Goal: Task Accomplishment & Management: Use online tool/utility

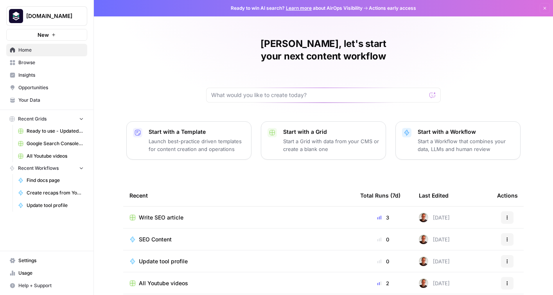
click at [163, 214] on span "Write SEO article" at bounding box center [161, 218] width 45 height 8
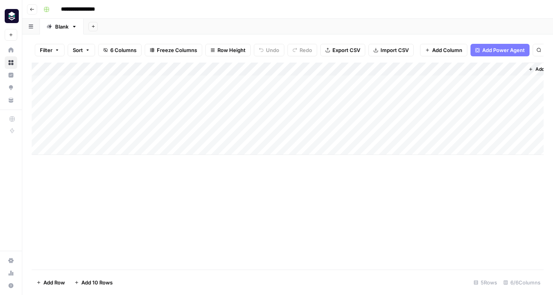
click at [31, 11] on icon "button" at bounding box center [32, 9] width 5 height 5
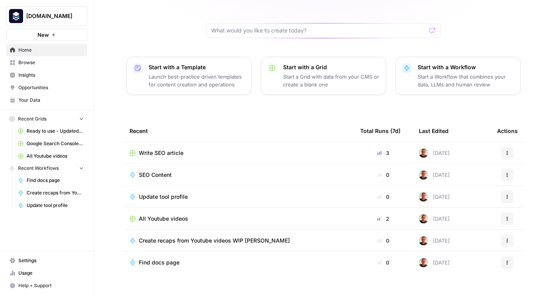
scroll to position [65, 0]
click at [29, 62] on span "Browse" at bounding box center [50, 62] width 65 height 7
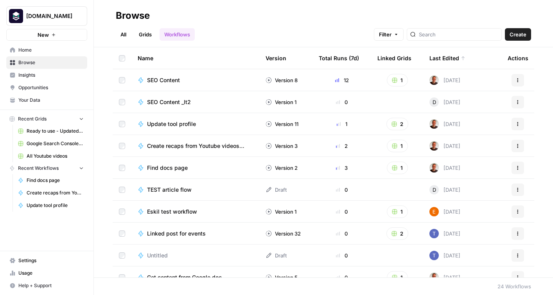
click at [163, 101] on span "SEO Content _It2" at bounding box center [169, 102] width 44 height 8
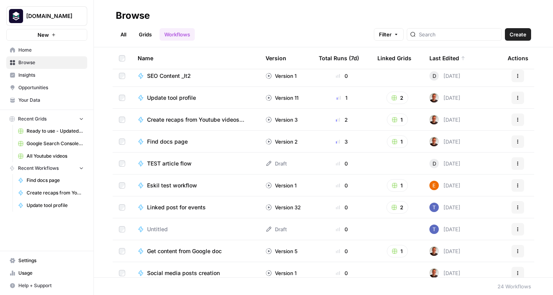
scroll to position [27, 0]
click at [176, 95] on span "Update tool profile" at bounding box center [171, 97] width 49 height 8
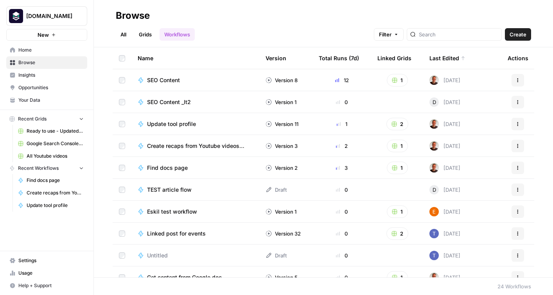
click at [143, 32] on link "Grids" at bounding box center [145, 34] width 22 height 13
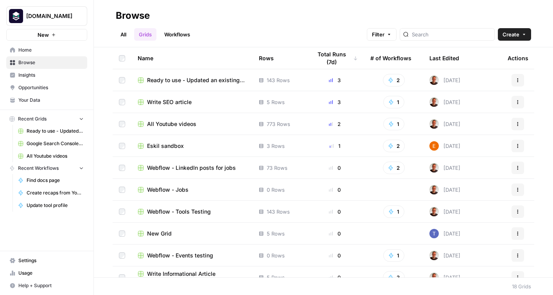
click at [190, 79] on span "Ready to use - Updated an existing tool profile in Webflow" at bounding box center [196, 80] width 99 height 8
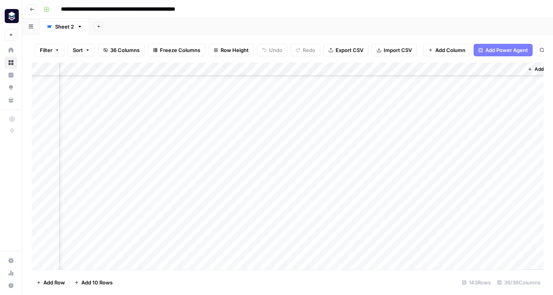
scroll to position [1229, 2331]
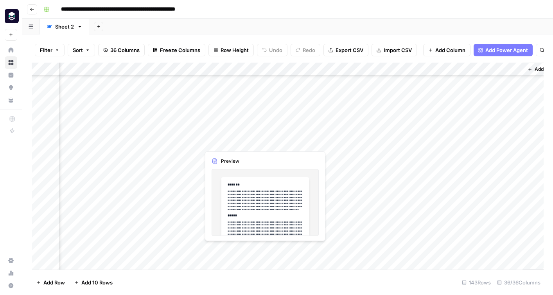
click at [236, 142] on div "Add Column" at bounding box center [288, 166] width 512 height 207
click at [264, 142] on div "Add Column" at bounding box center [288, 166] width 512 height 207
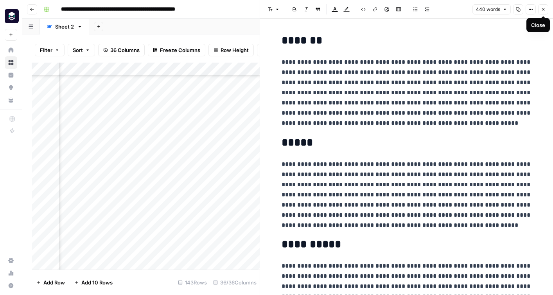
click at [543, 11] on icon "button" at bounding box center [543, 9] width 5 height 5
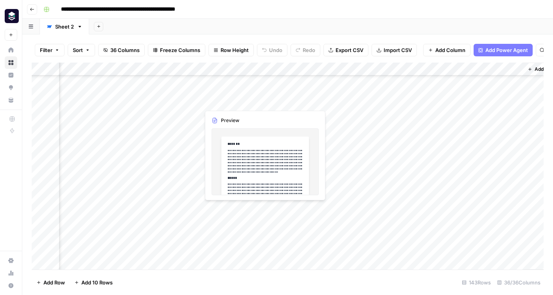
click at [216, 212] on div "Add Column" at bounding box center [288, 166] width 512 height 207
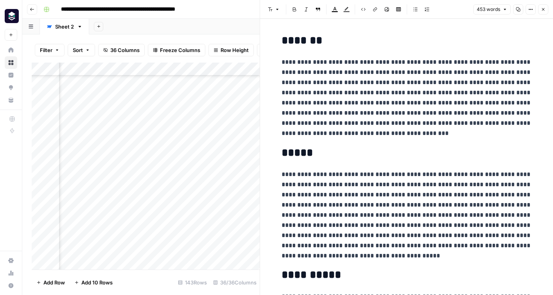
click at [369, 216] on p "**********" at bounding box center [407, 215] width 250 height 92
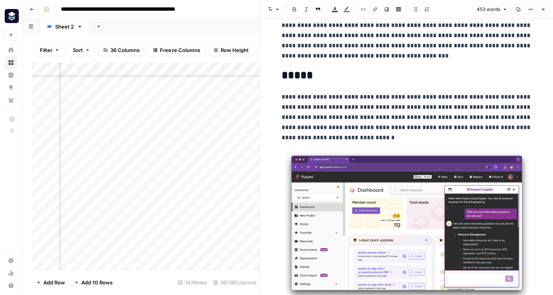
scroll to position [119, 0]
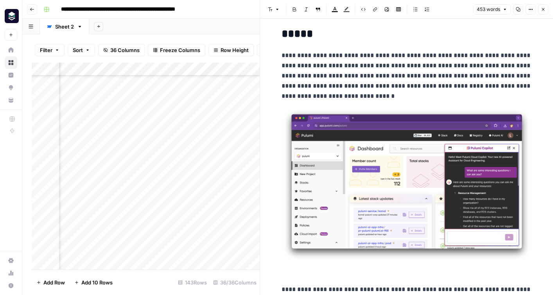
click at [433, 188] on img at bounding box center [407, 185] width 250 height 154
click at [349, 275] on p at bounding box center [407, 193] width 250 height 170
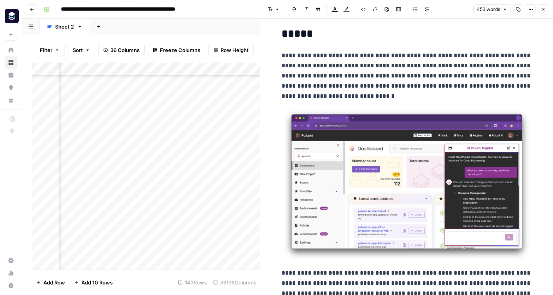
click at [323, 260] on img at bounding box center [407, 185] width 250 height 154
click at [403, 276] on p "**********" at bounding box center [407, 213] width 250 height 211
click at [392, 231] on img at bounding box center [407, 185] width 250 height 154
click at [412, 277] on p "**********" at bounding box center [407, 213] width 250 height 211
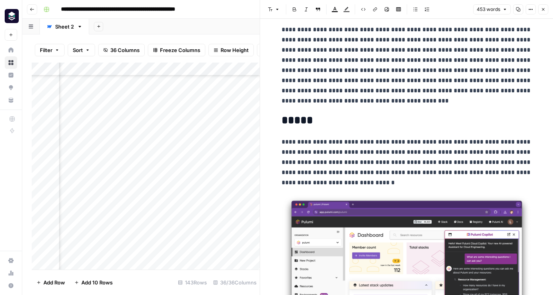
scroll to position [0, 0]
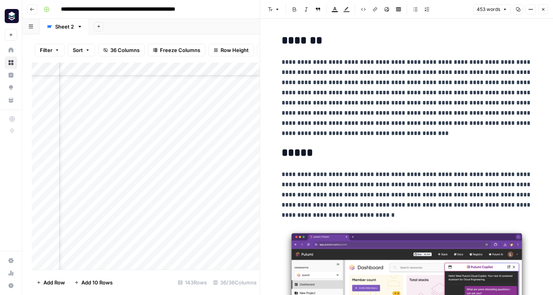
click at [292, 63] on p "**********" at bounding box center [407, 97] width 250 height 81
click at [375, 11] on icon "button" at bounding box center [375, 9] width 5 height 5
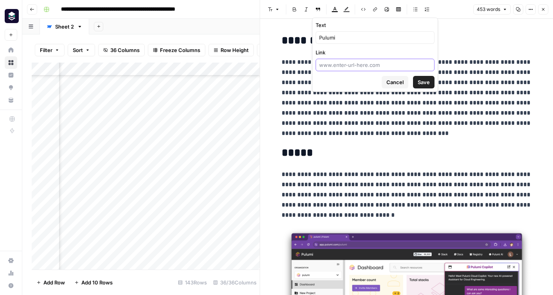
click at [336, 64] on input "Link" at bounding box center [375, 65] width 112 height 8
paste input "https://www.pulumi.com/"
type input "https://www.pulumi.com/"
click at [425, 81] on span "Save" at bounding box center [424, 82] width 12 height 8
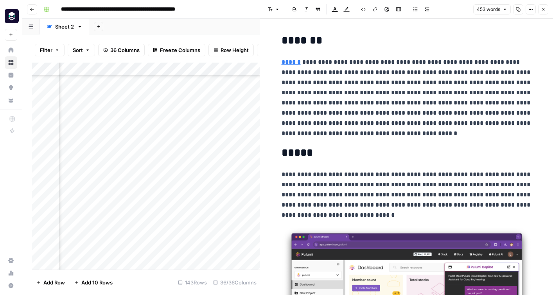
click at [439, 125] on p "**********" at bounding box center [407, 97] width 250 height 81
click at [546, 9] on button "Close" at bounding box center [543, 9] width 10 height 10
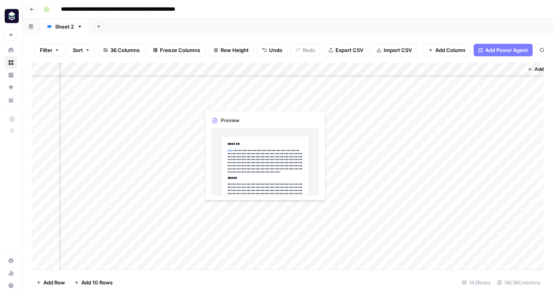
click at [233, 209] on div "Add Column" at bounding box center [288, 166] width 512 height 207
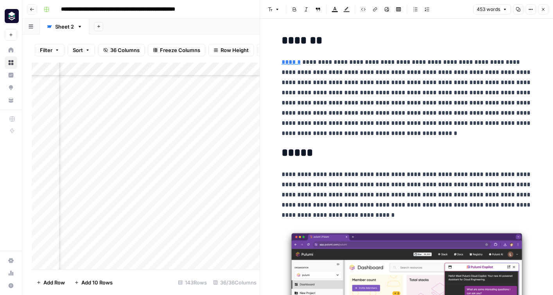
click at [542, 10] on icon "button" at bounding box center [543, 9] width 5 height 5
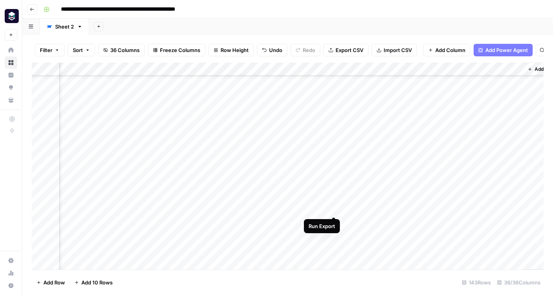
click at [334, 209] on div "Add Column" at bounding box center [288, 166] width 512 height 207
click at [447, 146] on div "Add Column" at bounding box center [288, 166] width 512 height 207
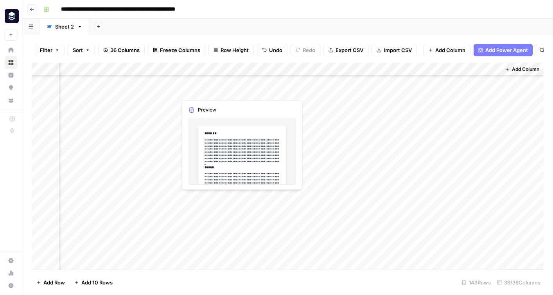
click at [207, 196] on div "Add Column" at bounding box center [288, 166] width 512 height 207
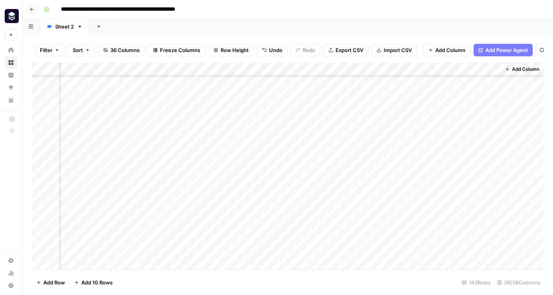
click at [235, 162] on div "Add Column" at bounding box center [288, 166] width 512 height 207
click at [229, 198] on div "Add Column" at bounding box center [288, 166] width 512 height 207
click at [239, 198] on div "Add Column" at bounding box center [288, 166] width 512 height 207
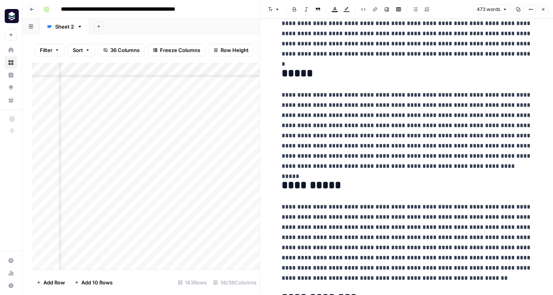
scroll to position [136, 0]
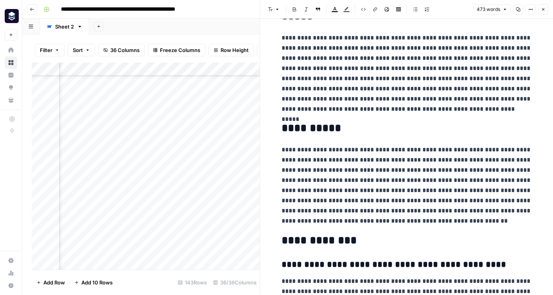
click at [543, 10] on icon "button" at bounding box center [543, 9] width 5 height 5
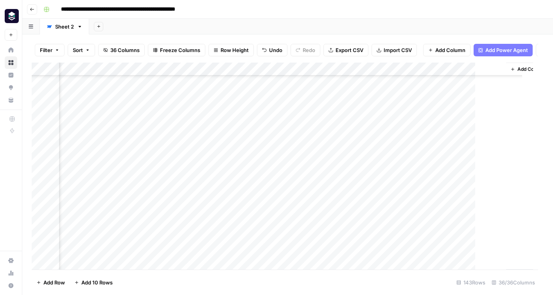
scroll to position [615, 2344]
click at [320, 197] on div "Add Column" at bounding box center [288, 166] width 512 height 207
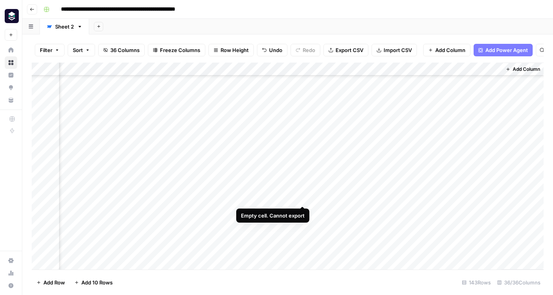
click at [302, 200] on div "Add Column" at bounding box center [288, 166] width 512 height 207
click at [32, 13] on button "Go back" at bounding box center [32, 9] width 10 height 10
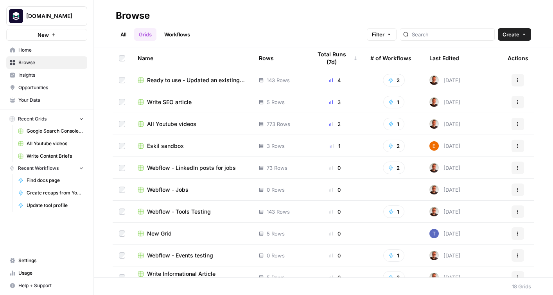
click at [268, 59] on div "Rows" at bounding box center [266, 58] width 15 height 22
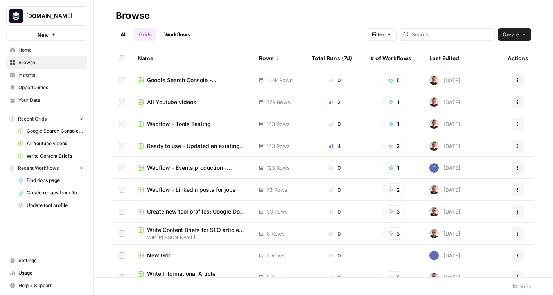
click at [185, 102] on span "All Youtube videos" at bounding box center [171, 102] width 49 height 8
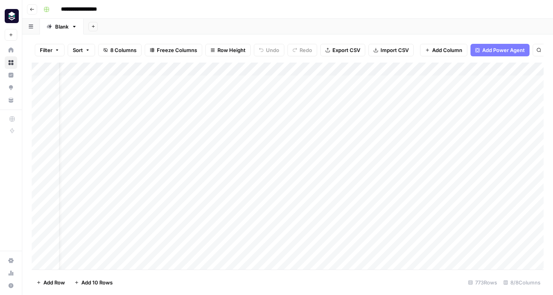
scroll to position [0, 122]
click at [493, 148] on div "Add Column" at bounding box center [288, 166] width 512 height 207
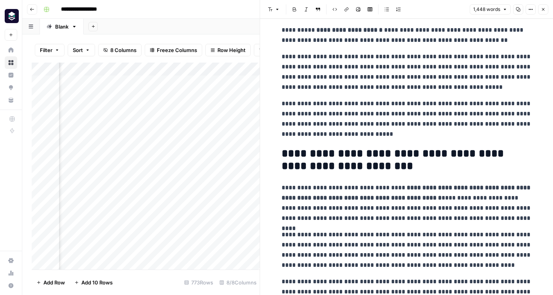
scroll to position [837, 0]
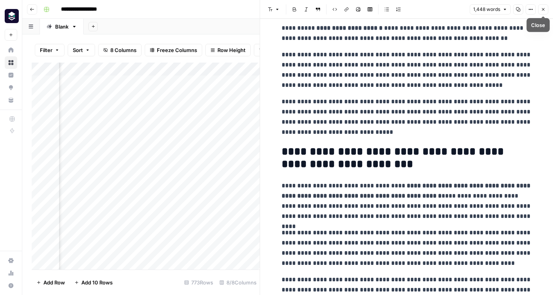
click at [545, 9] on icon "button" at bounding box center [543, 9] width 5 height 5
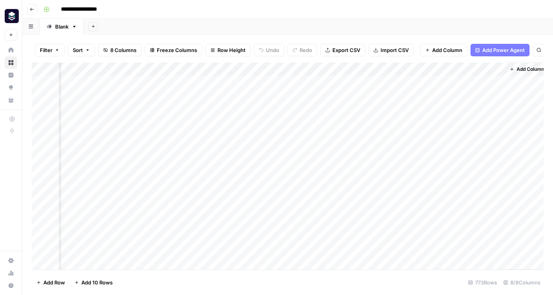
scroll to position [0, 113]
click at [31, 11] on icon "button" at bounding box center [32, 9] width 5 height 5
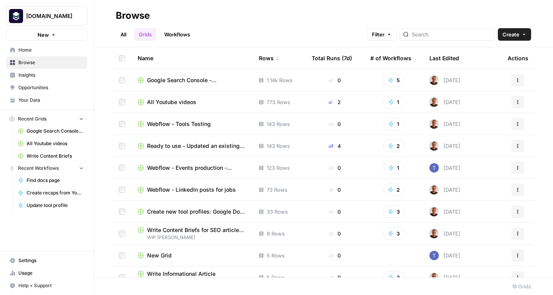
click at [126, 38] on link "All" at bounding box center [123, 34] width 15 height 13
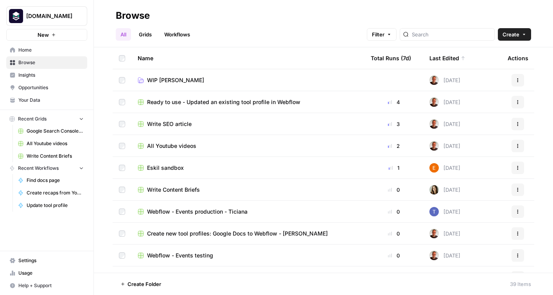
click at [264, 103] on span "Ready to use - Updated an existing tool profile in Webflow" at bounding box center [223, 102] width 153 height 8
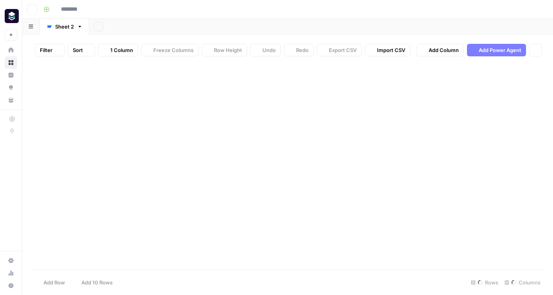
type input "**********"
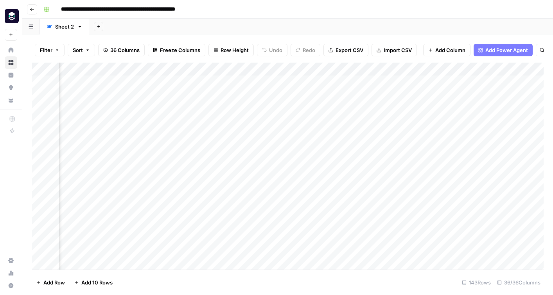
scroll to position [0, 2354]
click at [494, 72] on div "Add Column" at bounding box center [288, 166] width 512 height 207
click at [459, 12] on div "**********" at bounding box center [292, 9] width 505 height 13
click at [413, 71] on div "Add Column" at bounding box center [288, 166] width 512 height 207
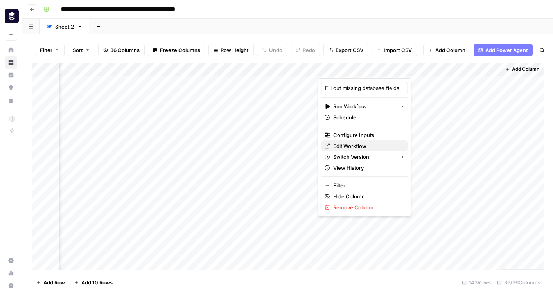
click at [350, 149] on span "Edit Workflow" at bounding box center [367, 146] width 68 height 8
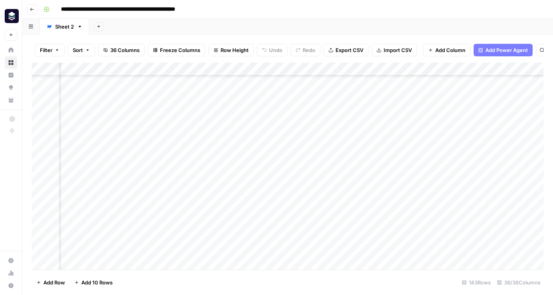
scroll to position [1008, 1683]
click at [278, 69] on div "Add Column" at bounding box center [288, 166] width 512 height 207
click at [405, 9] on div "**********" at bounding box center [292, 9] width 505 height 13
click at [302, 70] on div "Add Column" at bounding box center [288, 166] width 512 height 207
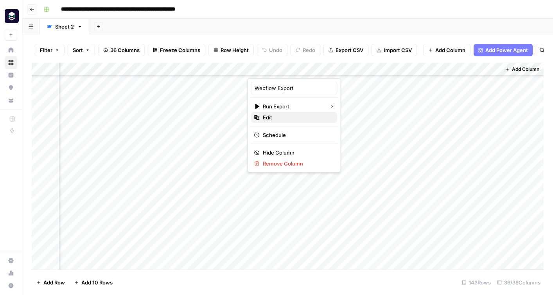
click at [279, 115] on span "Edit" at bounding box center [297, 117] width 68 height 8
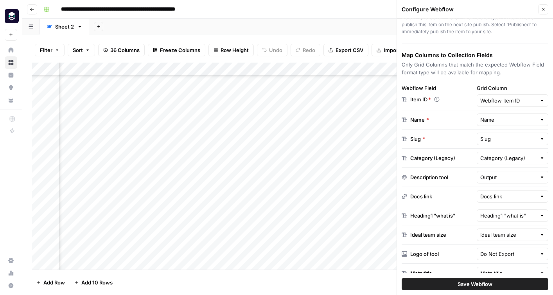
scroll to position [104, 0]
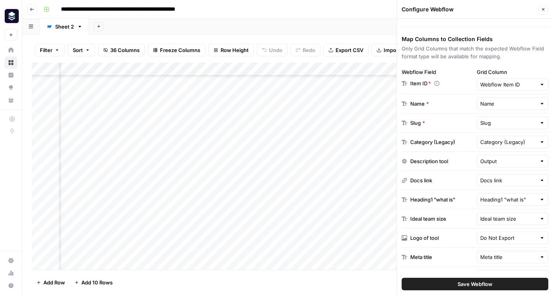
click at [542, 142] on div at bounding box center [541, 142] width 5 height 8
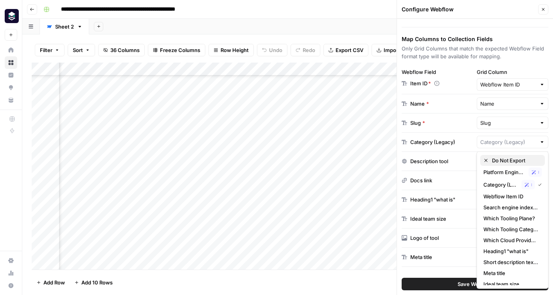
click at [514, 159] on span "Do Not Export" at bounding box center [515, 160] width 47 height 8
type input "Do Not Export"
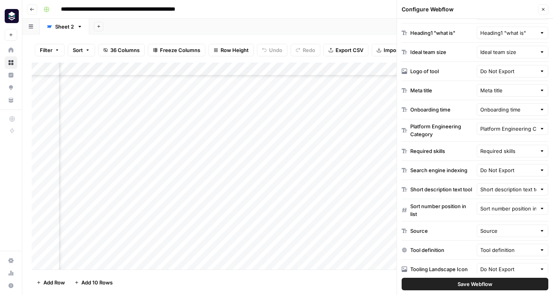
scroll to position [272, 0]
click at [527, 173] on input "text" at bounding box center [508, 169] width 56 height 8
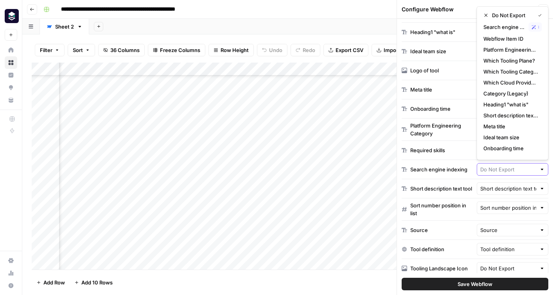
click at [527, 173] on input "text" at bounding box center [508, 169] width 56 height 8
type input "Do Not Export"
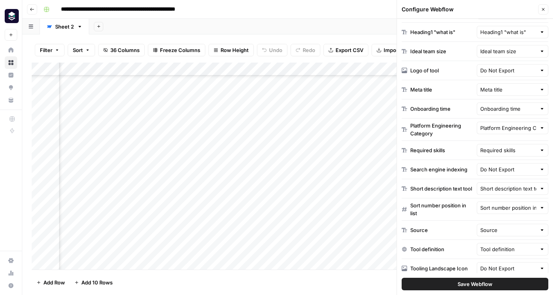
click at [469, 164] on div "Search engine indexing Do Not Export" at bounding box center [475, 169] width 147 height 19
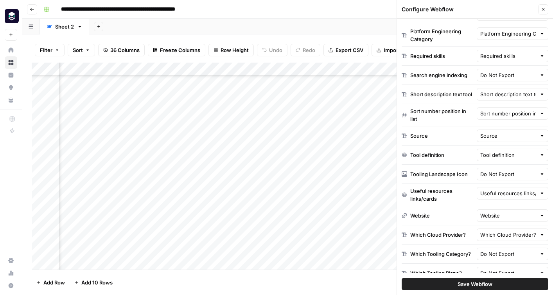
scroll to position [377, 0]
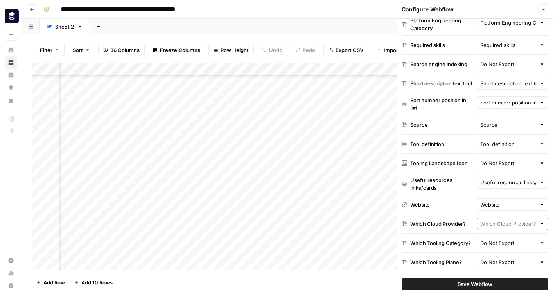
click at [486, 223] on input "text" at bounding box center [508, 224] width 56 height 8
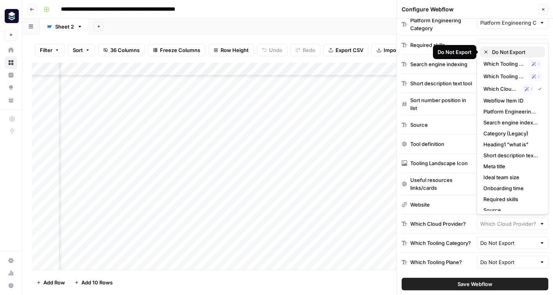
click at [499, 53] on span "Do Not Export" at bounding box center [515, 52] width 47 height 8
type input "Do Not Export"
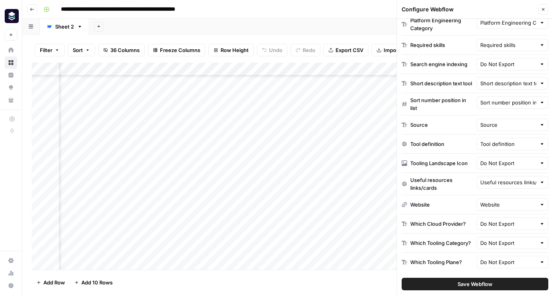
click at [463, 282] on span "Save Webflow" at bounding box center [475, 284] width 35 height 8
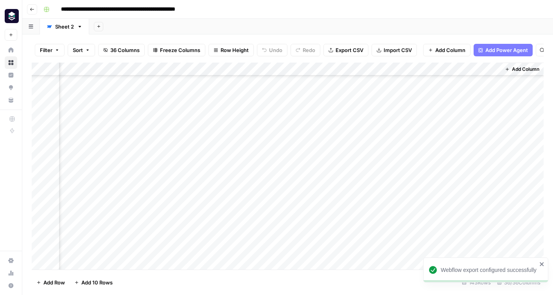
scroll to position [668, 2354]
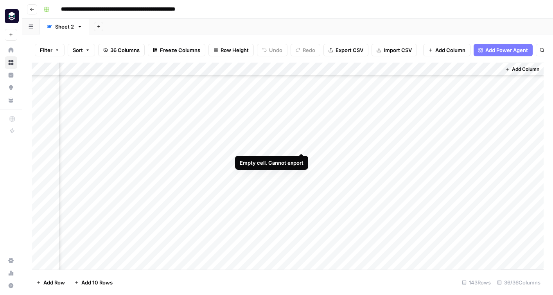
click at [299, 147] on div "Add Column" at bounding box center [288, 166] width 512 height 207
click at [256, 147] on div "Add Column" at bounding box center [288, 166] width 512 height 207
click at [263, 146] on div "Add Column" at bounding box center [288, 166] width 512 height 207
click at [302, 146] on div "Add Column" at bounding box center [288, 166] width 512 height 207
click at [311, 144] on div "Add Column" at bounding box center [288, 166] width 512 height 207
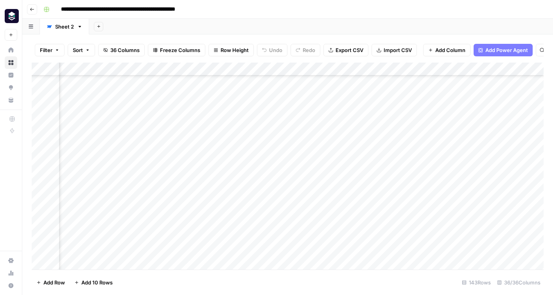
scroll to position [668, 2306]
click at [180, 53] on span "Freeze Columns" at bounding box center [180, 50] width 40 height 8
drag, startPoint x: 352, startPoint y: 67, endPoint x: 87, endPoint y: 74, distance: 265.2
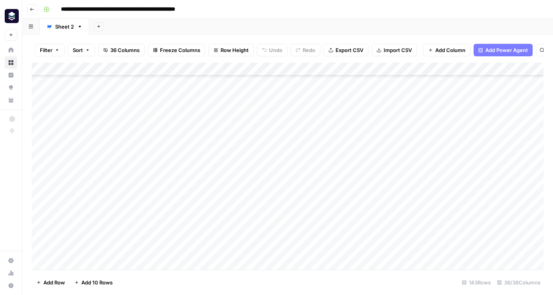
click at [87, 74] on div "Add Column" at bounding box center [288, 166] width 512 height 207
click at [210, 145] on div "Add Column" at bounding box center [288, 166] width 512 height 207
click at [238, 147] on div "Add Column" at bounding box center [288, 166] width 512 height 207
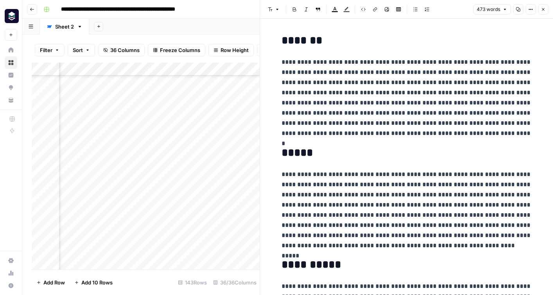
click at [307, 43] on h2 "*******" at bounding box center [407, 40] width 250 height 13
click at [418, 120] on p "**********" at bounding box center [407, 97] width 250 height 81
click at [544, 9] on icon "button" at bounding box center [543, 9] width 5 height 5
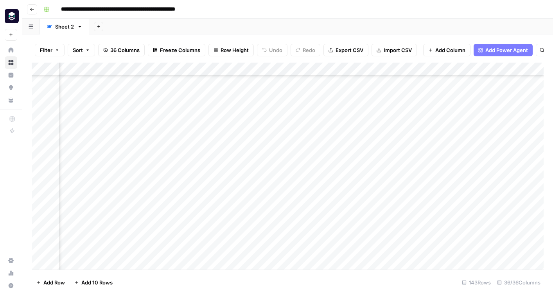
scroll to position [668, 0]
drag, startPoint x: 258, startPoint y: 68, endPoint x: 173, endPoint y: 74, distance: 85.4
click at [173, 74] on div "Add Column" at bounding box center [288, 166] width 512 height 207
click at [174, 46] on span "Freeze Columns" at bounding box center [180, 50] width 40 height 8
click at [179, 83] on button "First 2 Columns" at bounding box center [189, 88] width 74 height 11
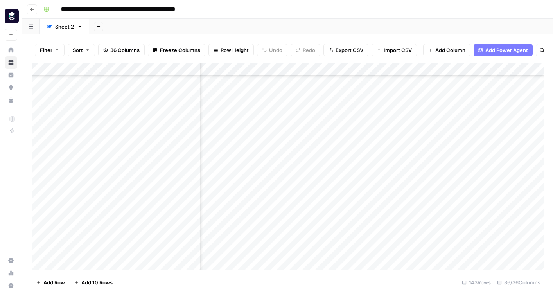
scroll to position [1197, 2354]
click at [413, 70] on div "Add Column" at bounding box center [288, 166] width 512 height 207
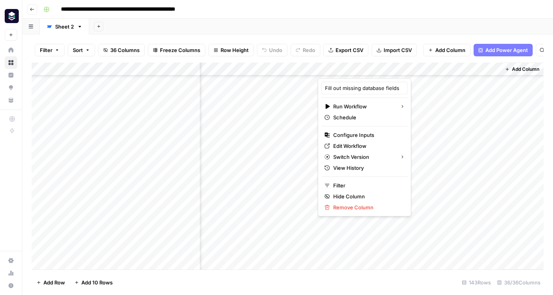
click at [380, 26] on div "Add Sheet" at bounding box center [321, 27] width 464 height 16
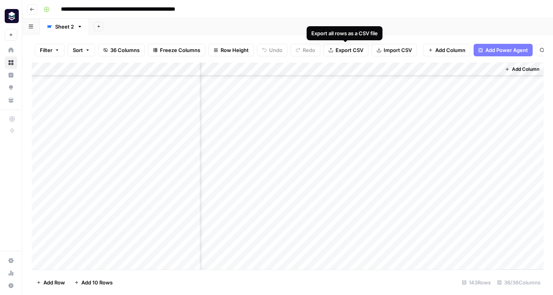
click at [352, 52] on span "Export CSV" at bounding box center [350, 50] width 28 height 8
click at [412, 70] on div "Add Column" at bounding box center [288, 166] width 512 height 207
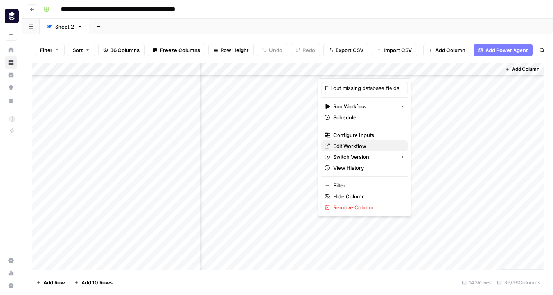
click at [357, 141] on link "Edit Workflow" at bounding box center [364, 145] width 86 height 11
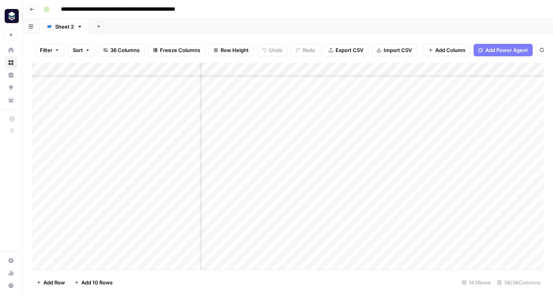
scroll to position [304, 1872]
click at [72, 191] on div "Add Column" at bounding box center [288, 166] width 512 height 207
click at [72, 191] on textarea "****" at bounding box center [121, 190] width 125 height 11
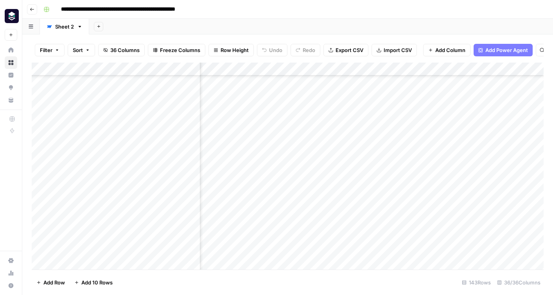
click at [260, 191] on div "Add Column" at bounding box center [288, 166] width 512 height 207
drag, startPoint x: 389, startPoint y: 72, endPoint x: 537, endPoint y: 70, distance: 147.4
click at [537, 70] on div "Add Column" at bounding box center [288, 166] width 512 height 207
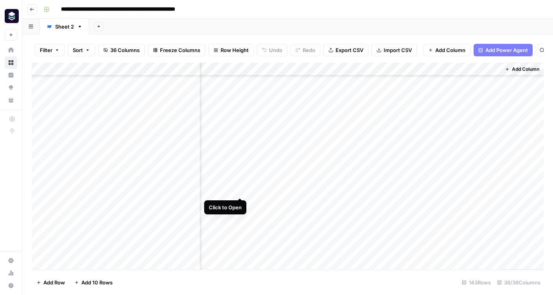
click at [240, 190] on div "Add Column" at bounding box center [288, 166] width 512 height 207
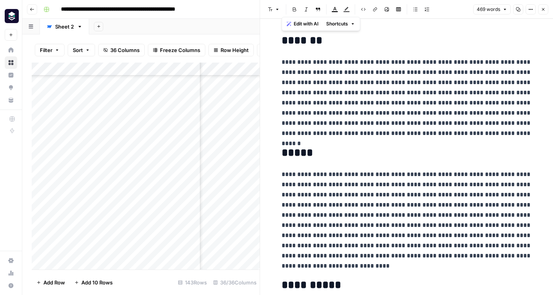
drag, startPoint x: 467, startPoint y: 264, endPoint x: 280, endPoint y: 41, distance: 290.6
copy div "**********"
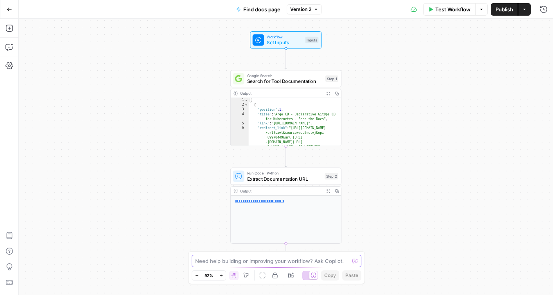
click at [205, 261] on textarea at bounding box center [272, 261] width 154 height 8
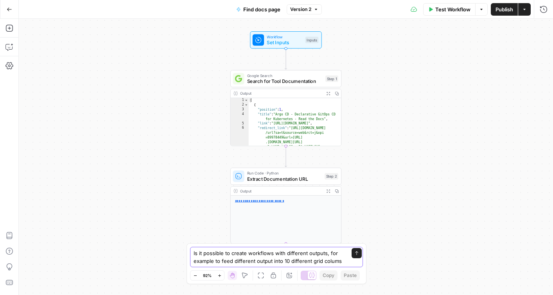
type textarea "Is it possible to create workflows with different outputs, for example to feed …"
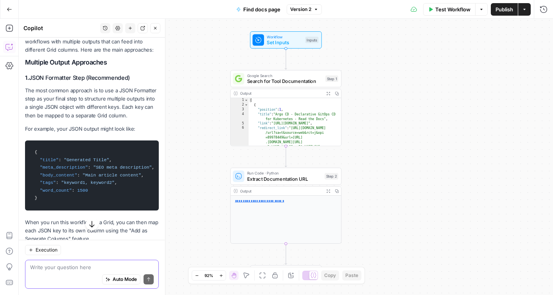
scroll to position [126, 0]
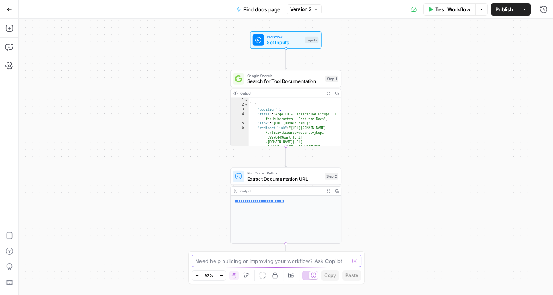
click at [233, 260] on textarea at bounding box center [272, 261] width 154 height 8
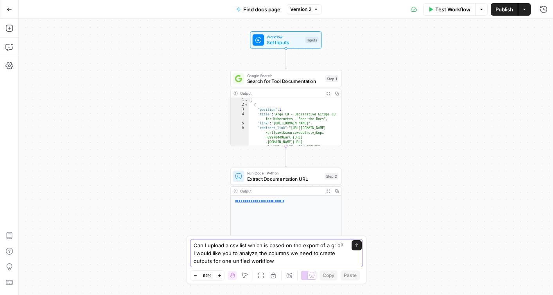
type textarea "Can I upload a csv list which is based on the export of a grid? I would like yo…"
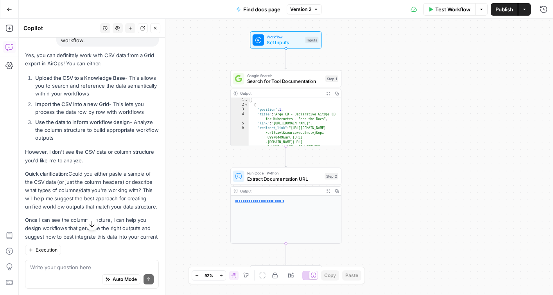
scroll to position [134, 0]
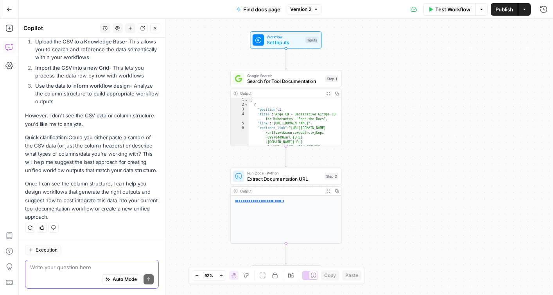
click at [81, 263] on textarea at bounding box center [92, 267] width 124 height 8
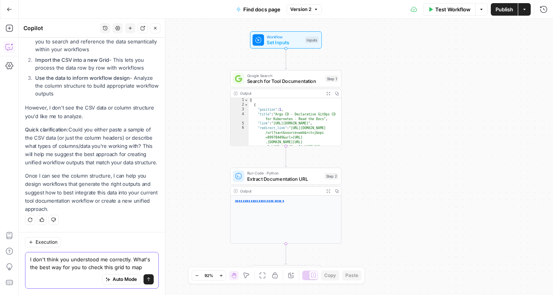
scroll to position [149, 0]
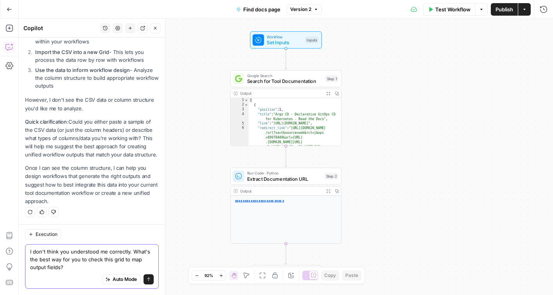
paste textarea "[URL][DOMAIN_NAME]"
type textarea "I don't think you understood me correctly. What's the best way for you to check…"
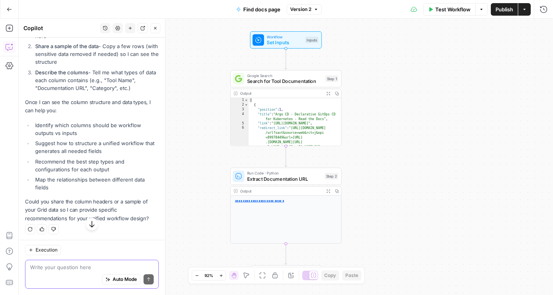
scroll to position [438, 0]
click at [48, 269] on textarea at bounding box center [92, 267] width 124 height 8
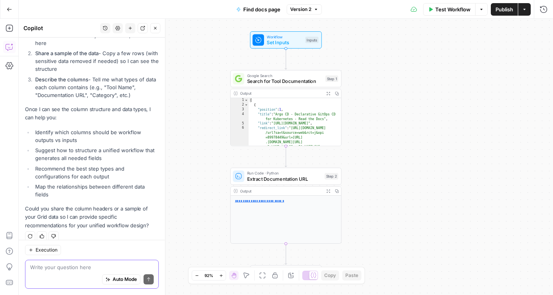
scroll to position [429, 0]
click at [57, 269] on textarea at bounding box center [92, 267] width 124 height 8
paste textarea "Heading1 "what is""
type textarea "Heading1 "what is""
drag, startPoint x: 82, startPoint y: 268, endPoint x: 32, endPoint y: 258, distance: 50.8
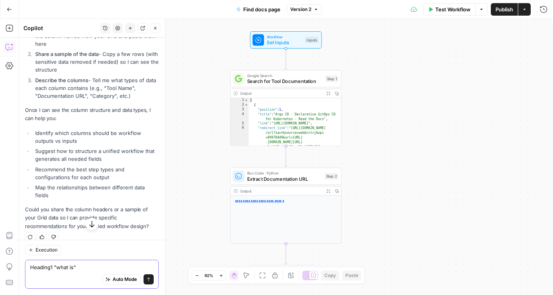
click at [32, 258] on div "Execution Heading1 "what is" Heading1 "what is" Auto Mode Send" at bounding box center [92, 267] width 146 height 55
paste textarea "Name Heading1 "what is" Webflow Import Webflow Item ID Platform Engineering Cat…"
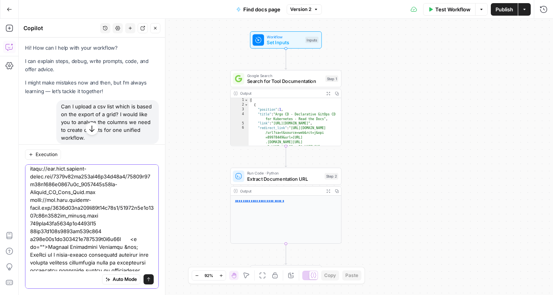
scroll to position [0, 0]
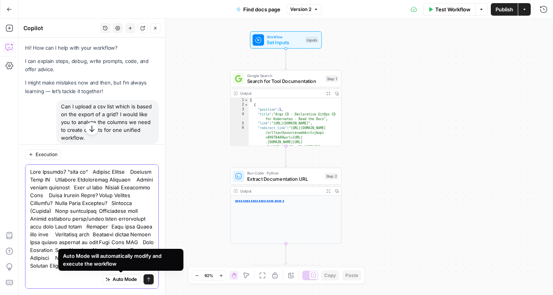
type textarea "Name Heading1 "what is" Webflow Import Webflow Item ID Platform Engineering Cat…"
click at [109, 280] on icon "button" at bounding box center [108, 279] width 5 height 5
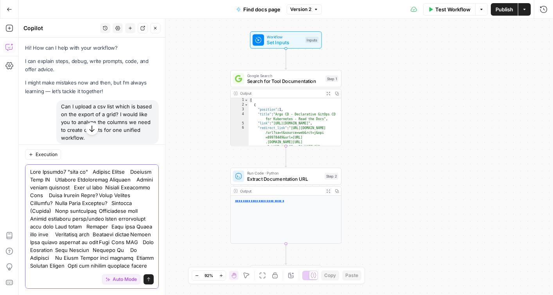
click at [122, 280] on span "Auto Mode" at bounding box center [125, 279] width 24 height 7
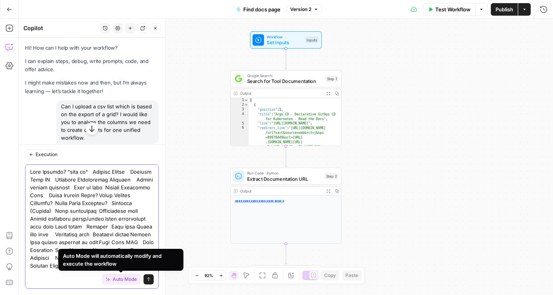
click at [116, 280] on span "Auto Mode" at bounding box center [125, 279] width 24 height 7
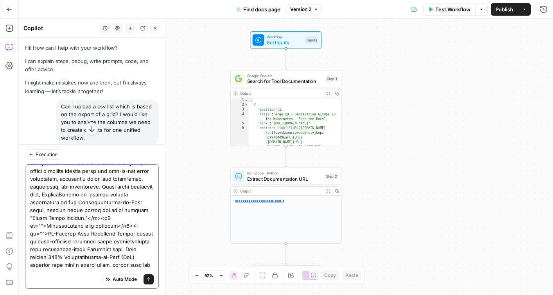
scroll to position [5735, 0]
drag, startPoint x: 30, startPoint y: 171, endPoint x: 136, endPoint y: 245, distance: 129.1
click at [151, 280] on button "Send" at bounding box center [149, 279] width 10 height 10
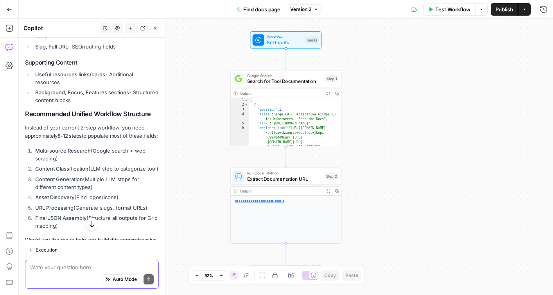
scroll to position [4983, 0]
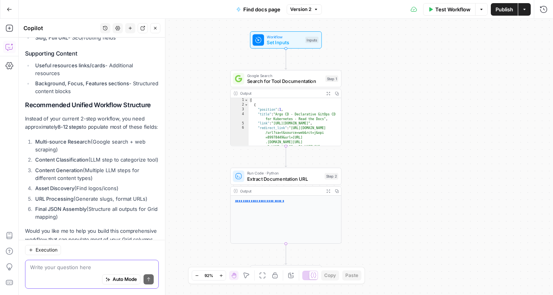
click at [76, 269] on textarea at bounding box center [92, 267] width 124 height 8
type textarea "yes"
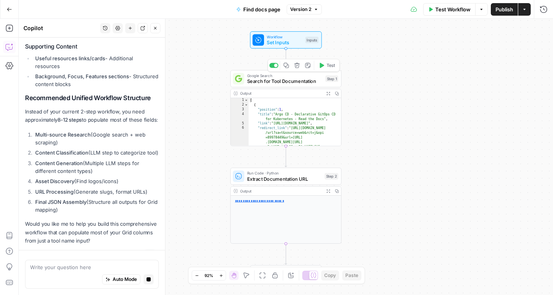
click at [283, 84] on span "Search for Tool Documentation" at bounding box center [284, 80] width 75 height 7
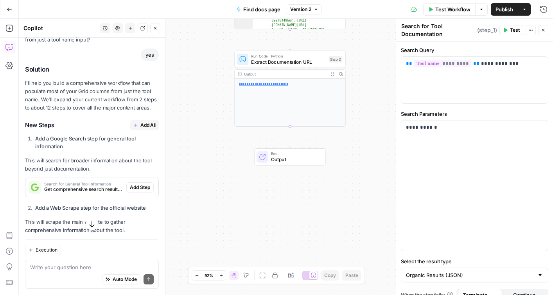
scroll to position [5192, 0]
click at [50, 270] on textarea at bounding box center [92, 267] width 124 height 8
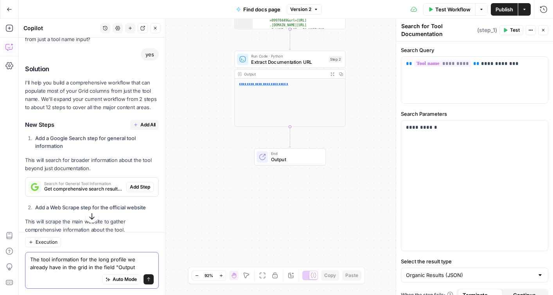
type textarea "The tool information for the long profile we already have in the grid in the fi…"
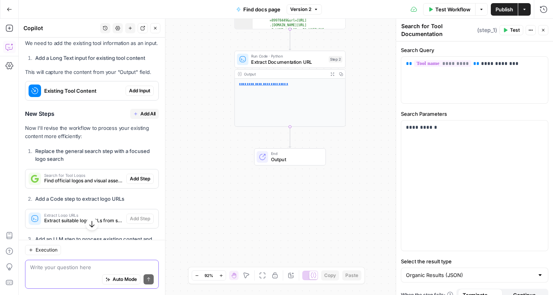
scroll to position [6159, 0]
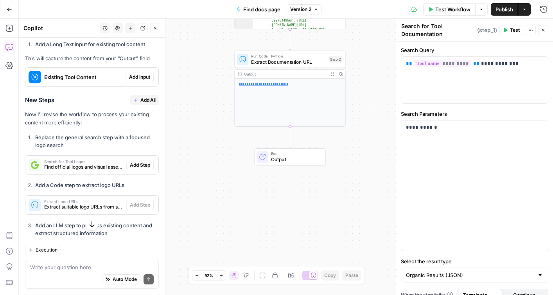
click at [99, 163] on span "Find official logos and visual assets for the tool" at bounding box center [83, 166] width 79 height 7
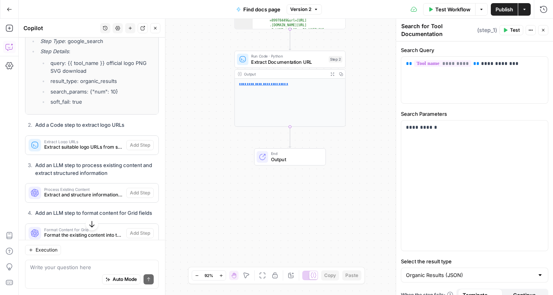
scroll to position [6335, 0]
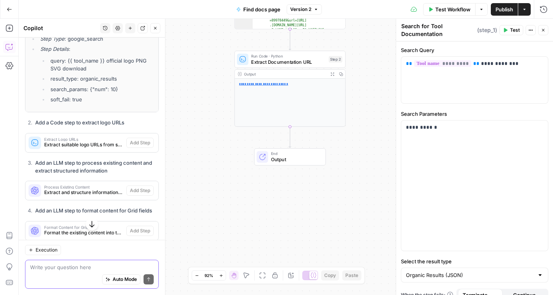
click at [56, 264] on textarea at bounding box center [92, 267] width 124 height 8
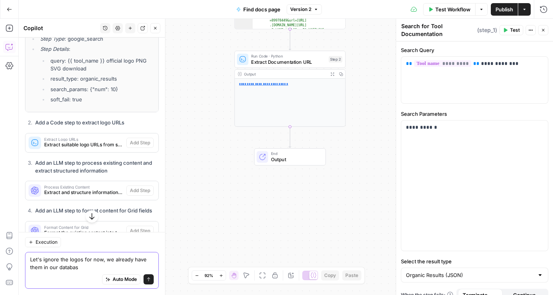
type textarea "Let's ignore the logos for now, we already have them in our database"
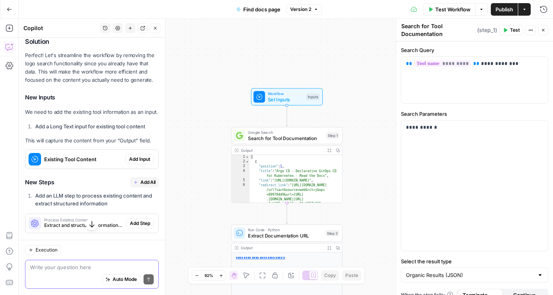
scroll to position [6770, 0]
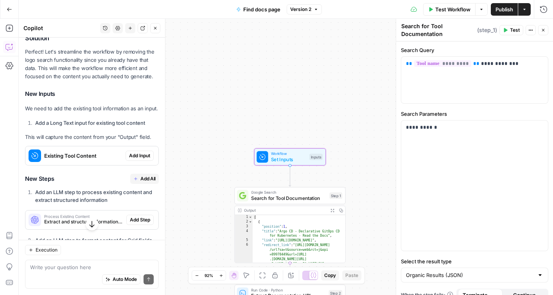
click at [139, 152] on span "Add Input" at bounding box center [139, 155] width 21 height 7
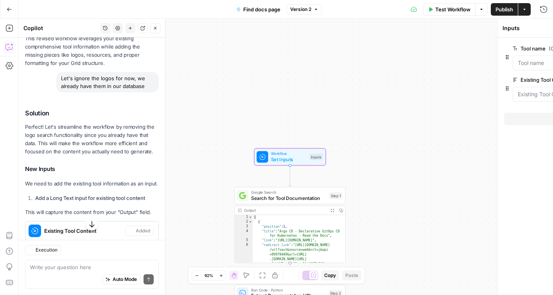
scroll to position [6845, 0]
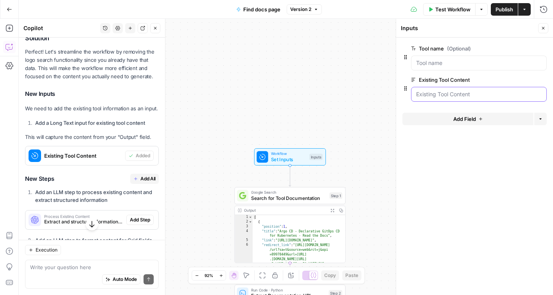
click at [455, 91] on Content "Existing Tool Content" at bounding box center [479, 94] width 126 height 8
click at [425, 99] on div at bounding box center [479, 94] width 136 height 15
click at [71, 218] on span "Extract and structure information from the existing tool content" at bounding box center [83, 221] width 79 height 7
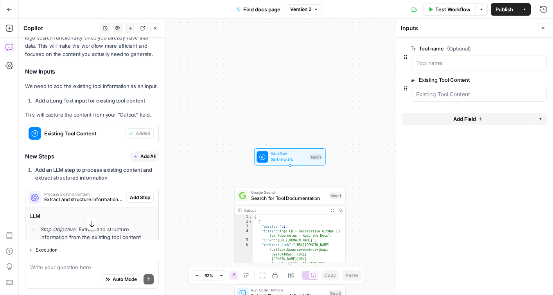
scroll to position [6864, 0]
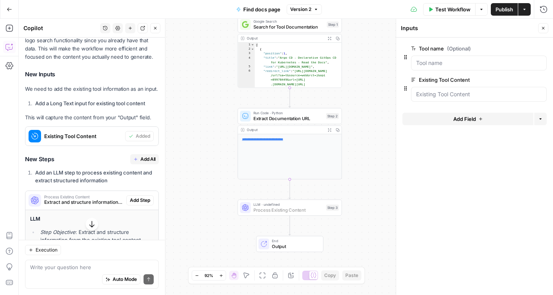
click at [135, 197] on span "Add Step" at bounding box center [140, 200] width 20 height 7
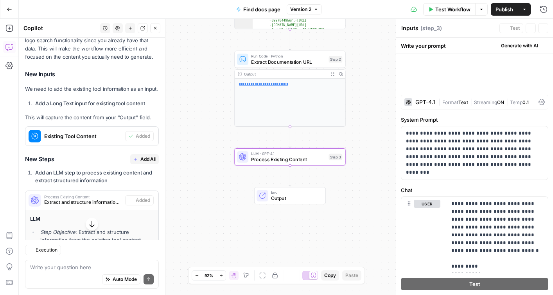
type textarea "Process Existing Content"
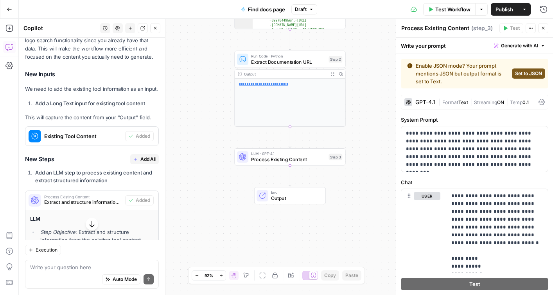
click at [527, 75] on span "Set to JSON" at bounding box center [528, 73] width 27 height 7
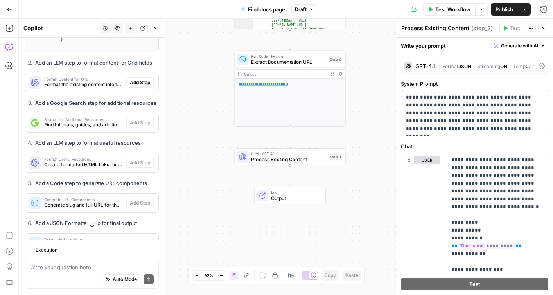
scroll to position [7409, 0]
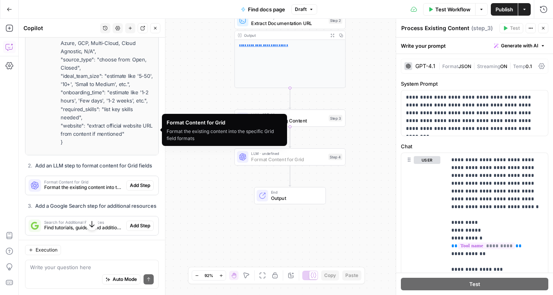
click at [142, 182] on span "Add Step" at bounding box center [140, 185] width 20 height 7
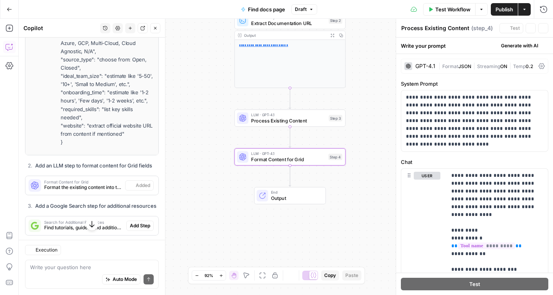
type textarea "Format Content for Grid"
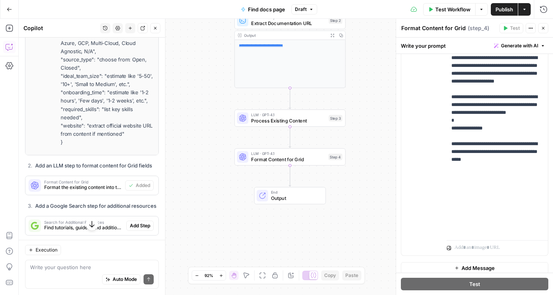
scroll to position [248, 0]
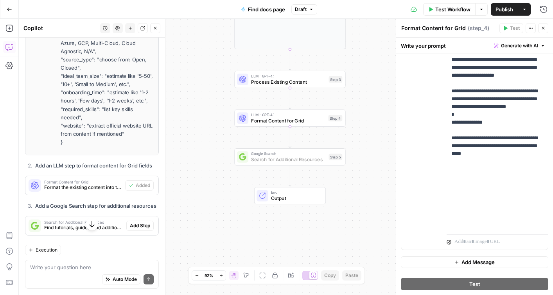
click at [142, 222] on span "Add Step" at bounding box center [140, 225] width 20 height 7
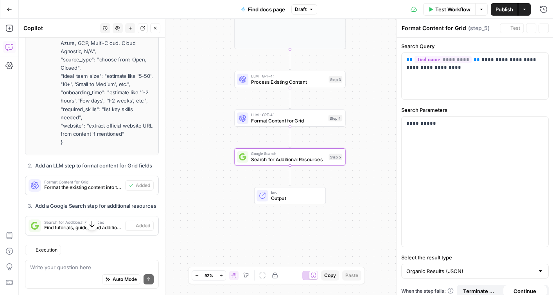
type textarea "Search for Additional Resources"
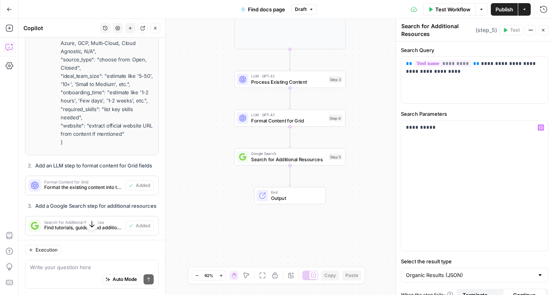
scroll to position [11, 0]
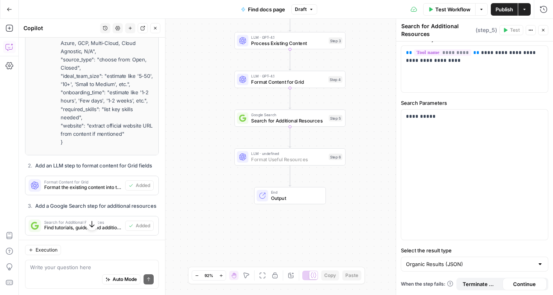
click at [135, 262] on span "Add Step" at bounding box center [140, 265] width 20 height 7
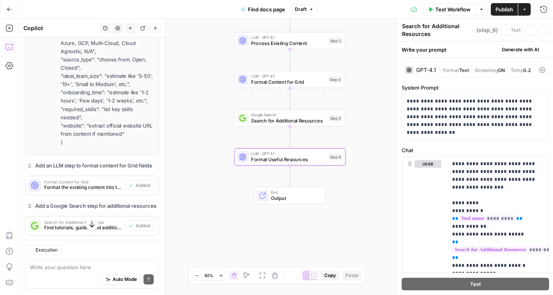
type textarea "Format Useful Resources"
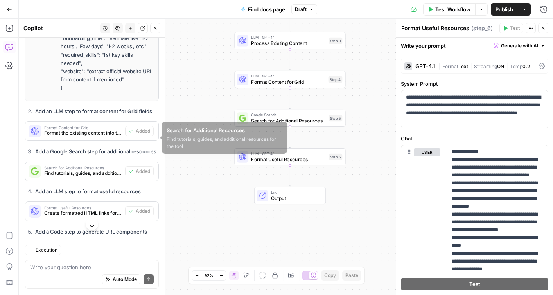
scroll to position [7526, 0]
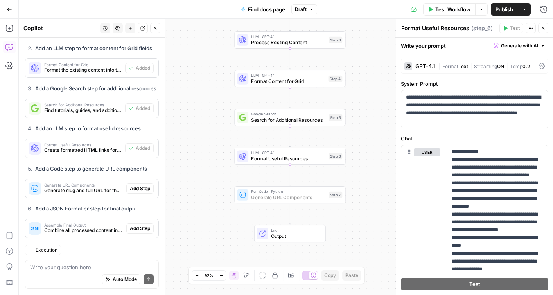
click at [136, 183] on button "Add Step" at bounding box center [139, 188] width 27 height 10
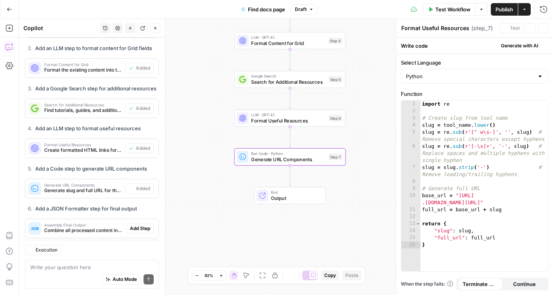
type textarea "Generate URL Components"
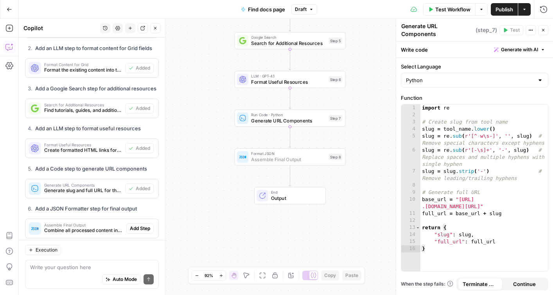
click at [141, 225] on span "Add Step" at bounding box center [140, 228] width 20 height 7
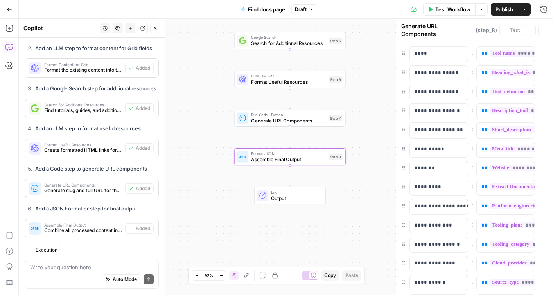
type textarea "Assemble Final Output"
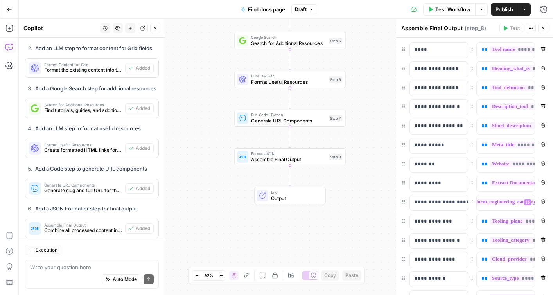
scroll to position [0, 25]
click at [542, 49] on icon "button" at bounding box center [543, 49] width 4 height 4
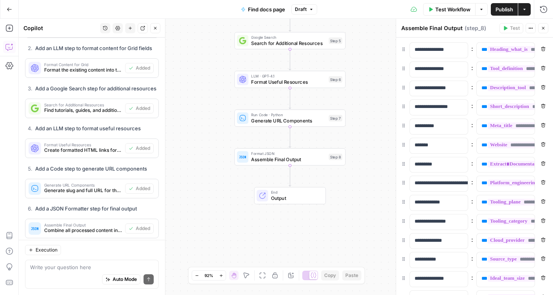
click at [264, 9] on span "Find docs page" at bounding box center [266, 9] width 37 height 8
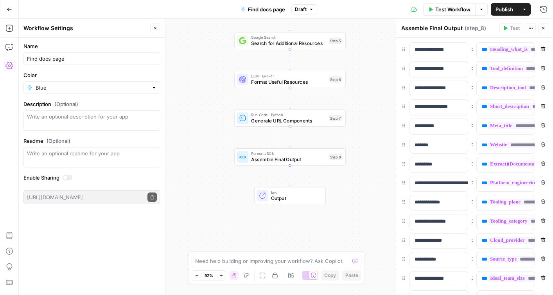
click at [264, 9] on span "Find docs page" at bounding box center [266, 9] width 37 height 8
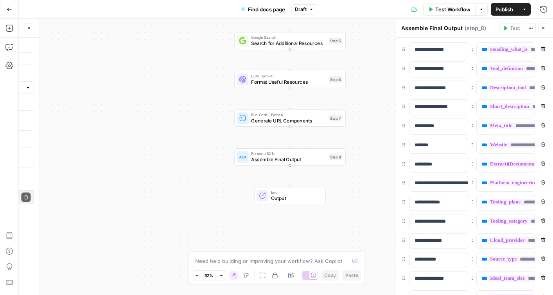
click at [264, 9] on span "Find docs page" at bounding box center [266, 9] width 37 height 8
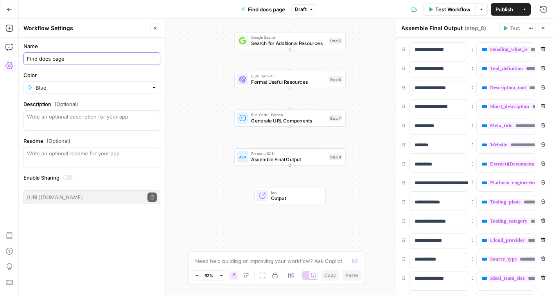
click at [69, 61] on input "Find docs page" at bounding box center [92, 59] width 130 height 8
type input "Fill out missing fields"
click at [442, 9] on span "Test Workflow" at bounding box center [452, 9] width 35 height 8
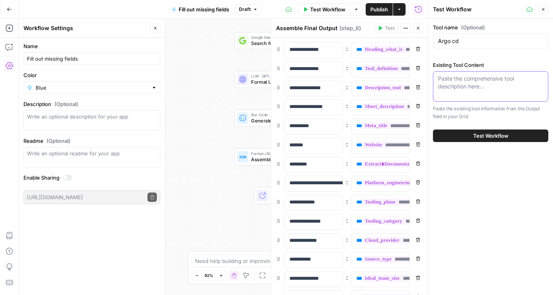
click at [484, 88] on textarea "Existing Tool Content" at bounding box center [490, 83] width 105 height 16
click at [478, 136] on span "Test Workflow" at bounding box center [490, 136] width 35 height 8
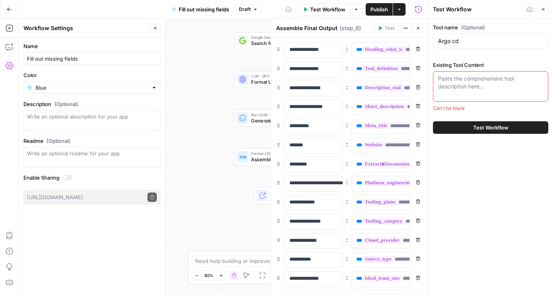
click at [460, 95] on div "Paste the comprehensive tool description here..." at bounding box center [490, 86] width 115 height 31
click at [544, 12] on button "Close" at bounding box center [543, 9] width 10 height 10
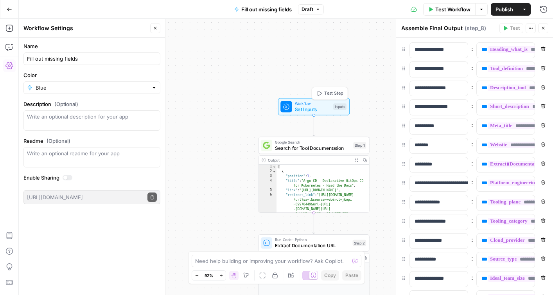
click at [312, 110] on span "Set Inputs" at bounding box center [313, 109] width 36 height 7
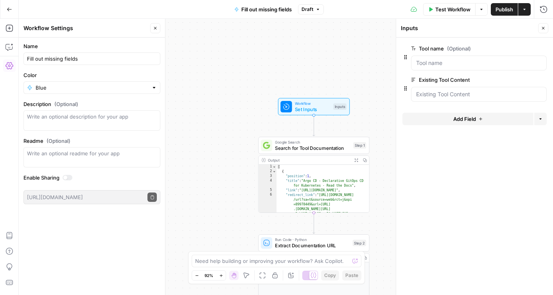
click at [526, 77] on button "edit field" at bounding box center [521, 79] width 30 height 9
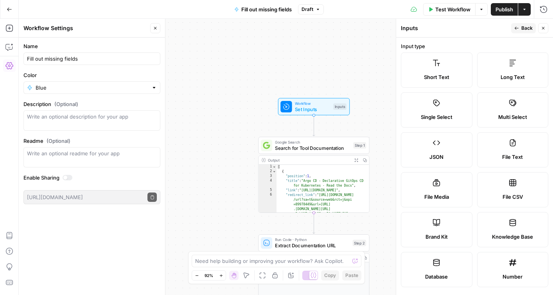
scroll to position [241, 0]
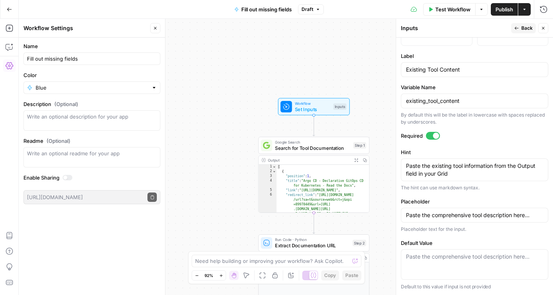
click at [429, 137] on div at bounding box center [433, 136] width 14 height 8
click at [547, 27] on button "Close" at bounding box center [543, 28] width 10 height 10
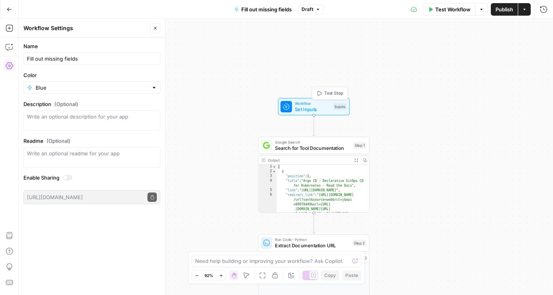
click at [314, 107] on span "Set Inputs" at bounding box center [313, 109] width 36 height 7
click at [529, 48] on icon "button" at bounding box center [530, 49] width 4 height 4
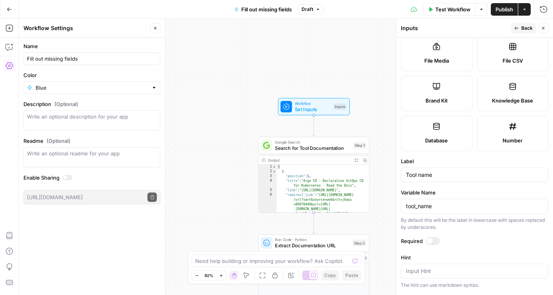
scroll to position [218, 0]
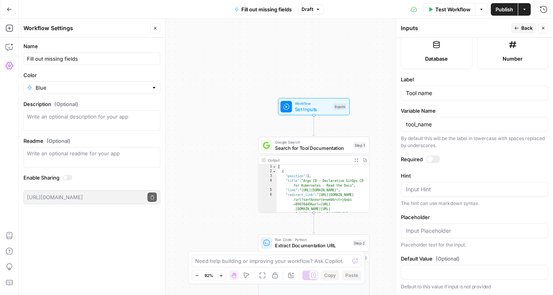
click at [436, 159] on div at bounding box center [433, 159] width 14 height 8
click at [546, 29] on button "Close" at bounding box center [543, 28] width 10 height 10
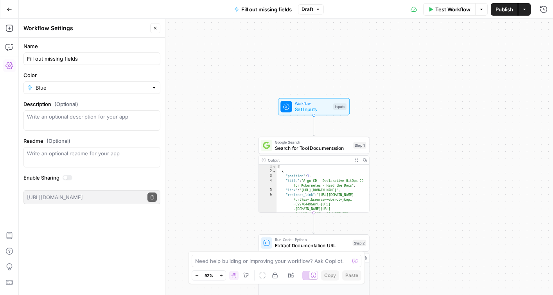
click at [317, 109] on span "Set Inputs" at bounding box center [313, 109] width 36 height 7
click at [443, 64] on name "Tool name" at bounding box center [479, 63] width 126 height 8
click at [441, 98] on div at bounding box center [479, 94] width 136 height 15
click at [468, 174] on form "Tool name edit field Delete group Existing Tool Content (Optional) edit field D…" at bounding box center [474, 166] width 157 height 257
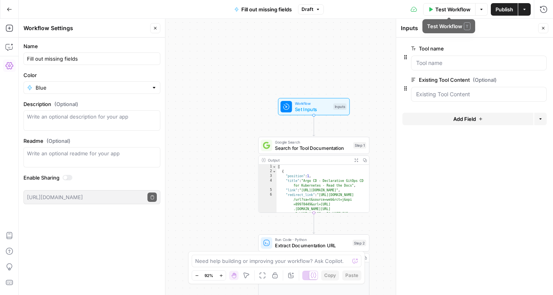
click at [450, 14] on button "Test Workflow" at bounding box center [449, 9] width 52 height 13
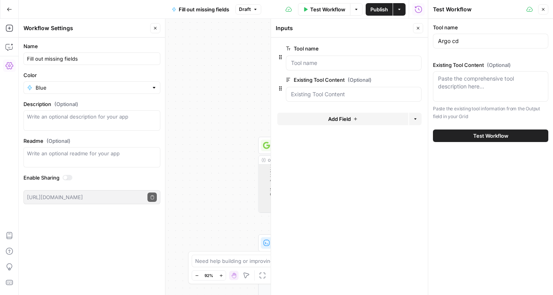
click at [489, 135] on span "Test Workflow" at bounding box center [490, 136] width 35 height 8
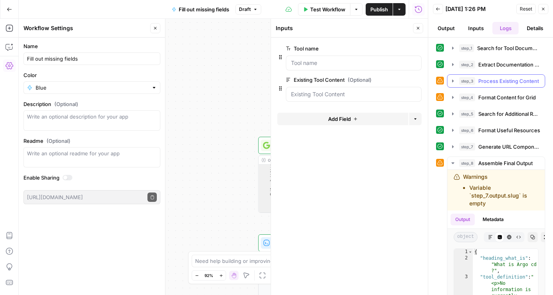
click at [517, 78] on span "Process Existing Content" at bounding box center [508, 81] width 61 height 8
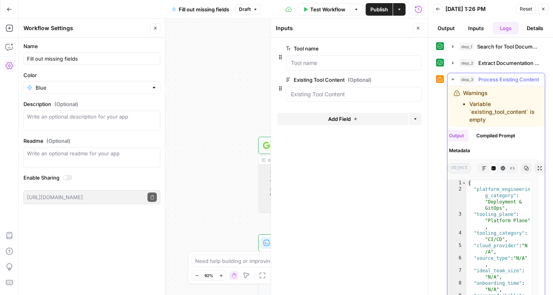
scroll to position [0, 0]
click at [453, 81] on icon "button" at bounding box center [453, 80] width 6 height 6
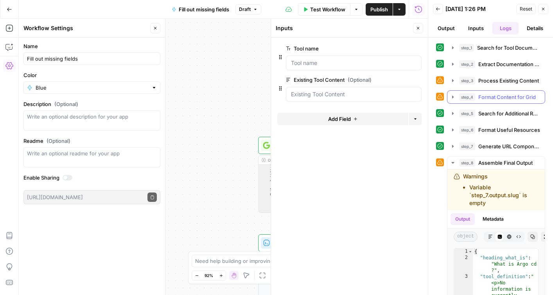
click at [453, 98] on icon "button" at bounding box center [453, 96] width 2 height 3
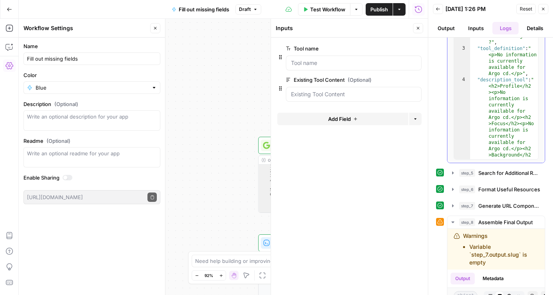
scroll to position [178, 0]
click at [450, 172] on icon "button" at bounding box center [453, 172] width 6 height 6
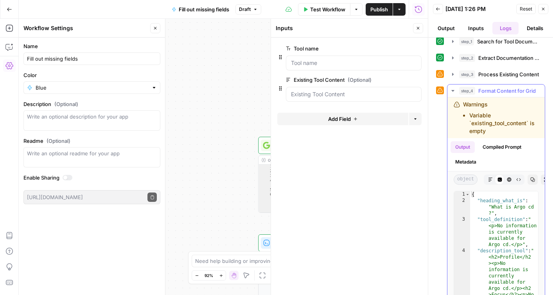
scroll to position [0, 0]
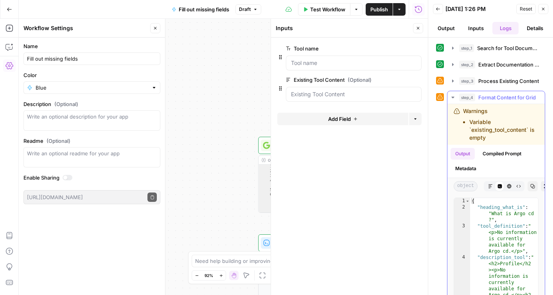
click at [452, 98] on icon "button" at bounding box center [453, 97] width 6 height 6
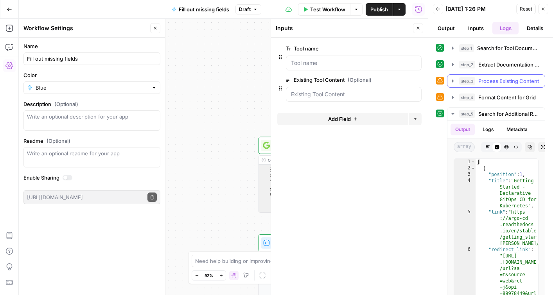
click at [452, 82] on icon "button" at bounding box center [453, 80] width 2 height 3
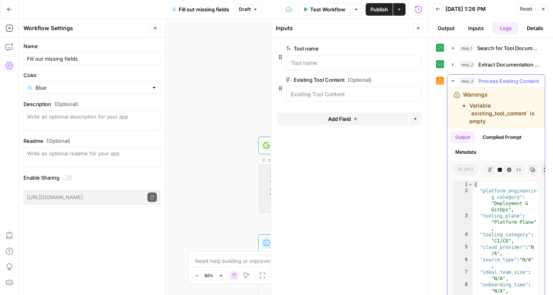
click at [452, 82] on icon "button" at bounding box center [453, 81] width 6 height 6
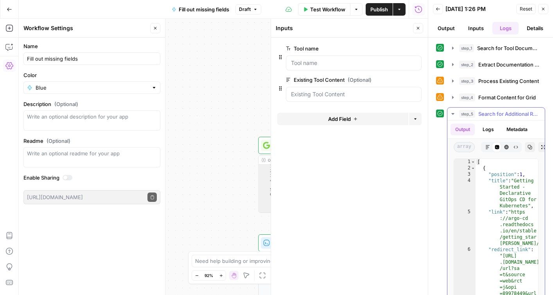
click at [452, 114] on icon "button" at bounding box center [452, 114] width 3 height 2
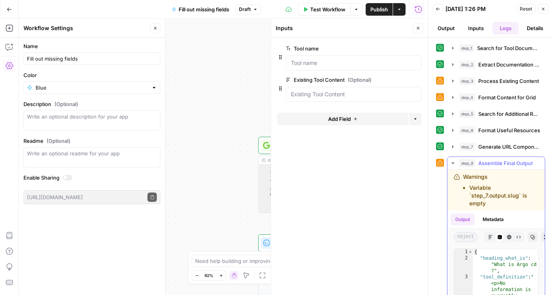
click at [452, 162] on icon "button" at bounding box center [452, 163] width 3 height 2
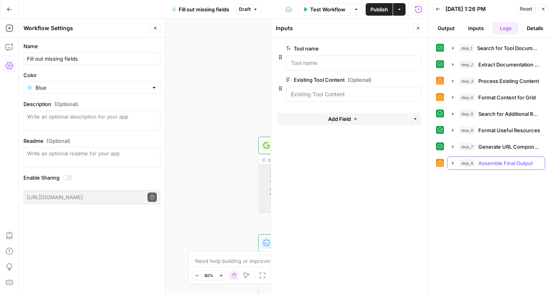
click at [454, 163] on icon "button" at bounding box center [453, 163] width 6 height 6
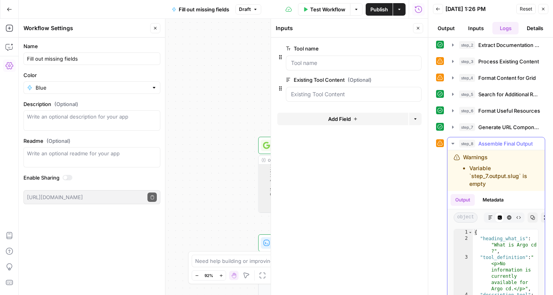
scroll to position [7, 0]
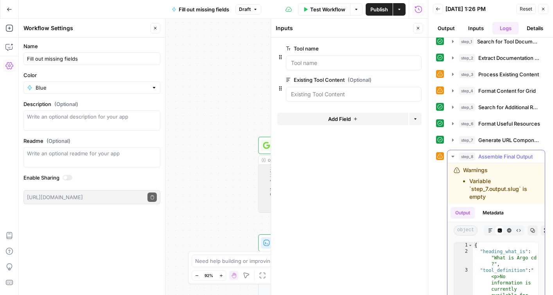
click at [453, 154] on icon "button" at bounding box center [453, 156] width 6 height 6
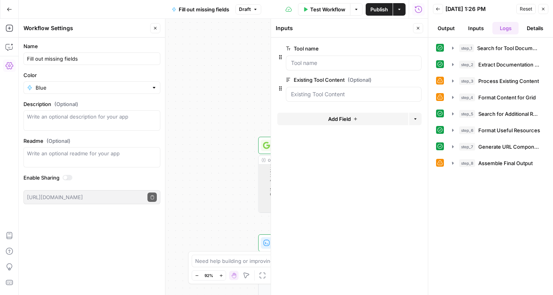
scroll to position [0, 0]
click at [543, 12] on button "Close" at bounding box center [543, 9] width 10 height 10
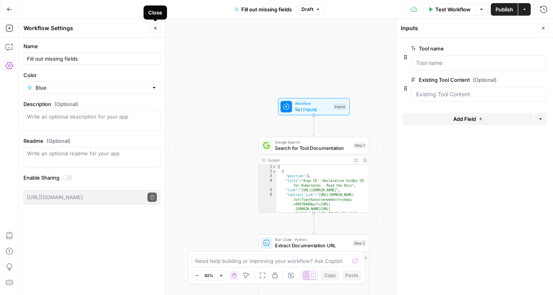
click at [154, 29] on icon "button" at bounding box center [155, 28] width 3 height 3
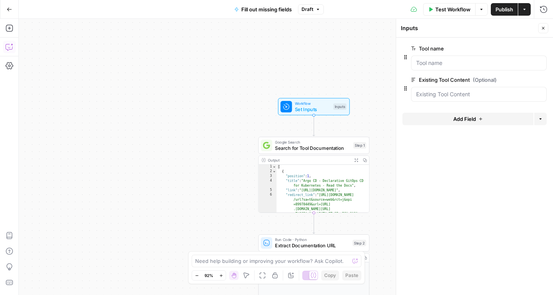
click at [8, 48] on icon "button" at bounding box center [9, 47] width 8 height 8
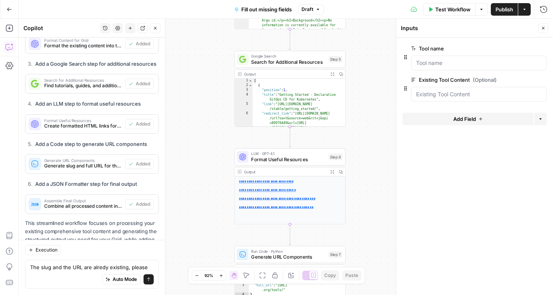
scroll to position [6955, 0]
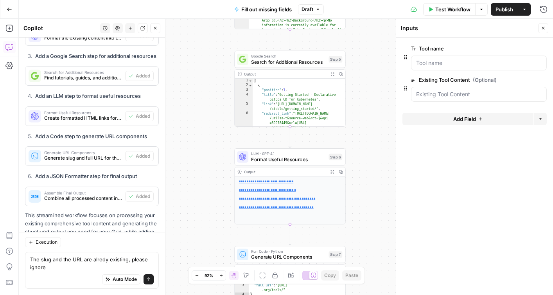
click at [98, 260] on textarea "The slug and the URL are alredy existing, please ignore" at bounding box center [92, 263] width 124 height 16
type textarea "The slug and the URL are already existing, please ignore"
click at [98, 262] on textarea "The slug and the URL are already existing, please ignore" at bounding box center [92, 263] width 124 height 16
click at [73, 264] on textarea "The slug and the URL are already existing, please ignore" at bounding box center [92, 263] width 124 height 16
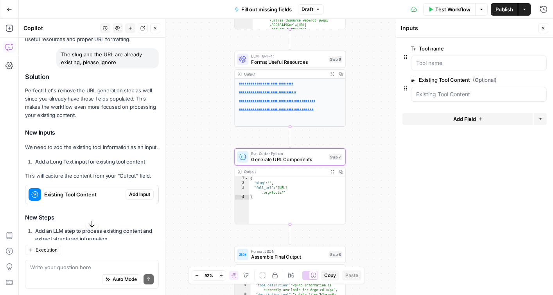
scroll to position [7132, 0]
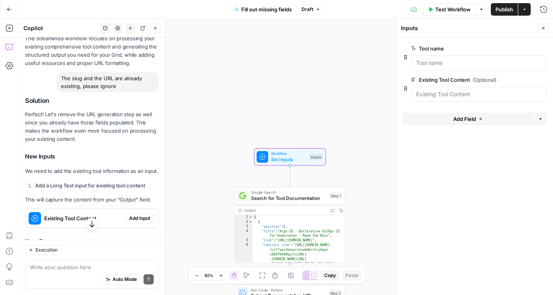
click at [151, 213] on button "Add Input" at bounding box center [140, 218] width 28 height 10
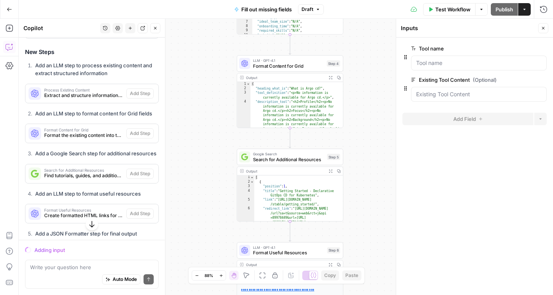
scroll to position [7296, 0]
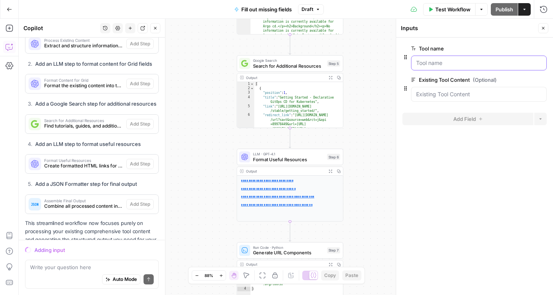
click at [442, 61] on name "Tool name" at bounding box center [479, 63] width 126 height 8
click at [436, 94] on Content "Existing Tool Content (Optional)" at bounding box center [479, 94] width 126 height 8
click at [523, 11] on icon "button" at bounding box center [524, 9] width 5 height 5
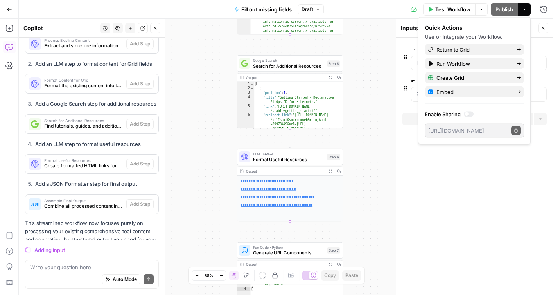
click at [523, 11] on icon "button" at bounding box center [524, 9] width 5 height 5
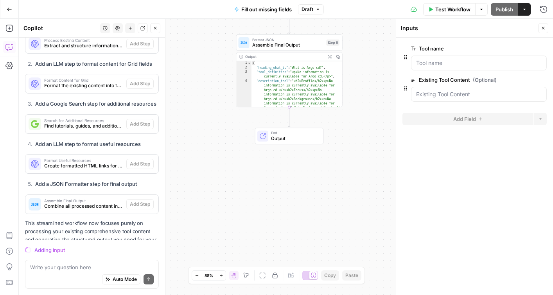
click at [320, 9] on button "Draft" at bounding box center [311, 9] width 26 height 10
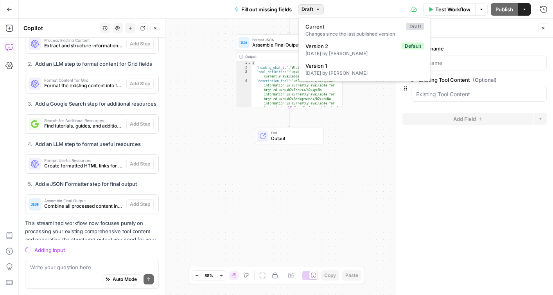
click at [320, 9] on button "Draft" at bounding box center [311, 9] width 26 height 10
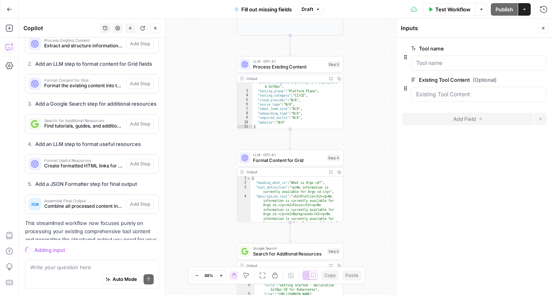
scroll to position [8, 0]
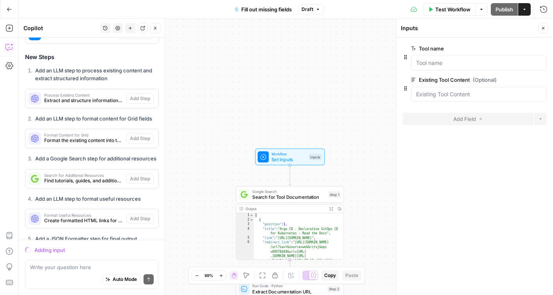
scroll to position [7296, 0]
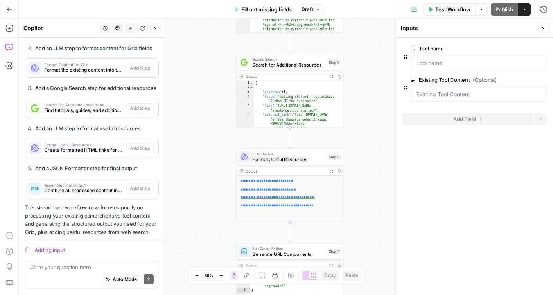
click at [30, 240] on icon "button" at bounding box center [30, 242] width 5 height 5
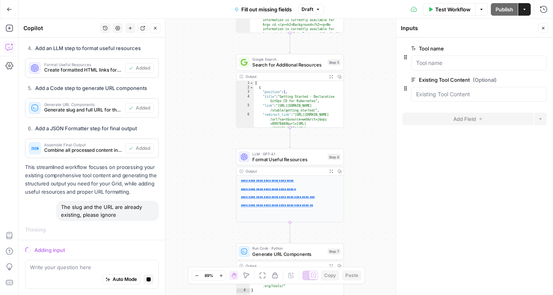
scroll to position [6883, 0]
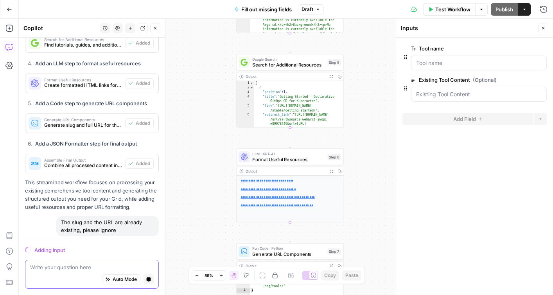
click at [148, 279] on icon "button" at bounding box center [149, 279] width 4 height 4
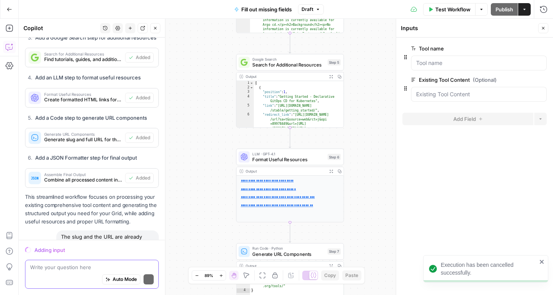
scroll to position [6897, 0]
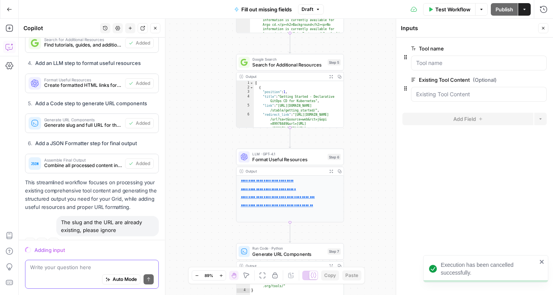
click at [34, 251] on div "Adding input" at bounding box center [92, 250] width 134 height 10
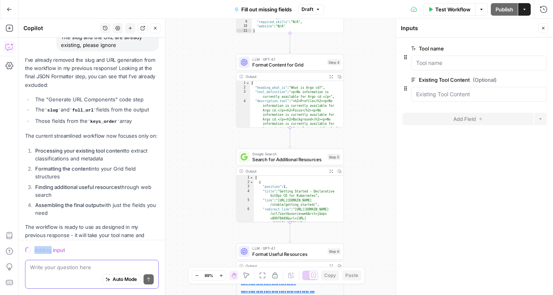
scroll to position [7130, 0]
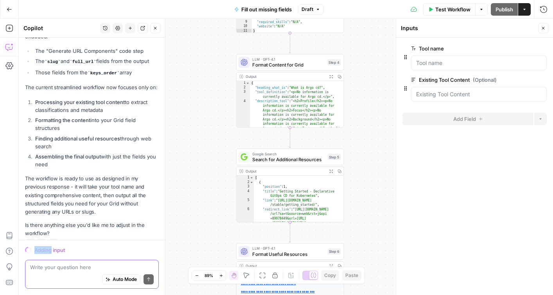
click at [524, 13] on button "Actions" at bounding box center [524, 9] width 13 height 13
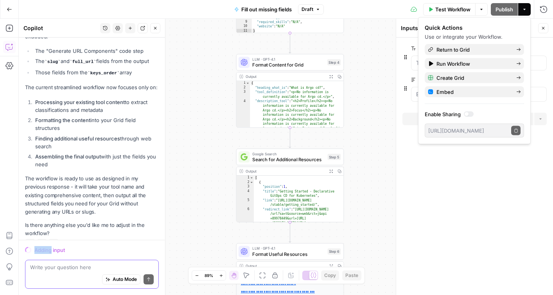
click at [524, 13] on button "Actions" at bounding box center [524, 9] width 13 height 13
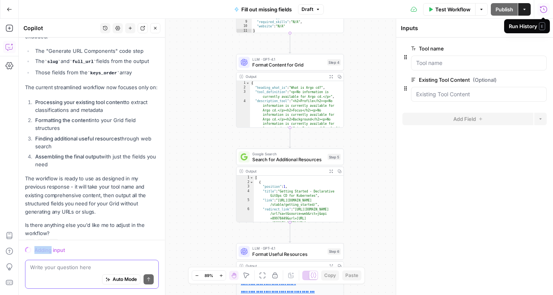
click at [544, 14] on button "Run History" at bounding box center [543, 9] width 13 height 13
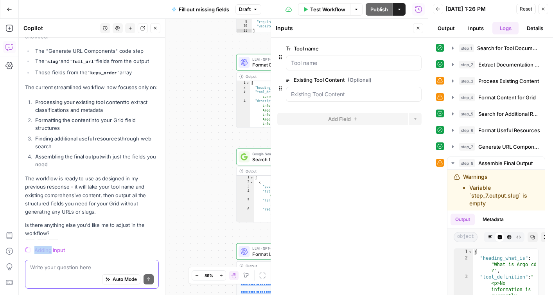
click at [526, 11] on span "Reset" at bounding box center [526, 8] width 13 height 7
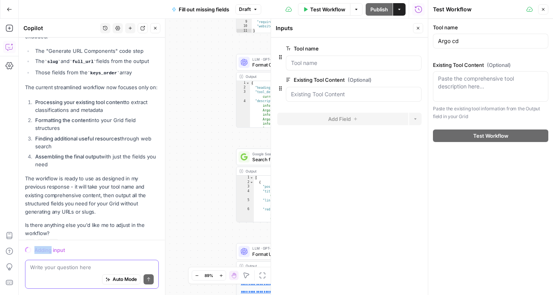
click at [466, 94] on div "Paste the comprehensive tool description here..." at bounding box center [490, 86] width 115 height 31
click at [329, 101] on div at bounding box center [354, 94] width 136 height 15
click at [395, 196] on form "Tool name edit field Delete group Existing Tool Content (Optional) edit field D…" at bounding box center [349, 166] width 157 height 257
click at [418, 29] on icon "button" at bounding box center [418, 28] width 5 height 5
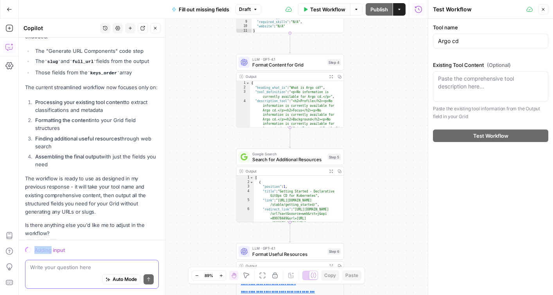
click at [398, 9] on icon "button" at bounding box center [399, 9] width 5 height 5
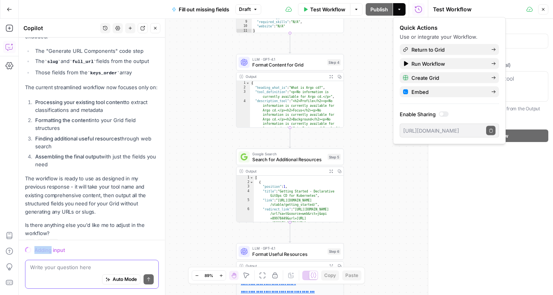
click at [398, 9] on icon "button" at bounding box center [399, 9] width 5 height 5
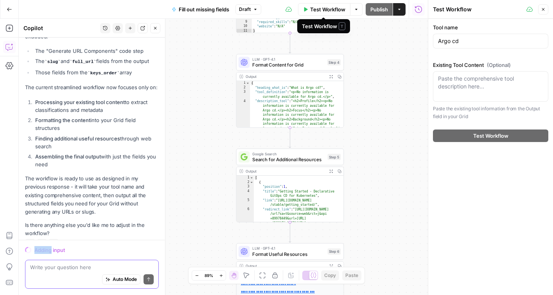
click at [324, 7] on span "Test Workflow" at bounding box center [327, 9] width 35 height 8
click at [544, 9] on icon "button" at bounding box center [543, 9] width 5 height 5
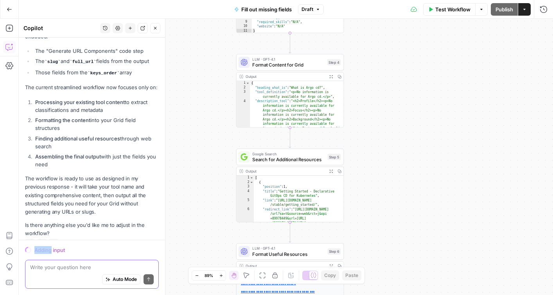
click at [454, 10] on span "Test Workflow" at bounding box center [452, 9] width 35 height 8
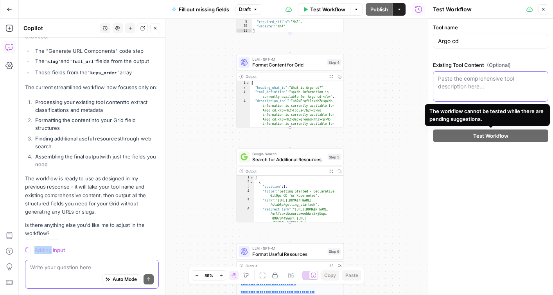
click at [477, 86] on textarea "Existing Tool Content (Optional)" at bounding box center [490, 83] width 105 height 16
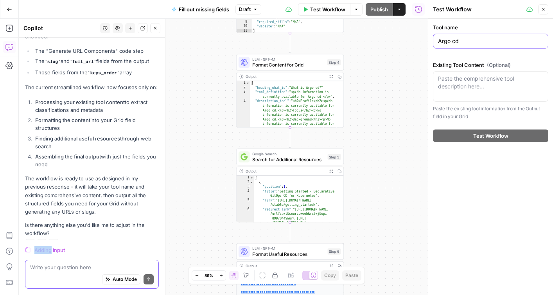
click at [467, 41] on input "Argo cd" at bounding box center [490, 41] width 105 height 8
click at [445, 40] on input "Argo cd" at bounding box center [490, 41] width 105 height 8
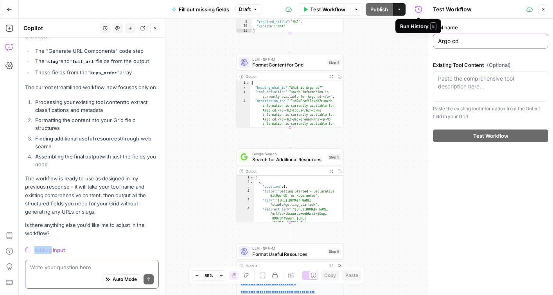
click at [445, 40] on input "Argo cd" at bounding box center [490, 41] width 105 height 8
paste input "Snyk"
type input "Snyk"
click at [456, 90] on div "Paste the comprehensive tool description here..." at bounding box center [490, 86] width 115 height 31
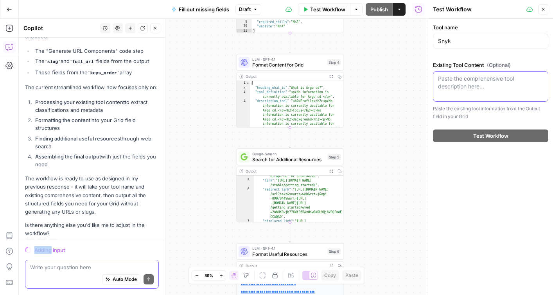
scroll to position [23, 0]
click at [467, 86] on textarea "Existing Tool Content (Optional)" at bounding box center [490, 83] width 105 height 16
paste textarea "Profile Snyk is a developer-first security platform that integrates security sc…"
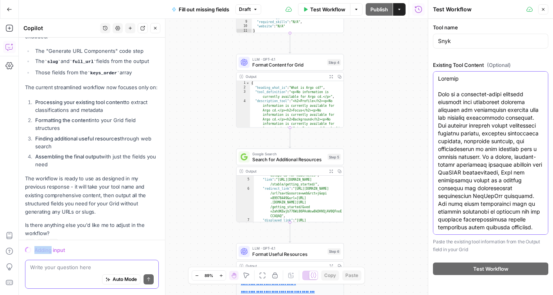
scroll to position [864, 0]
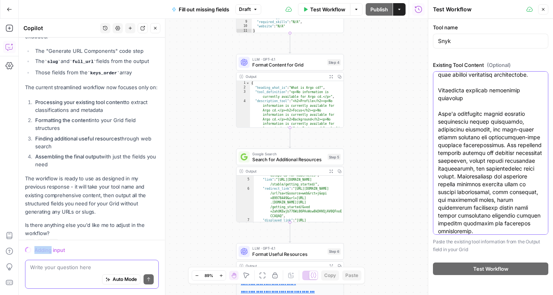
type textarea "Profile Snyk is a developer-first security platform that integrates security sc…"
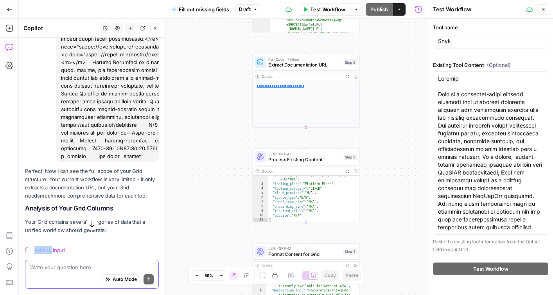
scroll to position [4548, 0]
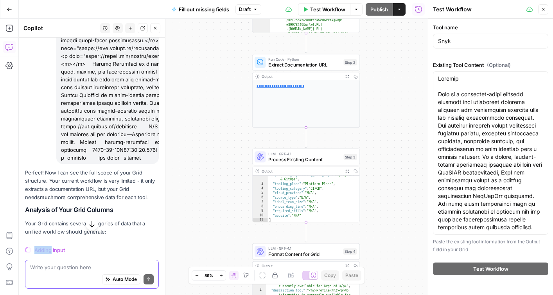
click at [51, 249] on div "Adding input" at bounding box center [96, 250] width 124 height 8
click at [401, 10] on icon "button" at bounding box center [399, 9] width 5 height 5
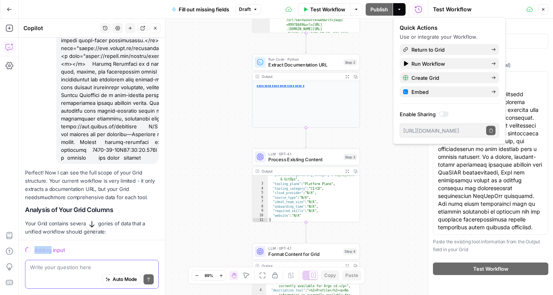
click at [401, 10] on icon "button" at bounding box center [399, 9] width 5 height 5
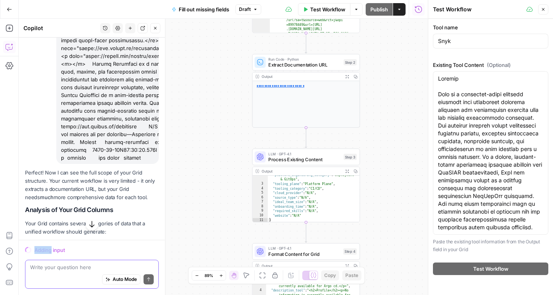
click at [354, 12] on button "Options" at bounding box center [356, 9] width 13 height 13
click at [252, 10] on button "Draft" at bounding box center [248, 9] width 26 height 10
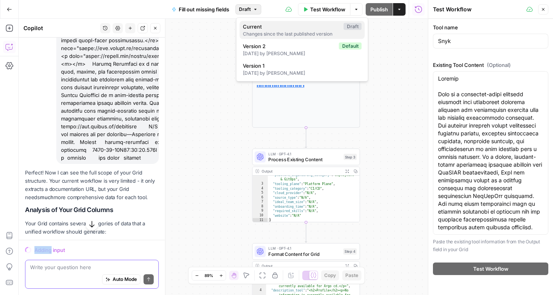
click at [248, 33] on div "Changes since the last published version" at bounding box center [302, 34] width 119 height 7
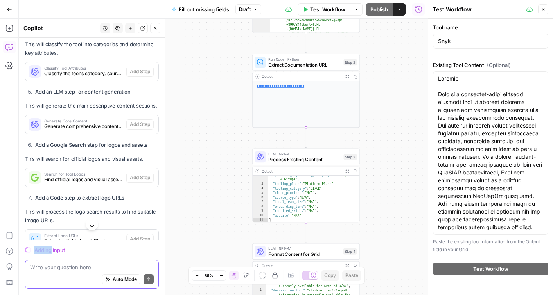
scroll to position [5587, 0]
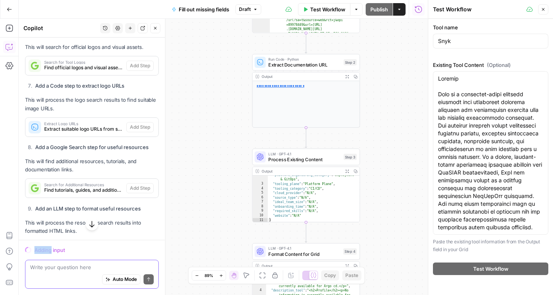
click at [48, 249] on div "Adding input" at bounding box center [96, 250] width 124 height 8
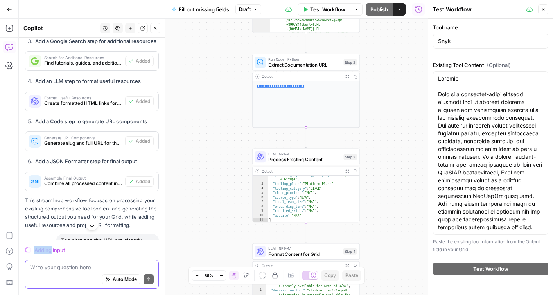
scroll to position [7130, 0]
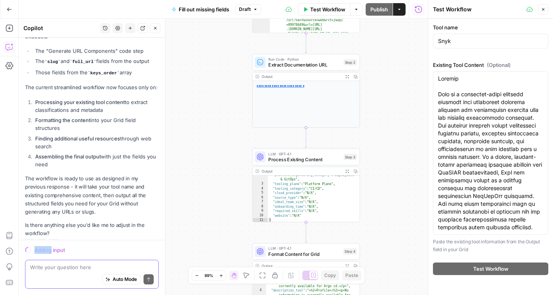
click at [45, 275] on div "Auto Mode Send" at bounding box center [92, 279] width 124 height 17
click at [38, 271] on div "Auto Mode Send" at bounding box center [92, 279] width 124 height 17
click at [39, 267] on textarea "Can you cance" at bounding box center [92, 267] width 124 height 8
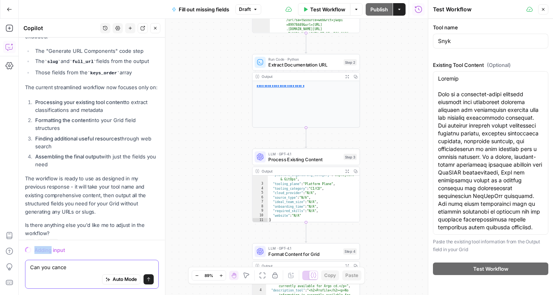
click at [39, 267] on textarea "Can you cance" at bounding box center [92, 267] width 124 height 8
type textarea "please stop"
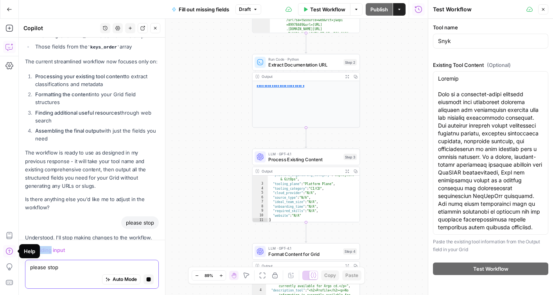
scroll to position [7169, 0]
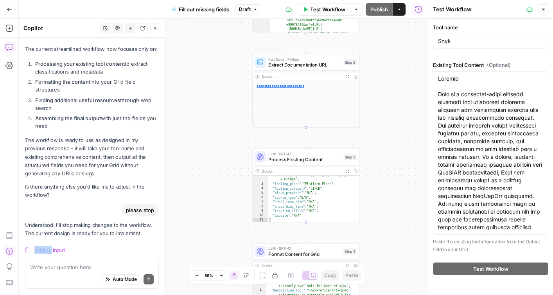
click at [50, 246] on div "Adding input" at bounding box center [96, 250] width 124 height 8
click at [45, 265] on textarea at bounding box center [92, 267] width 124 height 8
type textarea "There is still a "Adding input" running"
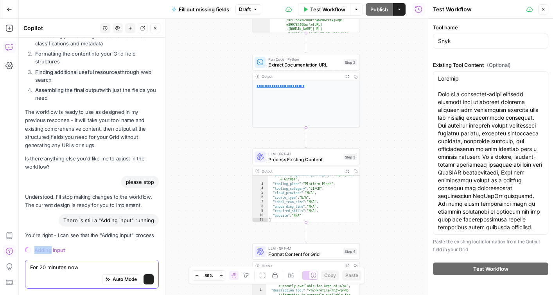
scroll to position [7224, 0]
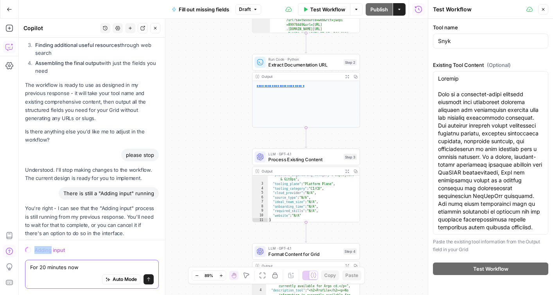
type textarea "For 20 minutes now"
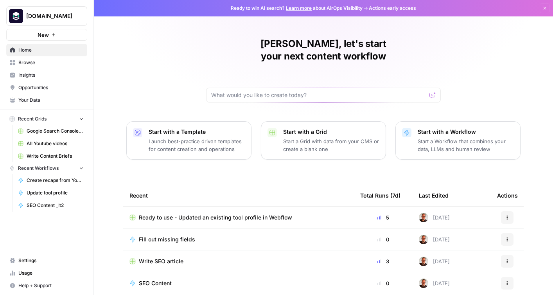
click at [27, 79] on link "Insights" at bounding box center [46, 75] width 81 height 13
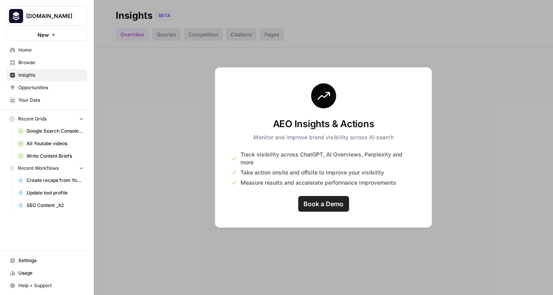
click at [323, 203] on span "Book a Demo" at bounding box center [323, 203] width 40 height 9
click at [43, 88] on span "Opportunities" at bounding box center [50, 87] width 65 height 7
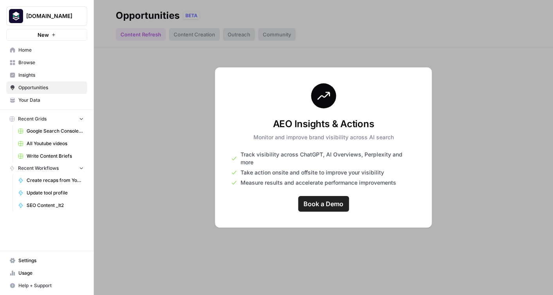
click at [36, 104] on link "Your Data" at bounding box center [46, 100] width 81 height 13
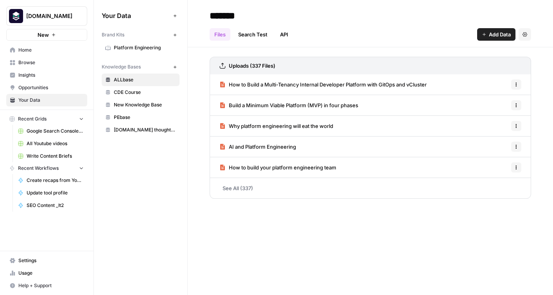
click at [130, 132] on span "PE.org thought leadership" at bounding box center [145, 129] width 62 height 7
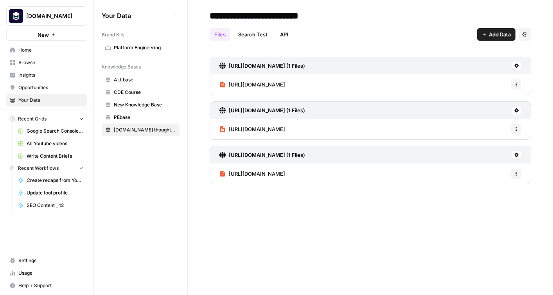
click at [25, 92] on link "Opportunities" at bounding box center [46, 87] width 81 height 13
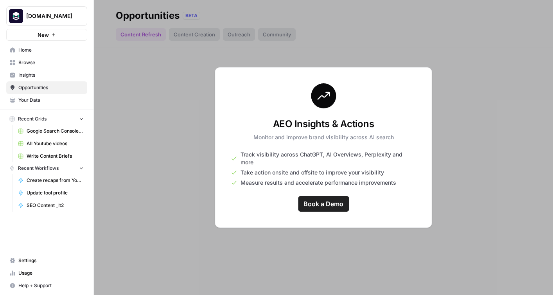
click at [23, 73] on span "Insights" at bounding box center [50, 75] width 65 height 7
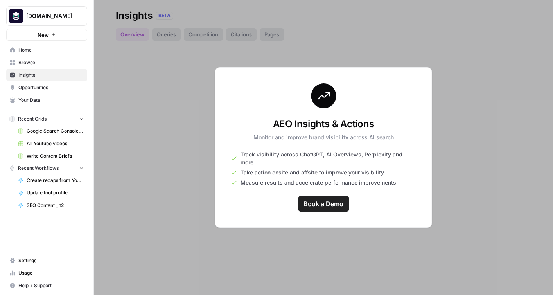
click at [324, 202] on span "Book a Demo" at bounding box center [323, 203] width 40 height 9
click at [26, 271] on span "Usage" at bounding box center [50, 272] width 65 height 7
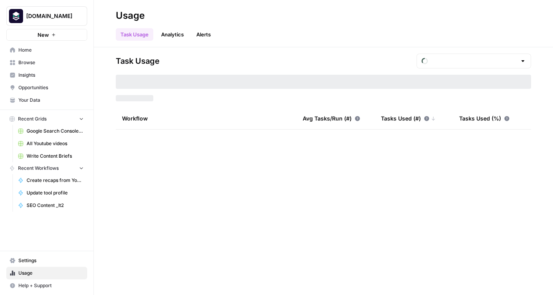
type input "September Included Tasks"
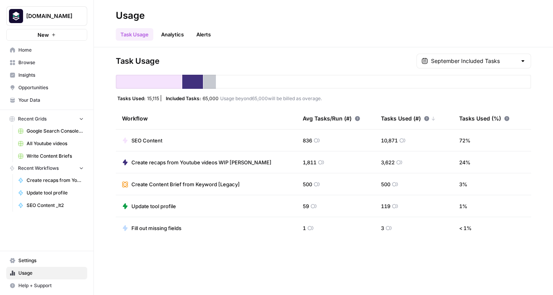
click at [181, 35] on link "Analytics" at bounding box center [172, 34] width 32 height 13
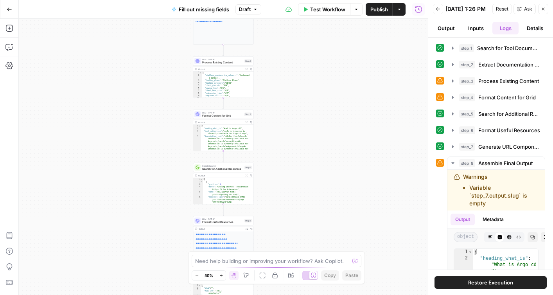
click at [327, 15] on button "Test Workflow" at bounding box center [324, 9] width 52 height 13
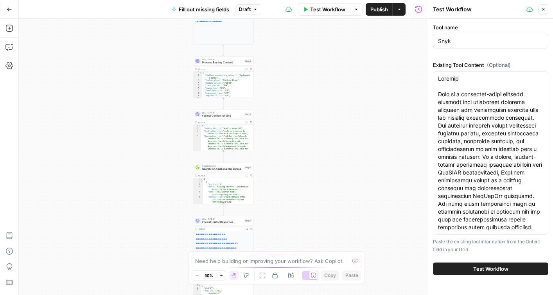
click at [490, 270] on span "Test Workflow" at bounding box center [490, 269] width 35 height 8
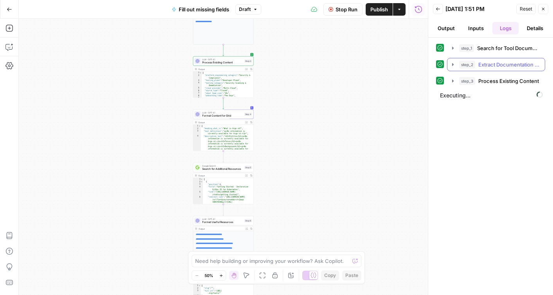
click at [453, 66] on icon "button" at bounding box center [453, 64] width 6 height 6
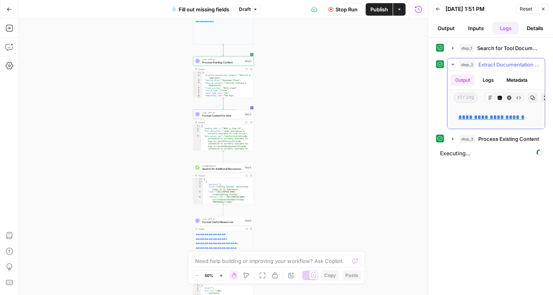
click at [453, 66] on icon "button" at bounding box center [453, 64] width 6 height 6
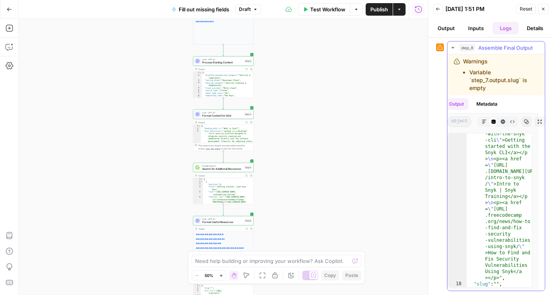
scroll to position [2868, 0]
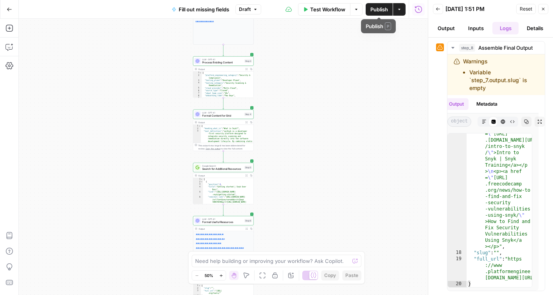
click at [377, 10] on span "Publish" at bounding box center [379, 9] width 18 height 8
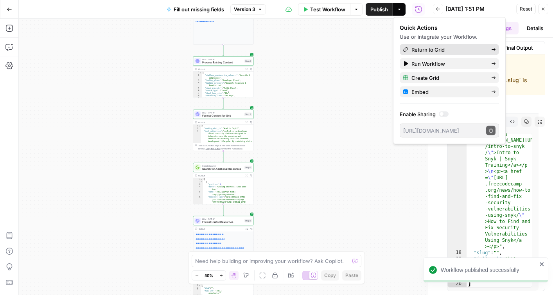
click at [428, 50] on span "Return to Grid" at bounding box center [448, 50] width 74 height 8
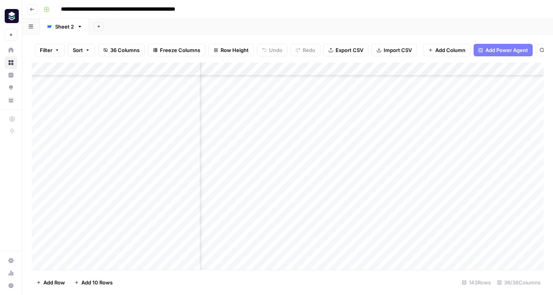
scroll to position [337, 2301]
click at [357, 158] on div "Add Column" at bounding box center [288, 166] width 512 height 207
click at [396, 69] on div "Add Column" at bounding box center [288, 166] width 512 height 207
click at [293, 69] on div "Add Column" at bounding box center [288, 166] width 512 height 207
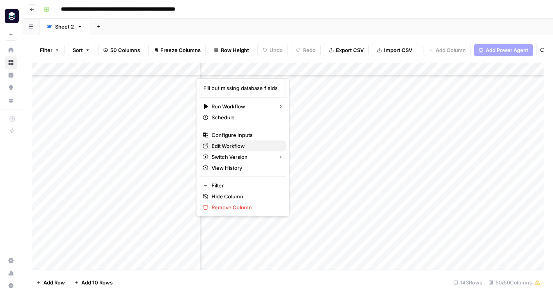
click at [250, 145] on span "Edit Workflow" at bounding box center [246, 146] width 68 height 8
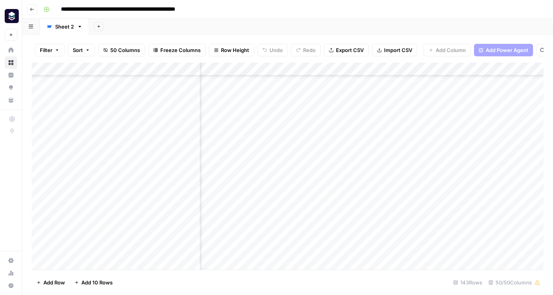
scroll to position [337, 1240]
click at [162, 70] on div "Add Column" at bounding box center [288, 166] width 512 height 207
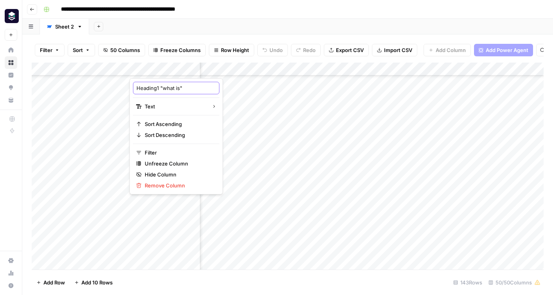
click at [166, 84] on input "Heading1 "what is"" at bounding box center [175, 88] width 79 height 8
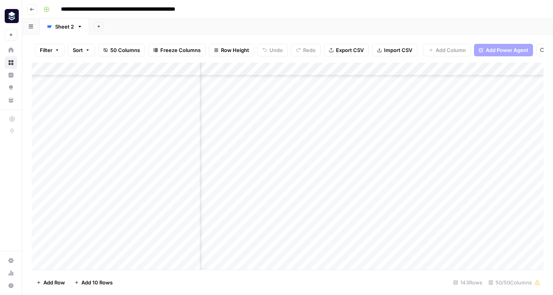
click at [195, 68] on div "Add Column" at bounding box center [288, 166] width 512 height 207
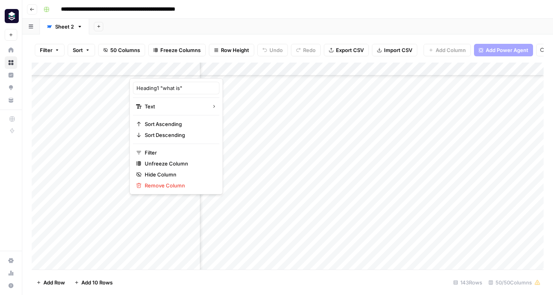
click at [166, 82] on div "Heading1 "what is"" at bounding box center [176, 88] width 86 height 13
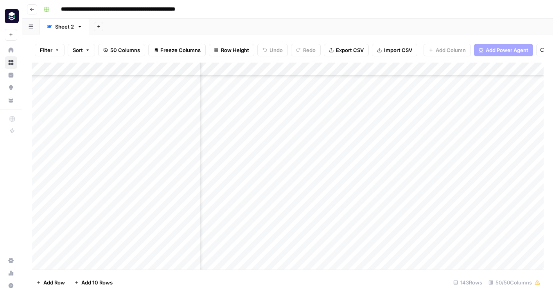
click at [166, 82] on div "Add Column" at bounding box center [288, 166] width 512 height 207
click at [168, 71] on div "Add Column" at bounding box center [288, 166] width 512 height 207
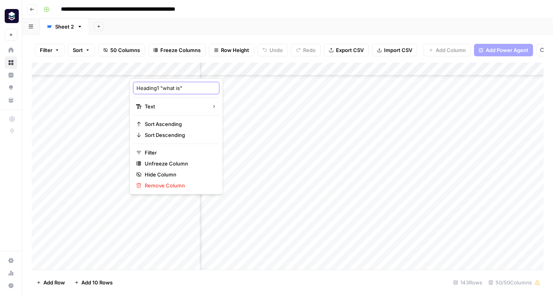
click at [167, 86] on input "Heading1 "what is"" at bounding box center [175, 88] width 79 height 8
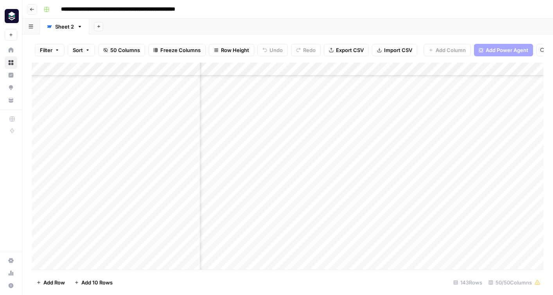
scroll to position [337, 2531]
click at [293, 70] on div "Add Column" at bounding box center [288, 166] width 512 height 207
click at [284, 160] on div "Add Column" at bounding box center [288, 166] width 512 height 207
click at [372, 157] on div "Add Column" at bounding box center [288, 166] width 512 height 207
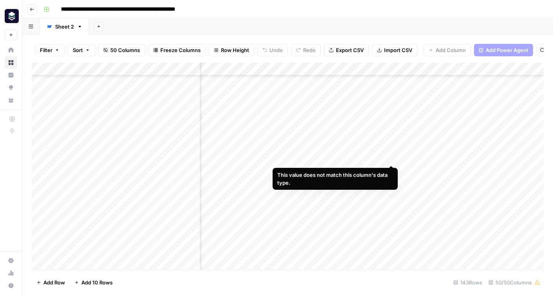
click at [392, 160] on div "Add Column" at bounding box center [288, 166] width 512 height 207
click at [385, 160] on input at bounding box center [393, 159] width 125 height 9
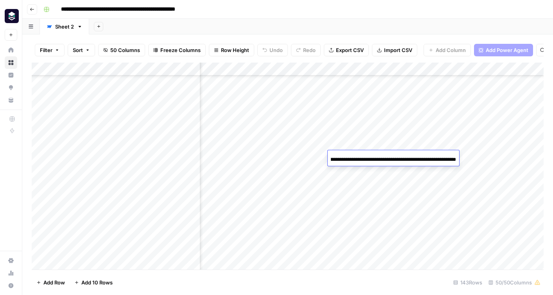
click at [309, 159] on div "Add Column" at bounding box center [288, 166] width 512 height 207
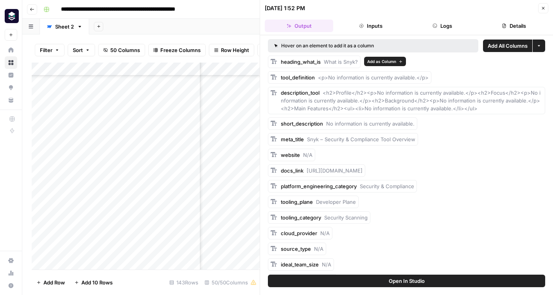
click at [333, 63] on span "What is Snyk?" at bounding box center [341, 62] width 34 height 6
click at [309, 62] on span "heading_what_is" at bounding box center [301, 62] width 40 height 6
click at [329, 80] on span "<p>No information is currently available.</p>" at bounding box center [373, 77] width 111 height 6
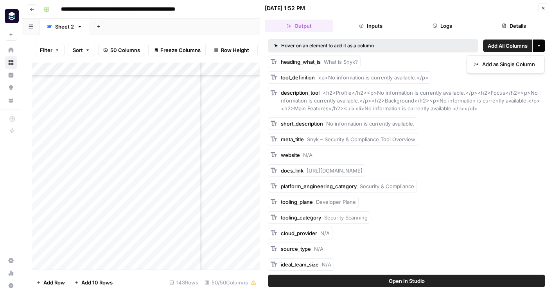
click at [541, 47] on button "More options" at bounding box center [539, 45] width 13 height 13
click at [337, 62] on span "What is Snyk?" at bounding box center [341, 62] width 34 height 6
click at [540, 46] on icon "button" at bounding box center [539, 45] width 5 height 5
click at [429, 67] on div "heading_what_is What is Snyk?" at bounding box center [406, 62] width 277 height 13
click at [546, 11] on button "Close" at bounding box center [543, 8] width 10 height 10
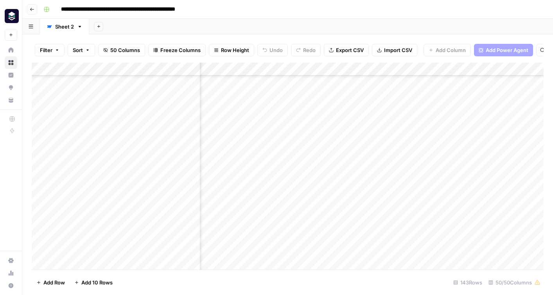
scroll to position [337, 2436]
click at [259, 71] on div "Add Column" at bounding box center [288, 166] width 512 height 207
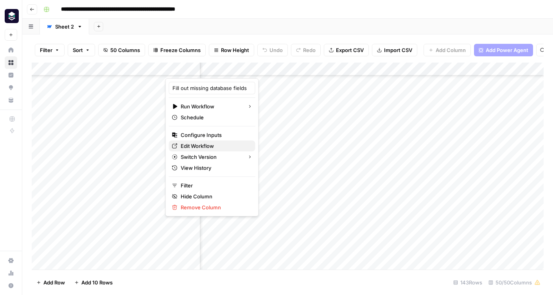
click at [211, 145] on span "Edit Workflow" at bounding box center [215, 146] width 68 height 8
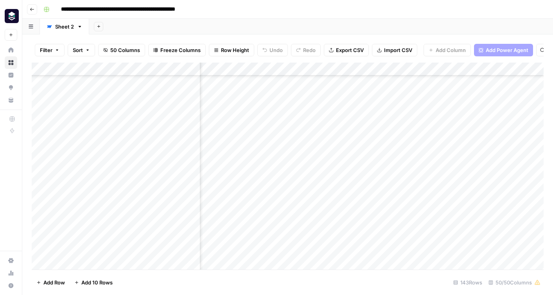
scroll to position [337, 2646]
click at [458, 160] on div "Add Column" at bounding box center [288, 166] width 512 height 207
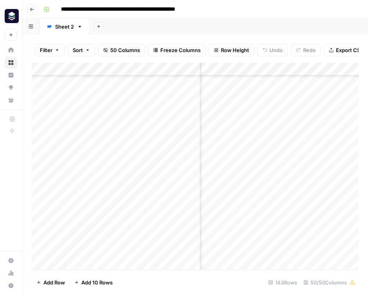
scroll to position [337, 3396]
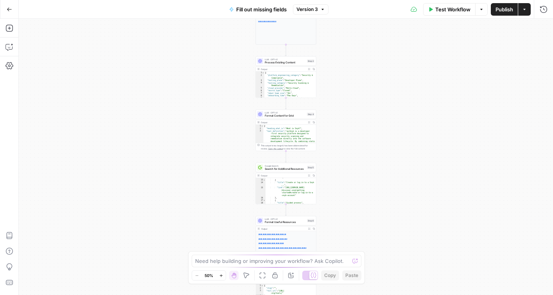
scroll to position [136, 0]
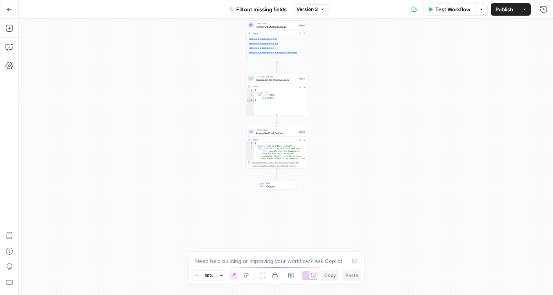
click at [273, 188] on span "Output" at bounding box center [279, 186] width 27 height 4
click at [278, 167] on div "This output is too large & has been abbreviated for review. Copy the output to …" at bounding box center [279, 164] width 54 height 6
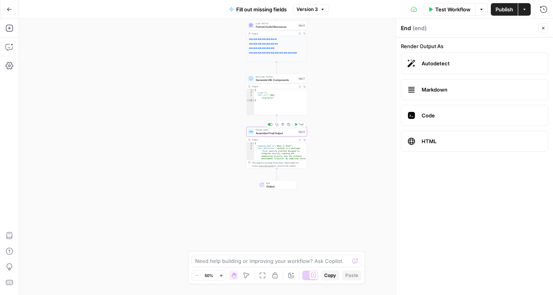
click at [280, 131] on span "Assemble Final Output" at bounding box center [276, 133] width 41 height 4
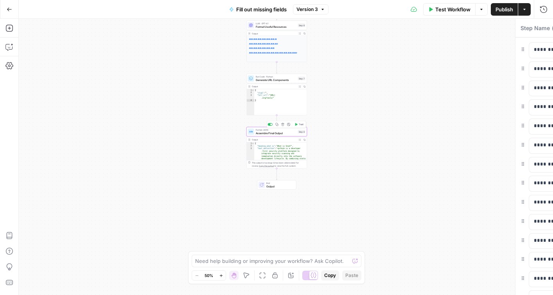
type textarea "Assemble Final Output"
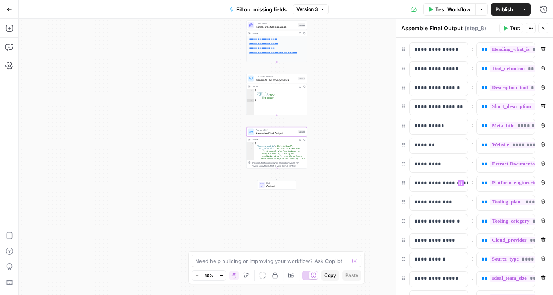
scroll to position [0, 21]
click at [508, 47] on span "**********" at bounding box center [554, 49] width 128 height 7
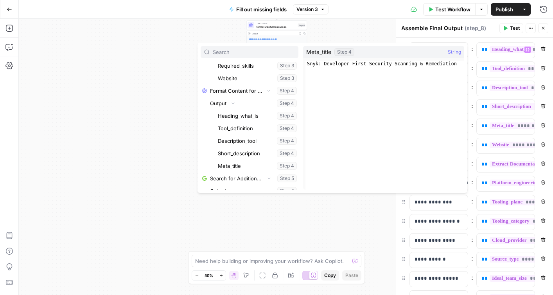
scroll to position [1462, 0]
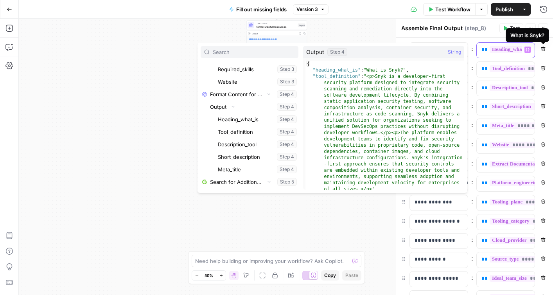
click at [522, 50] on div "**********" at bounding box center [506, 50] width 58 height 15
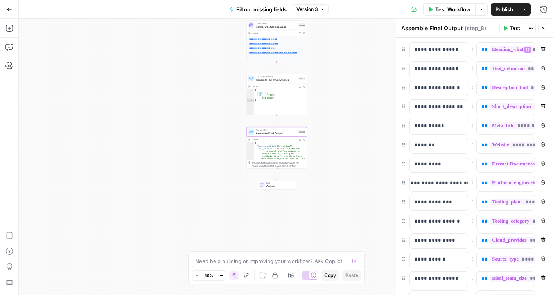
click at [522, 50] on div "**********" at bounding box center [506, 50] width 58 height 15
click at [528, 48] on icon "button" at bounding box center [528, 50] width 4 height 4
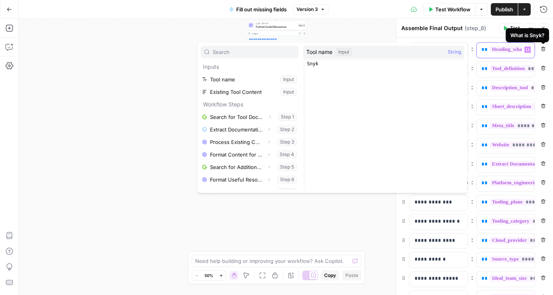
click at [506, 51] on span "**********" at bounding box center [554, 49] width 128 height 7
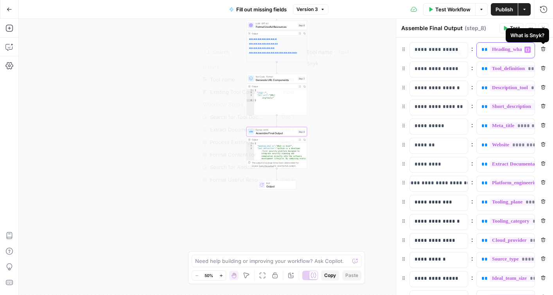
click at [506, 51] on span "**********" at bounding box center [554, 49] width 128 height 7
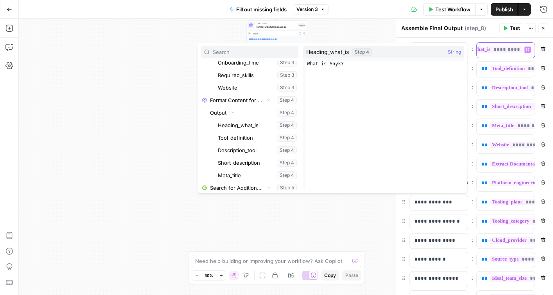
scroll to position [0, 16]
click at [360, 12] on div "Test Workflow Options Publish Actions Run History" at bounding box center [440, 9] width 224 height 18
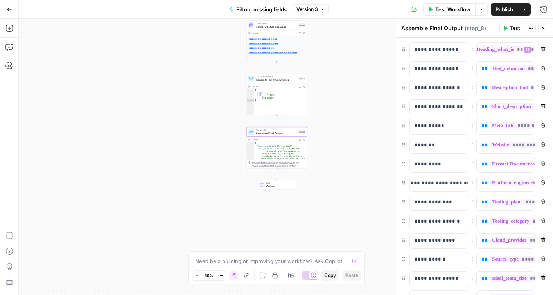
click at [531, 29] on icon "button" at bounding box center [530, 28] width 5 height 5
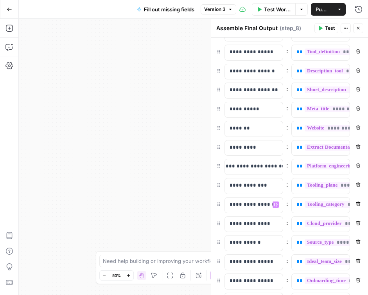
scroll to position [16, 0]
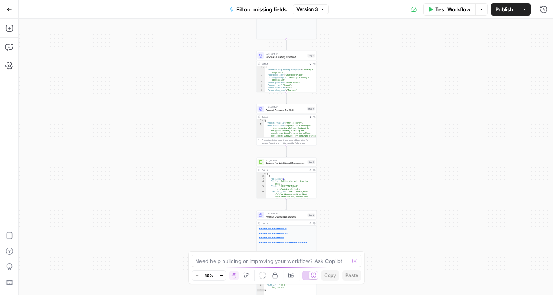
scroll to position [9, 0]
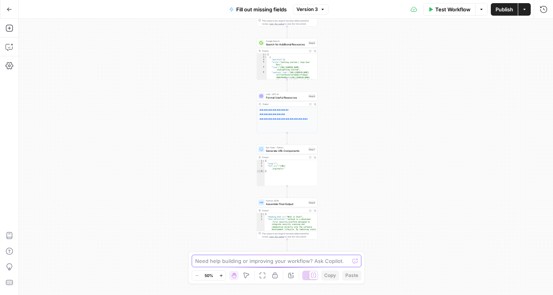
click at [222, 260] on textarea at bounding box center [272, 261] width 154 height 8
click at [290, 264] on textarea "Several things to improve:" at bounding box center [268, 261] width 147 height 8
click at [258, 262] on textarea "Several things to improve: Tool Definition:" at bounding box center [268, 261] width 147 height 8
click at [268, 261] on textarea "Several things to improve: Tool Definition:" at bounding box center [268, 257] width 147 height 16
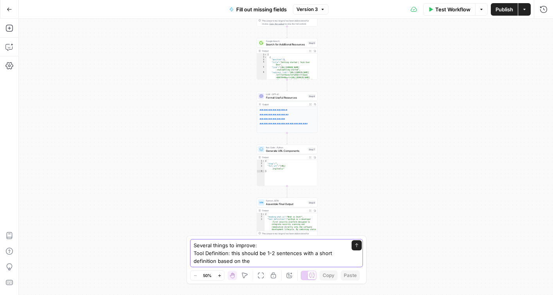
scroll to position [2, 0]
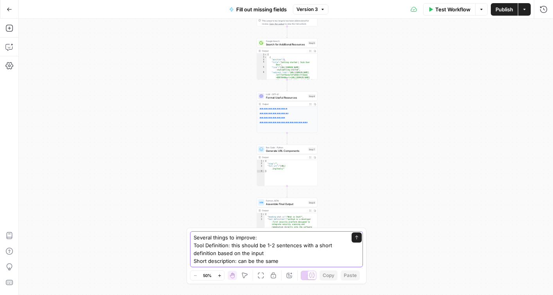
click at [239, 257] on textarea "Several things to improve: Tool Definition: this should be 1-2 sentences with a…" at bounding box center [269, 248] width 150 height 31
click at [230, 257] on textarea "Several things to improve: Tool Definition: this should be 1-2 sentences with a…" at bounding box center [269, 248] width 150 height 31
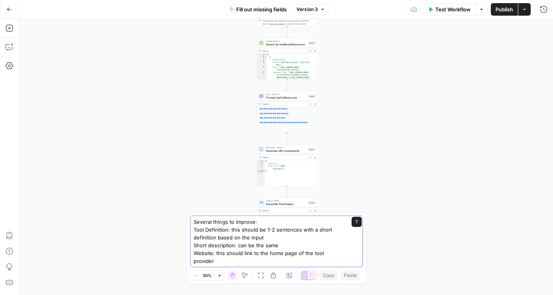
click at [295, 248] on textarea "Several things to improve: Tool Definition: this should be 1-2 sentences with a…" at bounding box center [269, 241] width 150 height 47
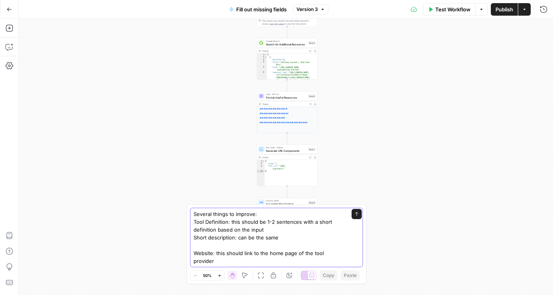
paste textarea "Pulumi | Platform tools"
click at [192, 244] on div "Several things to improve: Tool Definition: this should be 1-2 sentences with a…" at bounding box center [276, 237] width 173 height 59
click at [197, 245] on textarea "Several things to improve: Tool Definition: this should be 1-2 sentences with a…" at bounding box center [269, 237] width 150 height 55
click at [291, 244] on textarea "Several things to improve: Tool Definition: this should be 1-2 sentences with a…" at bounding box center [269, 237] width 150 height 55
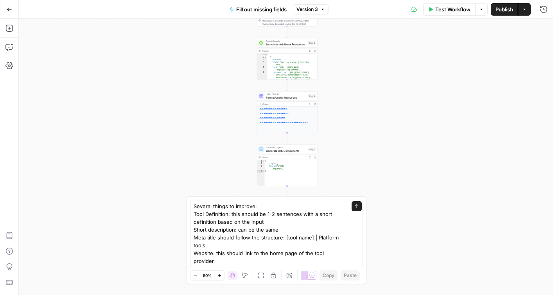
click at [351, 253] on div "Several things to improve: Tool Definition: this should be 1-2 sentences with a…" at bounding box center [276, 233] width 173 height 67
click at [347, 253] on div "Several things to improve: Tool Definition: this should be 1-2 sentences with a…" at bounding box center [276, 233] width 173 height 67
click at [347, 255] on div "Several things to improve: Tool Definition: this should be 1-2 sentences with a…" at bounding box center [276, 233] width 173 height 67
click at [229, 264] on textarea "Several things to improve: Tool Definition: this should be 1-2 sentences with a…" at bounding box center [269, 233] width 150 height 63
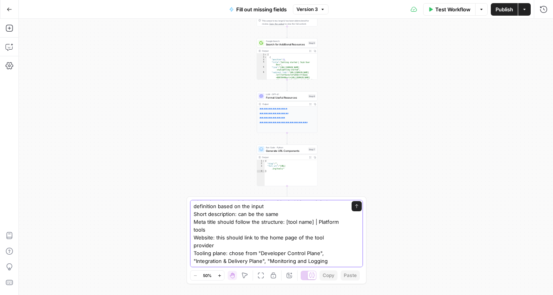
scroll to position [20, 0]
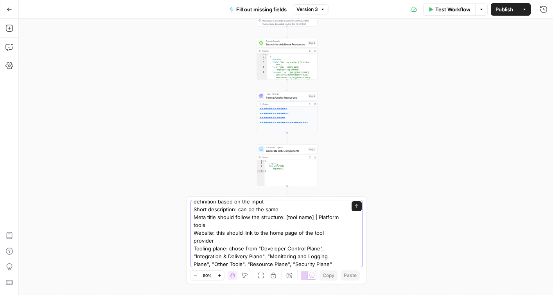
click at [305, 260] on textarea "Several things to improve: Tool Definition: this should be 1-2 sentences with a…" at bounding box center [269, 229] width 150 height 94
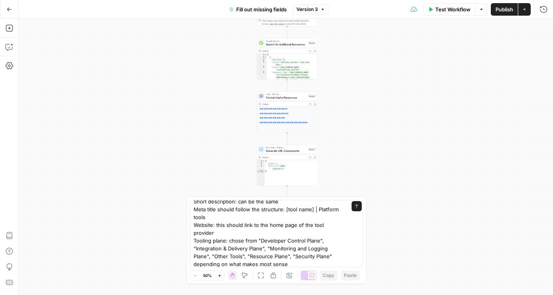
scroll to position [0, 0]
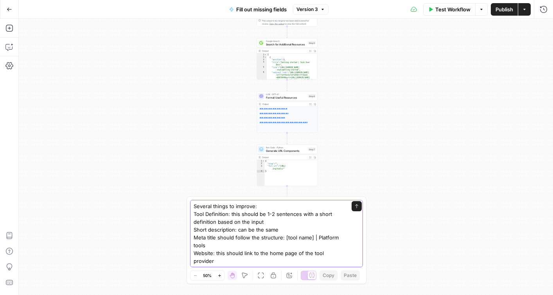
click at [325, 259] on textarea "Several things to improve: Tool Definition: this should be 1-2 sentences with a…" at bounding box center [269, 249] width 150 height 94
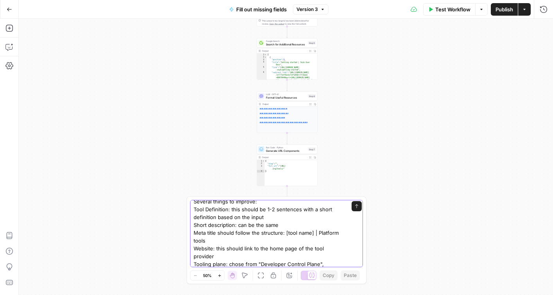
scroll to position [31, 0]
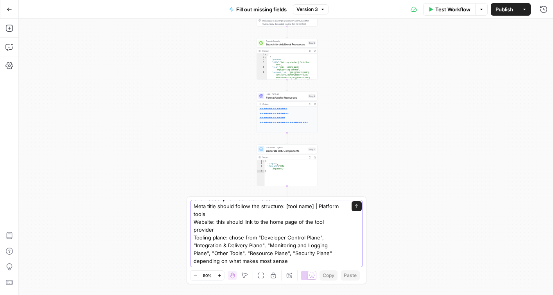
click at [297, 255] on textarea "Several things to improve: Tool Definition: this should be 1-2 sentences with a…" at bounding box center [269, 218] width 150 height 94
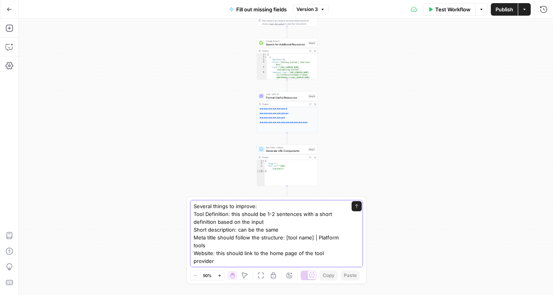
click at [326, 261] on textarea "Several things to improve: Tool Definition: this should be 1-2 sentences with a…" at bounding box center [269, 253] width 150 height 102
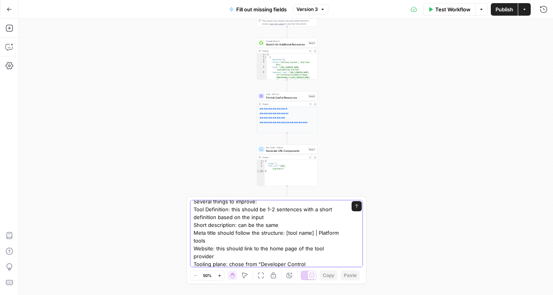
scroll to position [31, 0]
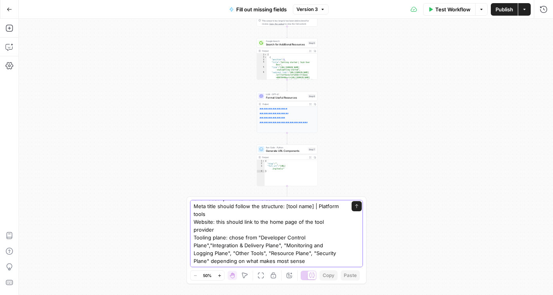
click at [319, 259] on textarea "Several things to improve: Tool Definition: this should be 1-2 sentences with a…" at bounding box center [269, 222] width 150 height 102
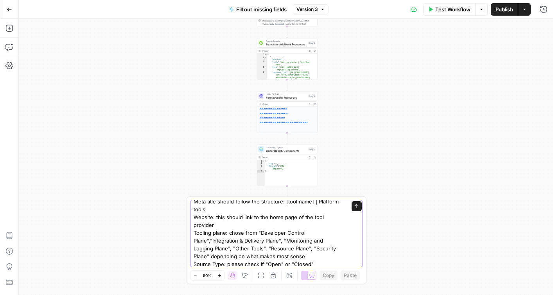
scroll to position [44, 0]
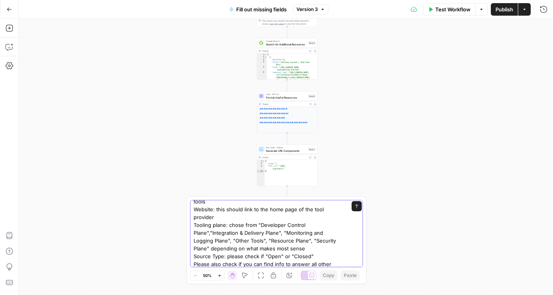
type textarea "Several things to improve: Tool Definition: this should be 1-2 sentences with a…"
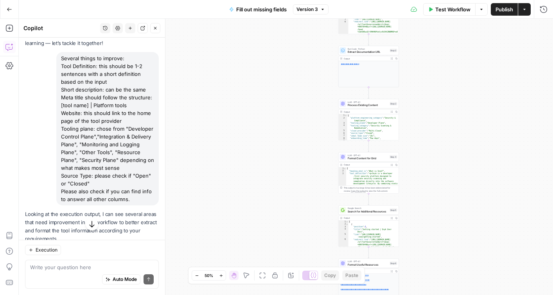
scroll to position [216, 0]
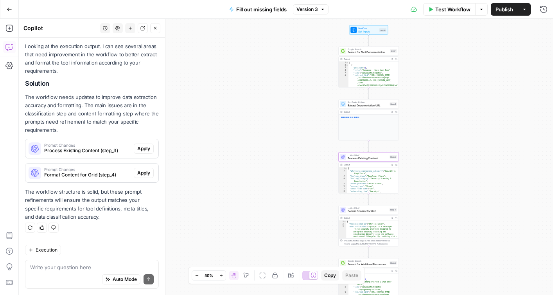
click at [92, 153] on span "Process Existing Content (step_3)" at bounding box center [87, 150] width 86 height 7
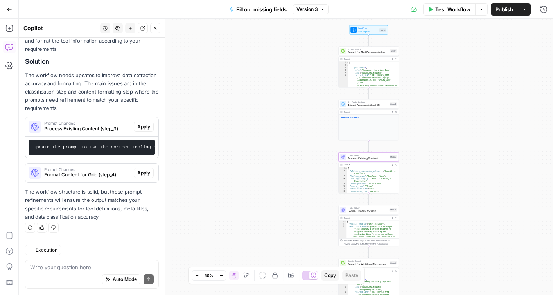
click at [147, 127] on span "Apply" at bounding box center [143, 126] width 13 height 7
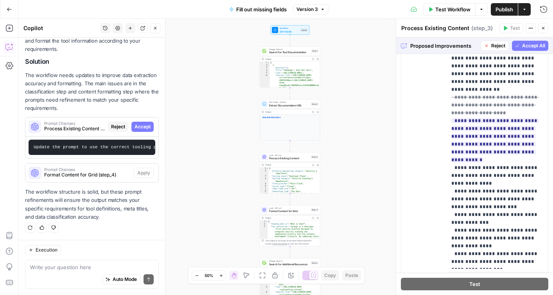
scroll to position [272, 0]
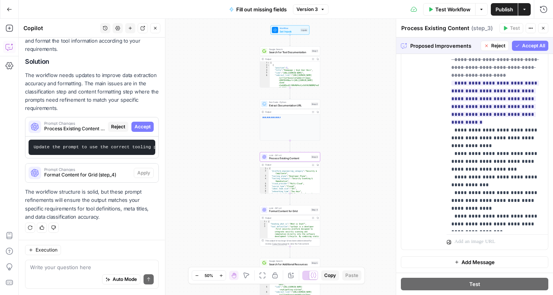
click at [142, 130] on span "Accept" at bounding box center [143, 126] width 16 height 7
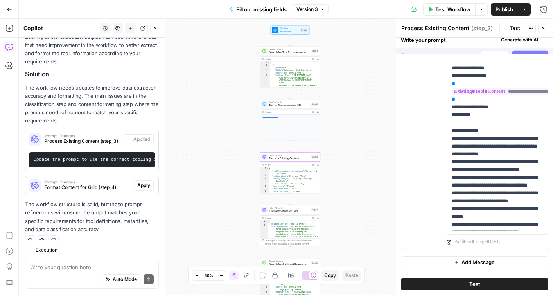
scroll to position [250, 0]
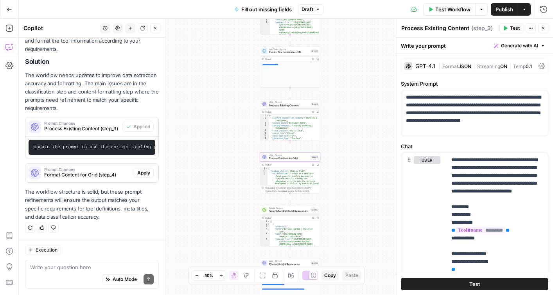
click at [144, 174] on span "Apply" at bounding box center [143, 172] width 13 height 7
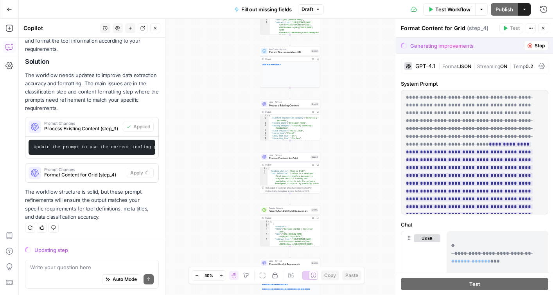
scroll to position [0, 0]
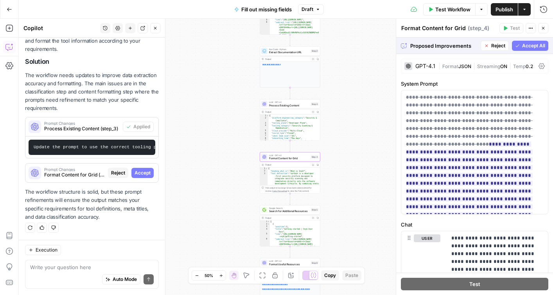
click at [144, 174] on span "Accept" at bounding box center [143, 172] width 16 height 7
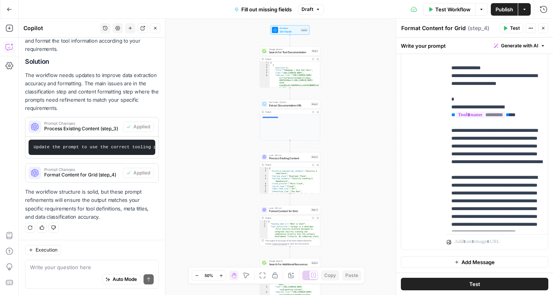
scroll to position [438, 0]
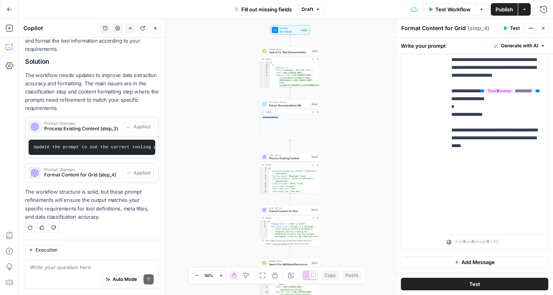
click at [446, 285] on button "Test" at bounding box center [474, 284] width 147 height 13
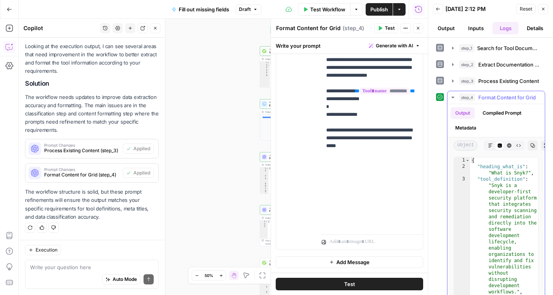
scroll to position [9, 0]
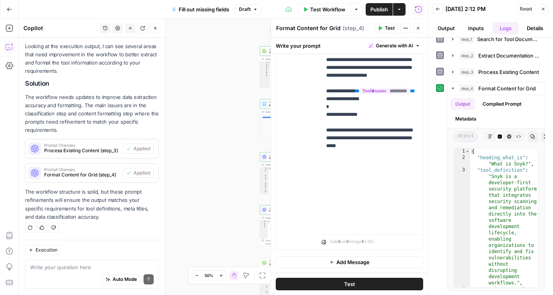
click at [419, 29] on icon "button" at bounding box center [418, 28] width 5 height 5
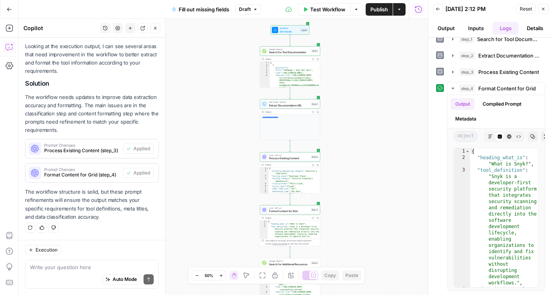
click at [529, 6] on span "Reset" at bounding box center [526, 8] width 13 height 7
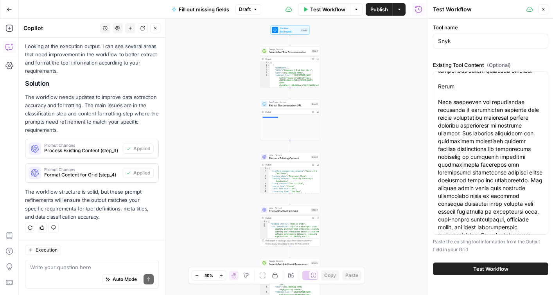
scroll to position [166, 0]
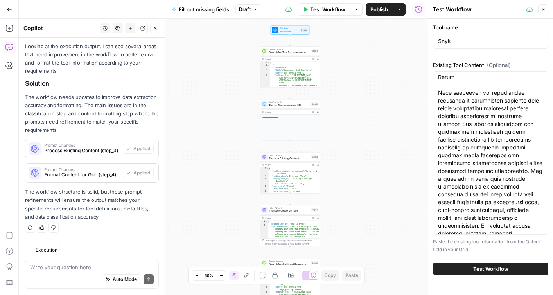
click at [480, 267] on span "Test Workflow" at bounding box center [490, 269] width 35 height 8
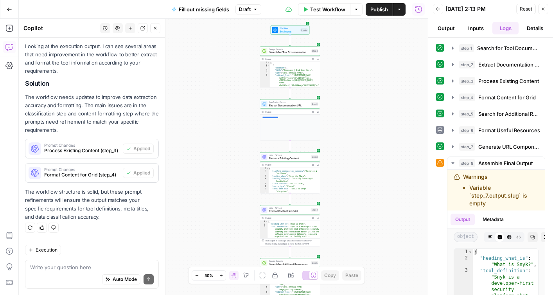
click at [377, 8] on span "Publish" at bounding box center [379, 9] width 18 height 8
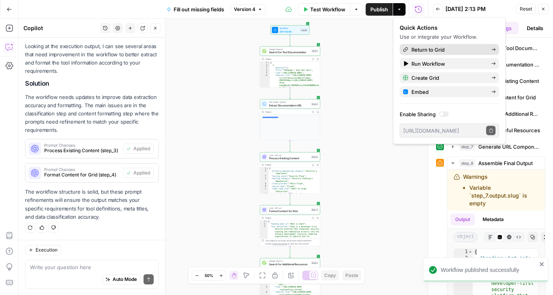
click at [437, 48] on span "Return to Grid" at bounding box center [448, 50] width 74 height 8
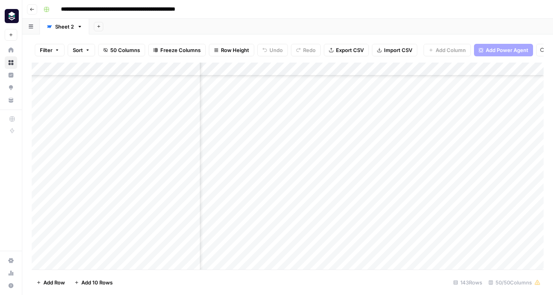
scroll to position [302, 2340]
click at [367, 194] on div "Add Column" at bounding box center [288, 166] width 512 height 207
click at [344, 194] on div "Add Column" at bounding box center [288, 166] width 512 height 207
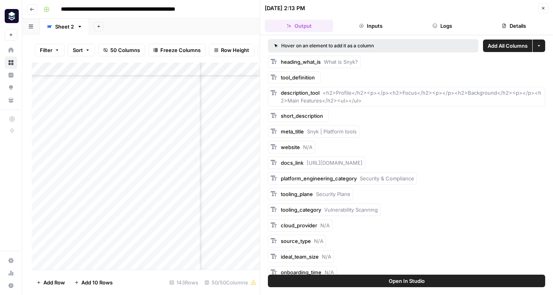
click at [541, 7] on icon "button" at bounding box center [543, 8] width 5 height 5
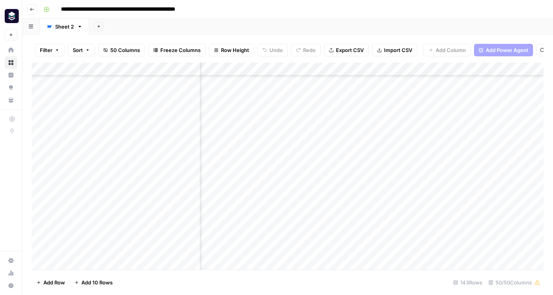
click at [345, 69] on div "Add Column" at bounding box center [288, 166] width 512 height 207
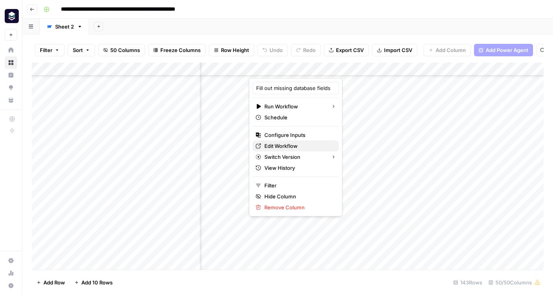
click at [288, 144] on span "Edit Workflow" at bounding box center [298, 146] width 68 height 8
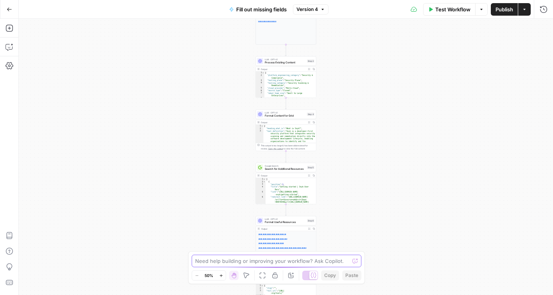
click at [210, 263] on textarea at bounding box center [272, 261] width 154 height 8
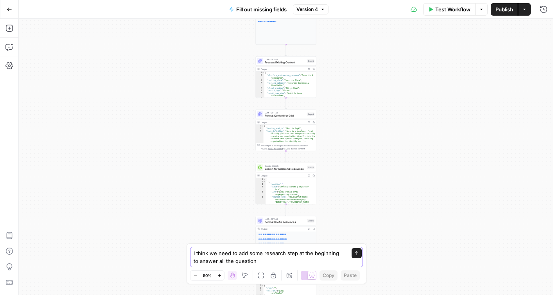
type textarea "I think we need to add some research step at the beginning to answer all the qu…"
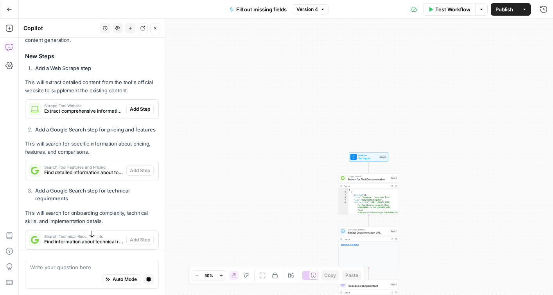
scroll to position [189, 0]
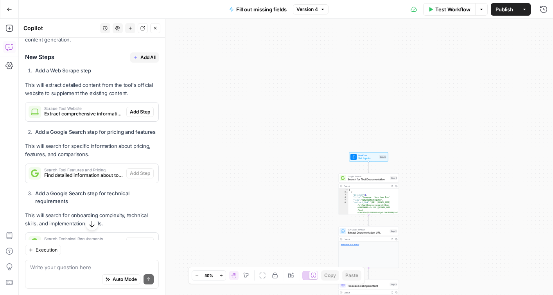
click at [66, 107] on span "Scrape Tool Website" at bounding box center [83, 108] width 79 height 4
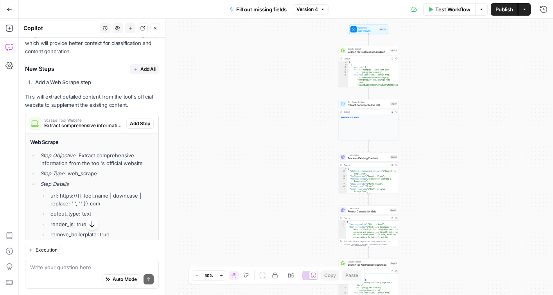
scroll to position [175, 0]
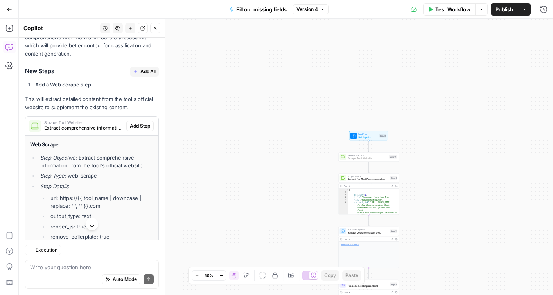
click at [142, 128] on span "Add Step" at bounding box center [140, 125] width 20 height 7
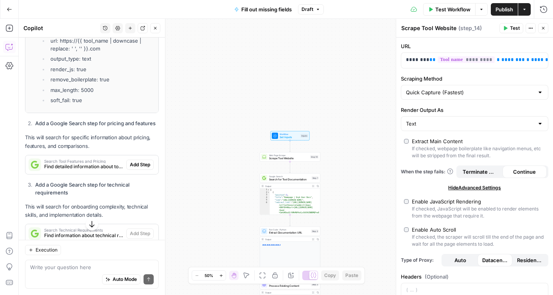
scroll to position [346, 0]
click at [136, 160] on span "Add Step" at bounding box center [140, 163] width 20 height 7
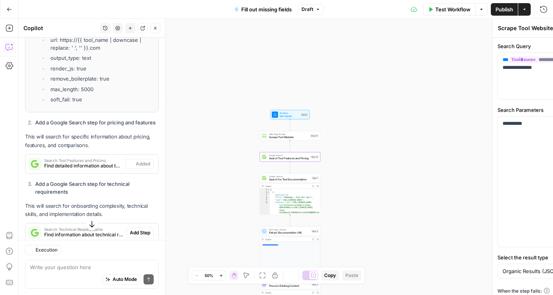
type textarea "Search Tool Features and Pricing"
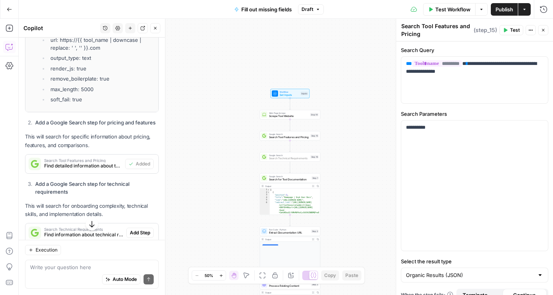
click at [134, 232] on span "Add Step" at bounding box center [140, 232] width 20 height 7
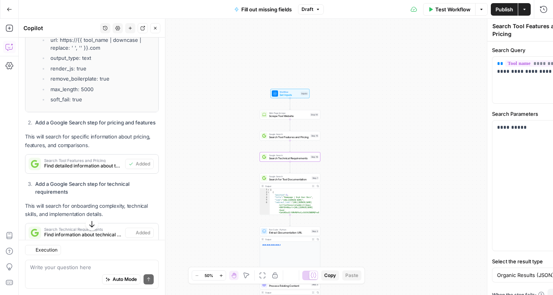
type textarea "Search Technical Requirements"
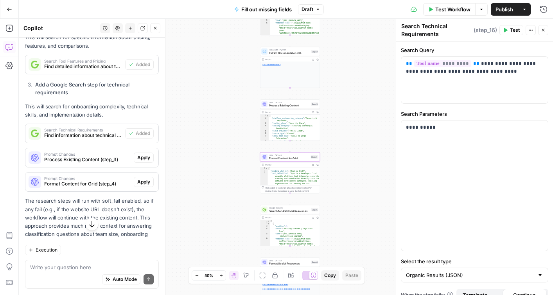
scroll to position [452, 0]
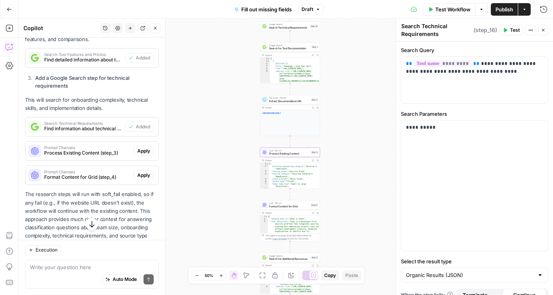
click at [141, 155] on button "Apply" at bounding box center [144, 151] width 20 height 10
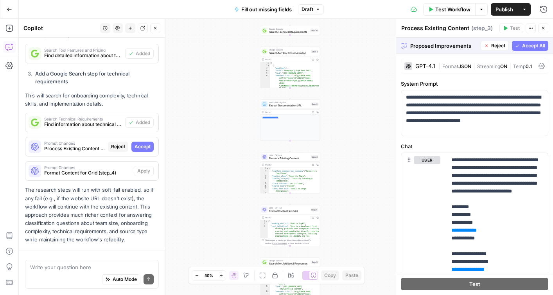
scroll to position [466, 0]
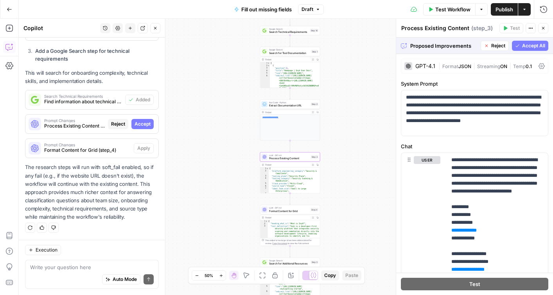
click at [140, 123] on span "Accept" at bounding box center [143, 123] width 16 height 7
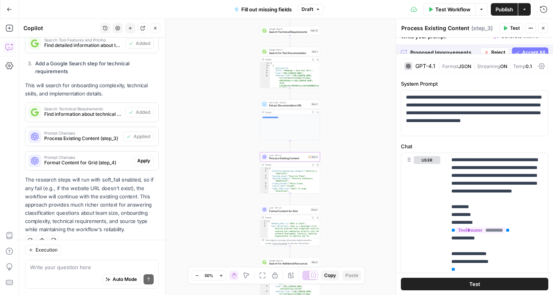
scroll to position [479, 0]
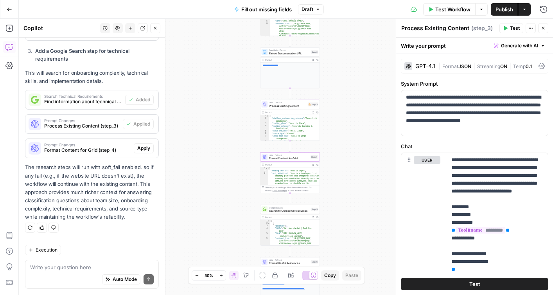
click at [140, 146] on span "Apply" at bounding box center [143, 148] width 13 height 7
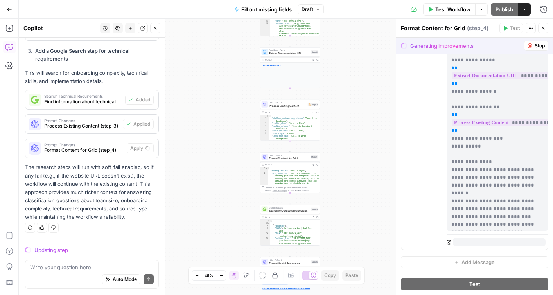
scroll to position [272, 0]
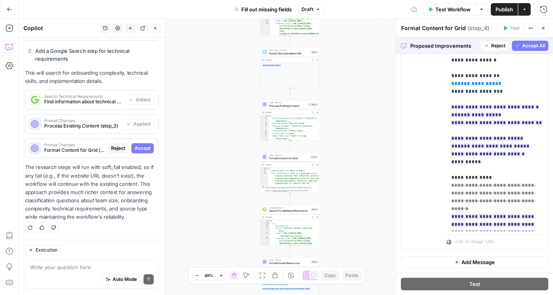
click at [526, 45] on span "Accept All" at bounding box center [533, 45] width 23 height 7
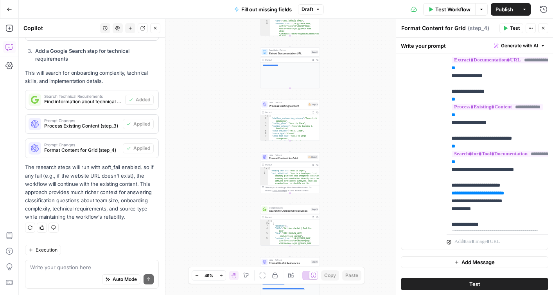
click at [474, 281] on span "Test" at bounding box center [474, 284] width 11 height 8
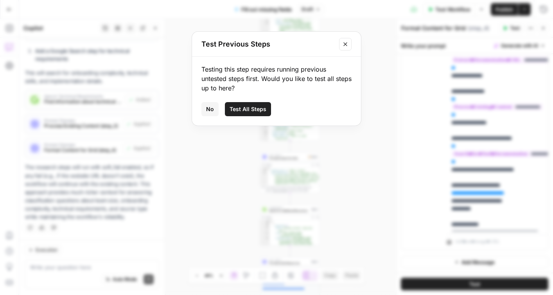
click at [240, 111] on span "Test All Steps" at bounding box center [248, 109] width 37 height 8
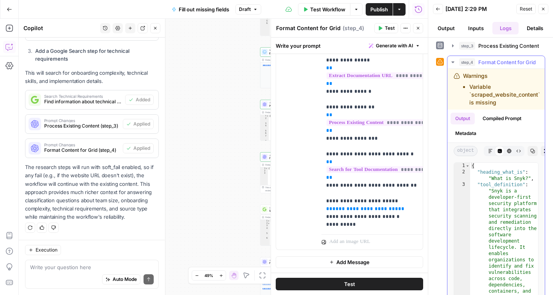
scroll to position [81, 0]
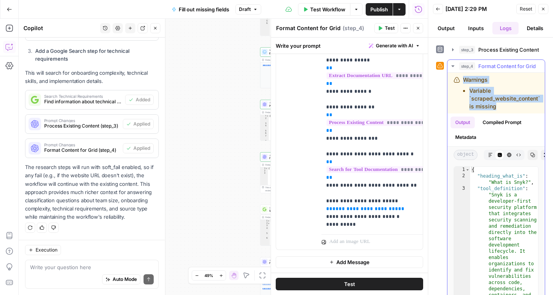
drag, startPoint x: 463, startPoint y: 80, endPoint x: 522, endPoint y: 109, distance: 65.6
click at [522, 109] on div "Warnings Variable `scraped_website_content` is missing" at bounding box center [501, 93] width 77 height 34
copy div "Warnings Variable `scraped_website_content` is missing"
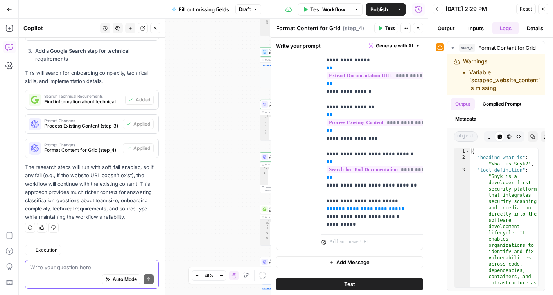
click at [81, 267] on textarea at bounding box center [92, 267] width 124 height 8
paste textarea "Warnings Variable `scraped_website_content` is missing"
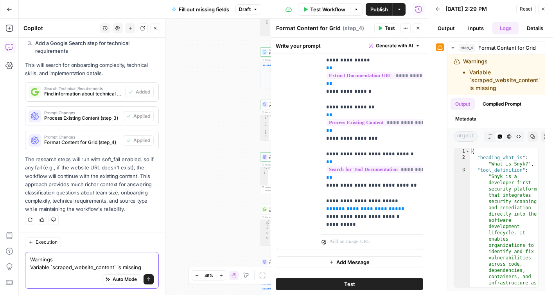
click at [146, 264] on textarea "Warnings Variable `scraped_website_content` is missing" at bounding box center [92, 263] width 124 height 16
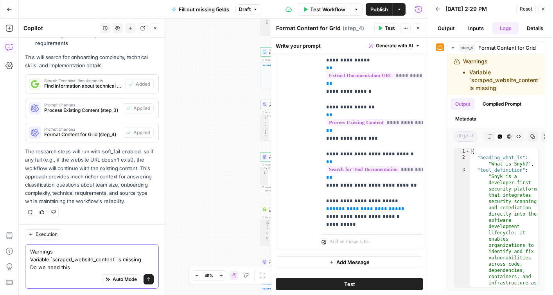
type textarea "Warnings Variable `scraped_website_content` is missing Do we need this?"
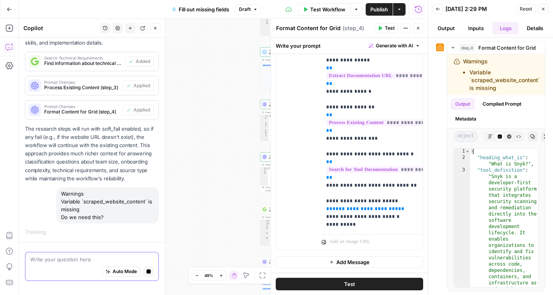
scroll to position [359, 0]
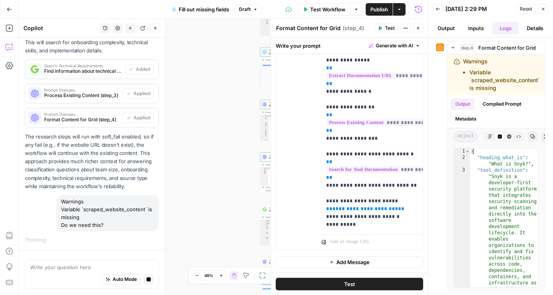
click at [544, 10] on icon "button" at bounding box center [543, 9] width 5 height 5
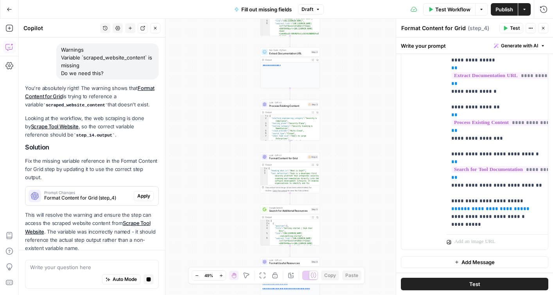
scroll to position [549, 0]
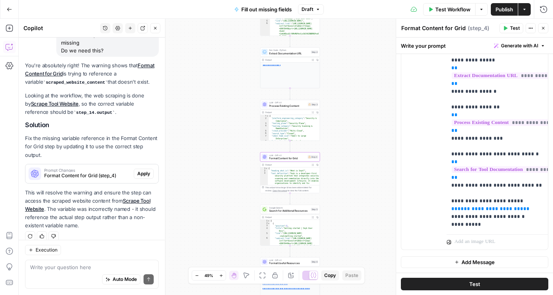
click at [142, 170] on span "Apply" at bounding box center [143, 173] width 13 height 7
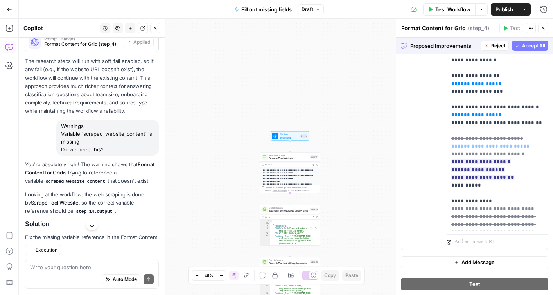
scroll to position [537, 0]
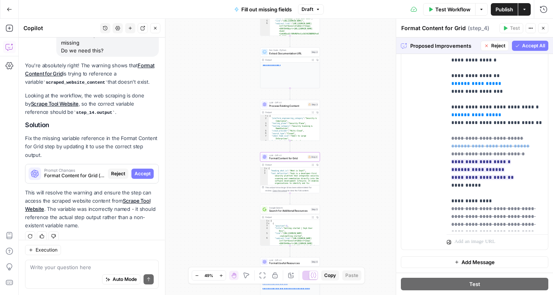
click at [145, 170] on span "Accept" at bounding box center [143, 173] width 16 height 7
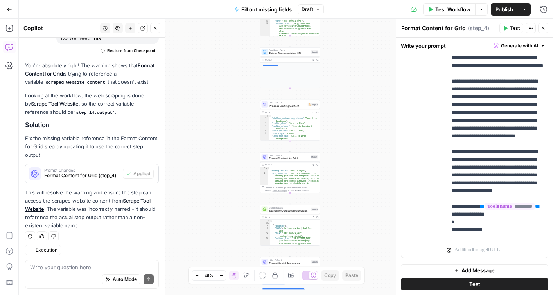
scroll to position [603, 0]
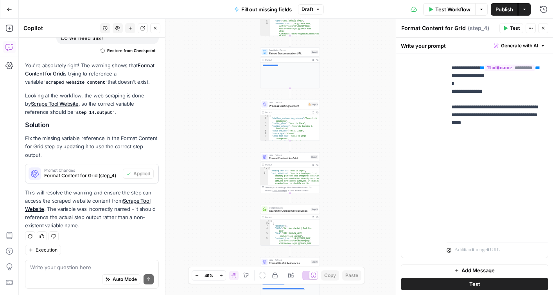
click at [505, 9] on span "Publish" at bounding box center [504, 9] width 18 height 8
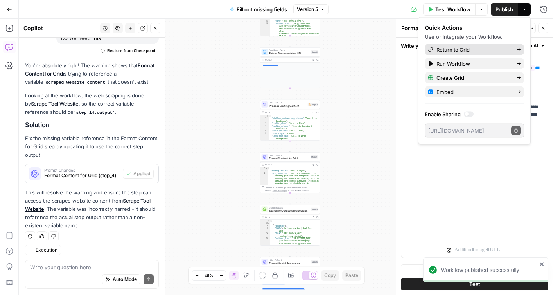
click at [459, 49] on span "Return to Grid" at bounding box center [473, 50] width 74 height 8
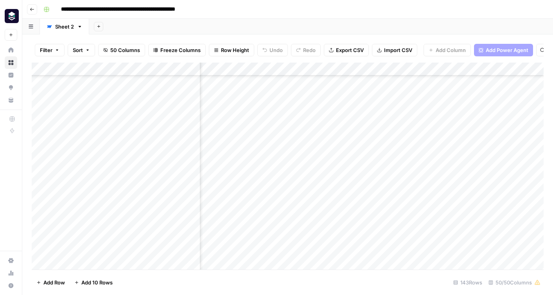
scroll to position [286, 2317]
click at [389, 208] on div "Add Column" at bounding box center [288, 166] width 512 height 207
click at [384, 206] on div "Add Column" at bounding box center [288, 166] width 512 height 207
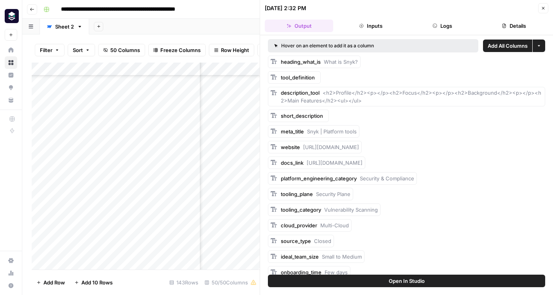
click at [366, 18] on header "09/10/25 at 2:32 PM Close Output Inputs Logs Details" at bounding box center [406, 17] width 293 height 35
click at [368, 23] on button "Inputs" at bounding box center [370, 26] width 68 height 13
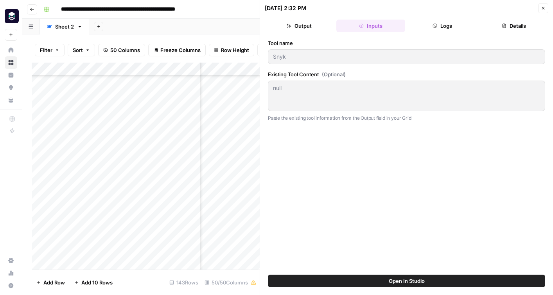
click at [307, 94] on div "null null" at bounding box center [406, 96] width 277 height 31
click at [287, 92] on div "null null" at bounding box center [406, 96] width 277 height 31
click at [385, 284] on button "Open In Studio" at bounding box center [406, 281] width 277 height 13
click at [232, 70] on div "Add Column" at bounding box center [146, 166] width 228 height 207
click at [237, 91] on input "Output" at bounding box center [265, 88] width 79 height 8
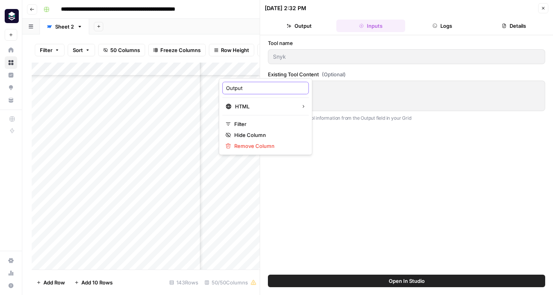
click at [237, 91] on input "Output" at bounding box center [265, 88] width 79 height 8
click at [548, 8] on button "Close" at bounding box center [543, 8] width 10 height 10
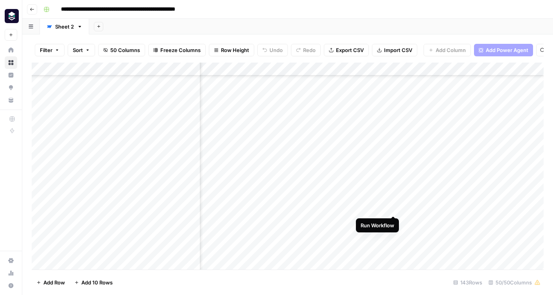
click at [395, 206] on div "Add Column" at bounding box center [288, 166] width 512 height 207
click at [384, 207] on div "Add Column" at bounding box center [288, 166] width 512 height 207
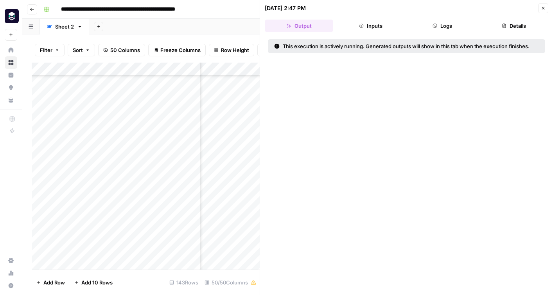
click at [376, 27] on button "Inputs" at bounding box center [370, 26] width 68 height 13
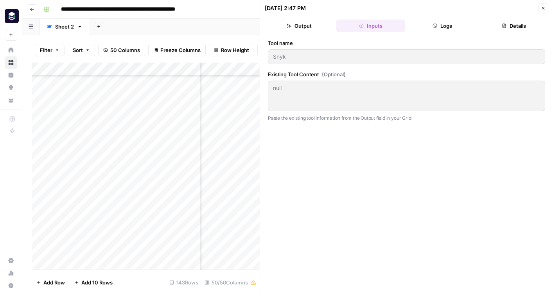
click at [328, 92] on div "null null" at bounding box center [406, 96] width 277 height 31
click at [544, 9] on icon "button" at bounding box center [543, 8] width 5 height 5
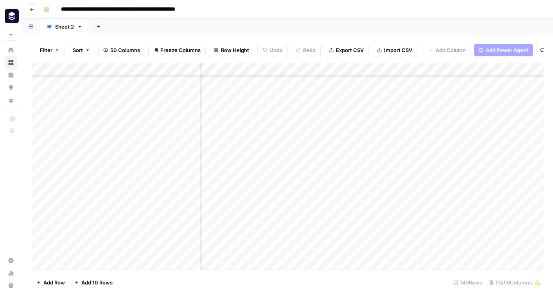
click at [383, 67] on div "Add Column" at bounding box center [288, 166] width 512 height 207
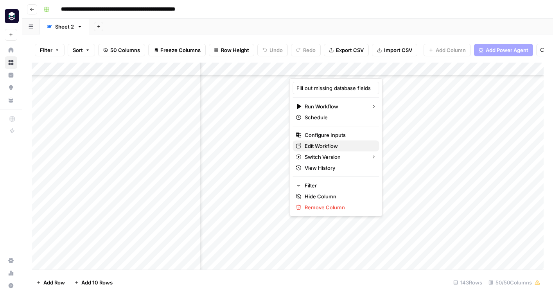
click at [315, 144] on span "Edit Workflow" at bounding box center [339, 146] width 68 height 8
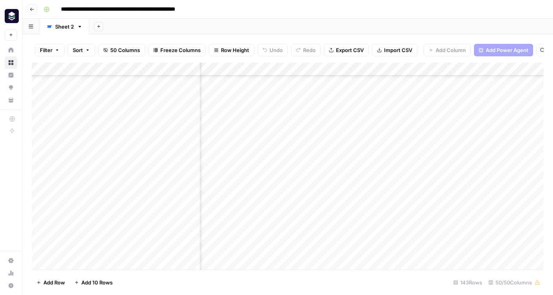
scroll to position [287, 2292]
click at [413, 208] on div "Add Column" at bounding box center [288, 166] width 512 height 207
click at [342, 70] on div "Add Column" at bounding box center [288, 166] width 512 height 207
click at [339, 88] on input "Output" at bounding box center [369, 88] width 79 height 8
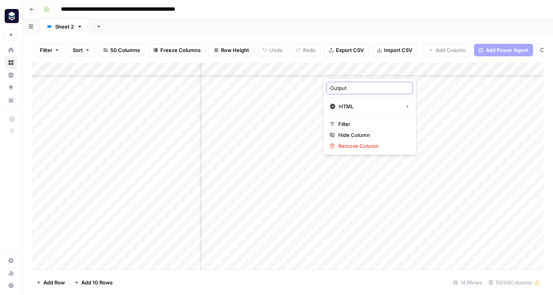
click at [339, 88] on input "Output" at bounding box center [369, 88] width 79 height 8
type input "AI gen tool profile"
click at [329, 68] on div "Add Column" at bounding box center [288, 166] width 512 height 207
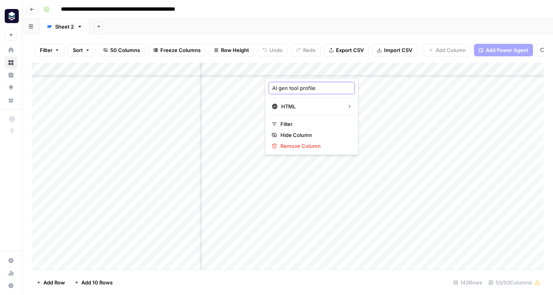
click at [294, 90] on input "AI gen tool profile" at bounding box center [311, 88] width 79 height 8
click at [428, 206] on div "Add Column" at bounding box center [288, 166] width 512 height 207
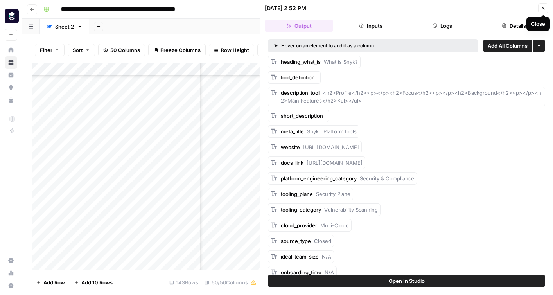
click at [543, 8] on icon "button" at bounding box center [543, 8] width 3 height 3
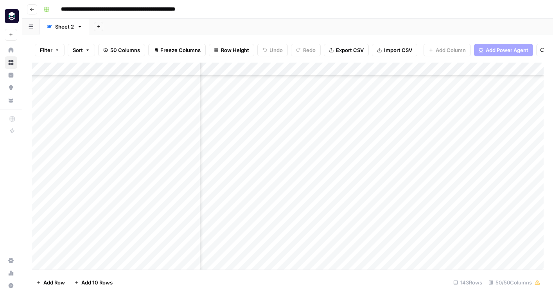
click at [430, 68] on div "Add Column" at bounding box center [288, 166] width 512 height 207
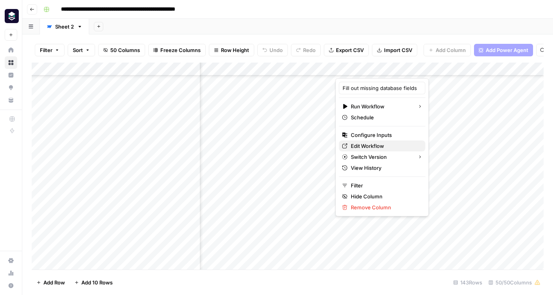
click at [372, 147] on span "Edit Workflow" at bounding box center [385, 146] width 68 height 8
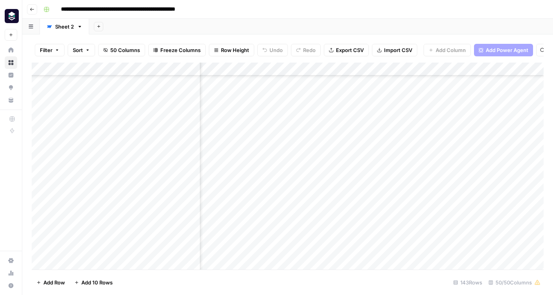
click at [432, 69] on div "Add Column" at bounding box center [288, 166] width 512 height 207
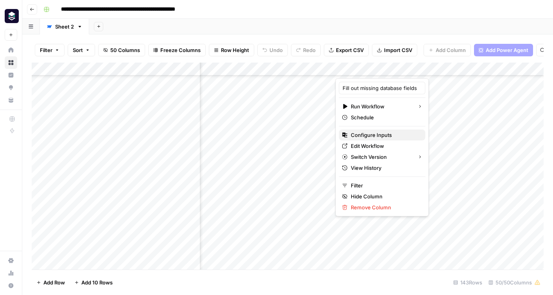
click at [382, 134] on span "Configure Inputs" at bounding box center [385, 135] width 68 height 8
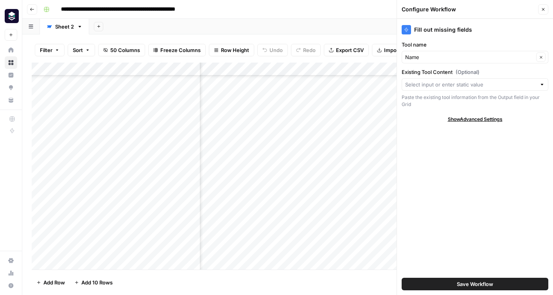
click at [434, 89] on div at bounding box center [475, 84] width 147 height 13
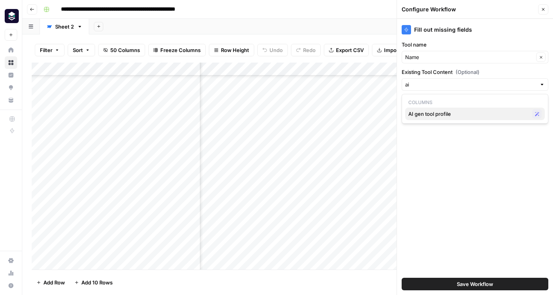
click at [450, 113] on span "AI gen tool profile" at bounding box center [468, 114] width 121 height 8
type input "AI gen tool profile"
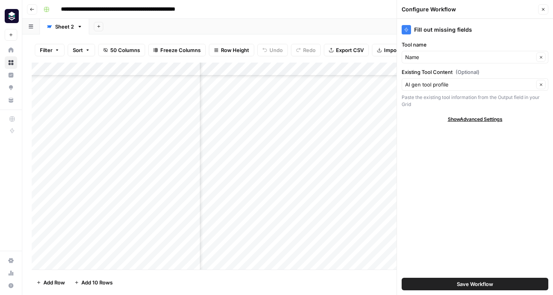
click at [481, 286] on span "Save Workflow" at bounding box center [475, 284] width 36 height 8
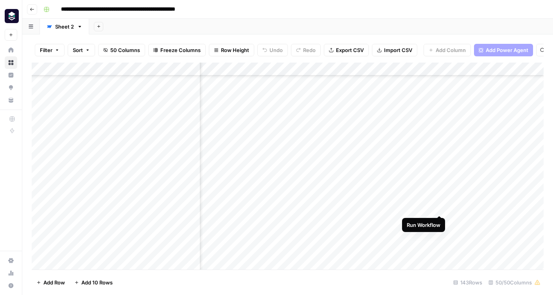
click at [440, 208] on div "Add Column" at bounding box center [288, 166] width 512 height 207
click at [261, 248] on div "Add Column" at bounding box center [288, 166] width 512 height 207
click at [488, 185] on div "Add Column" at bounding box center [288, 166] width 512 height 207
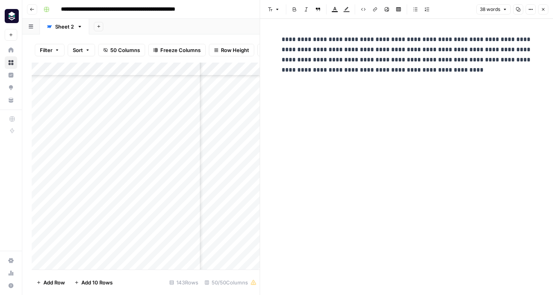
click at [543, 10] on icon "button" at bounding box center [543, 9] width 5 height 5
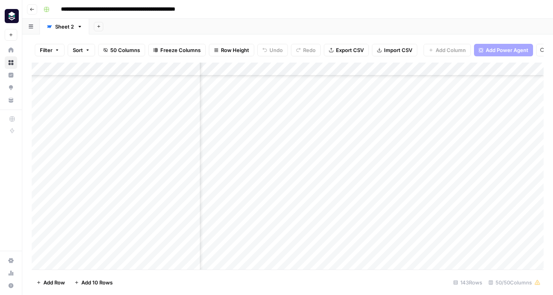
scroll to position [307, 2557]
click at [430, 187] on div "Add Column" at bounding box center [288, 166] width 512 height 207
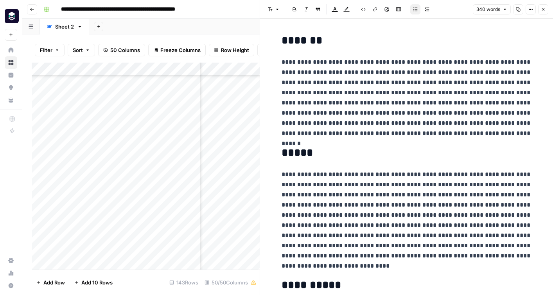
click at [545, 9] on span "Close" at bounding box center [545, 9] width 0 height 0
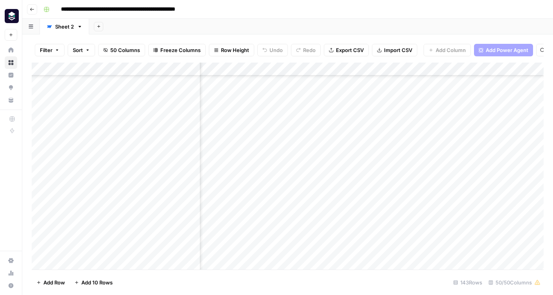
scroll to position [307, 756]
click at [344, 68] on div "Add Column" at bounding box center [288, 166] width 512 height 207
click at [325, 87] on input "Description tool" at bounding box center [317, 88] width 79 height 8
type input "Description tool - old"
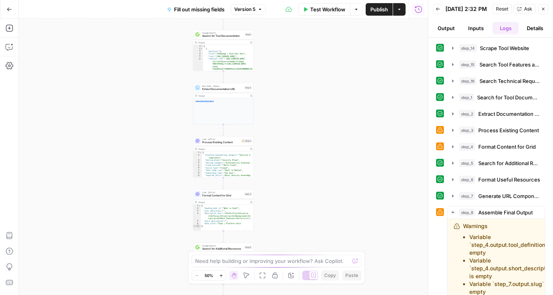
click at [472, 34] on button "Inputs" at bounding box center [476, 28] width 27 height 13
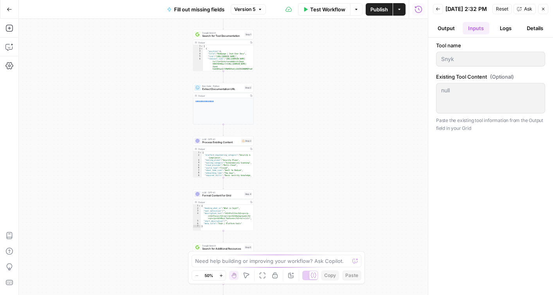
click at [449, 98] on div "null null" at bounding box center [490, 98] width 109 height 31
click at [438, 11] on icon "button" at bounding box center [438, 9] width 5 height 5
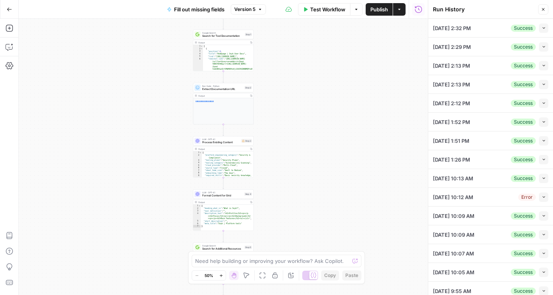
click at [544, 11] on icon "button" at bounding box center [543, 9] width 5 height 5
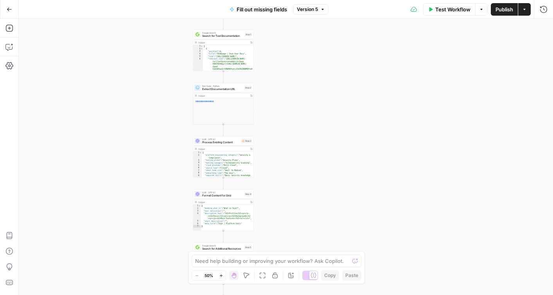
click at [212, 39] on div "Google Search Search for Tool Documentation Step 1 Copy step Delete step Add No…" at bounding box center [223, 34] width 61 height 9
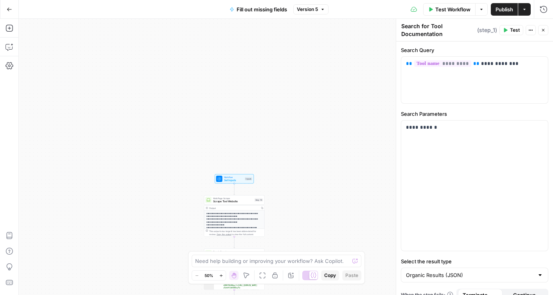
click at [226, 179] on span "Set Inputs" at bounding box center [234, 180] width 20 height 4
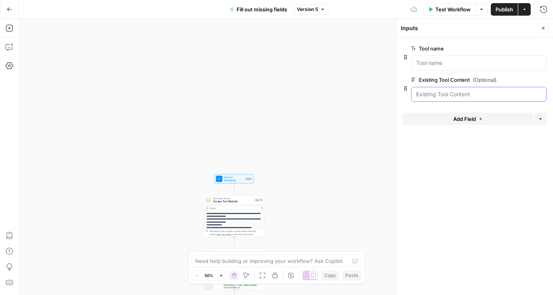
click at [448, 95] on Content "Existing Tool Content (Optional)" at bounding box center [479, 94] width 126 height 8
click at [529, 77] on button "edit field" at bounding box center [521, 79] width 30 height 9
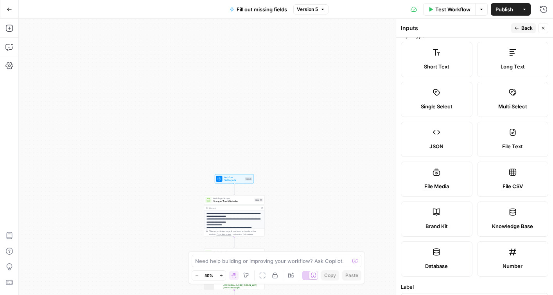
scroll to position [12, 0]
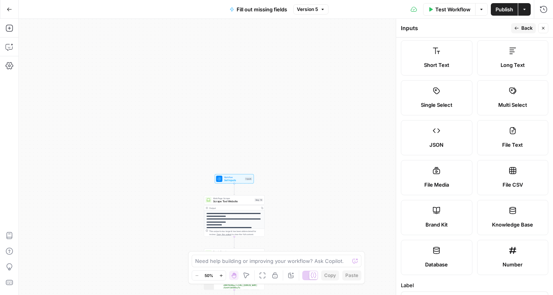
click at [511, 64] on span "Long Text" at bounding box center [513, 65] width 24 height 8
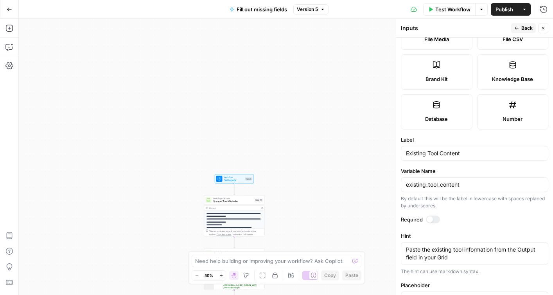
scroll to position [146, 0]
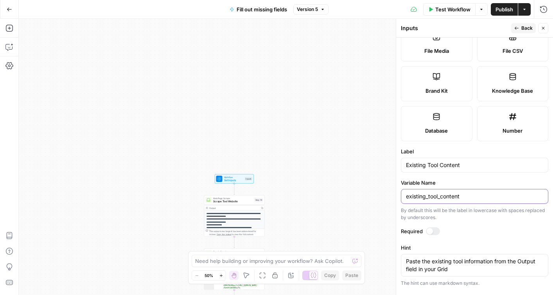
click at [456, 192] on input "existing_tool_content" at bounding box center [474, 196] width 137 height 8
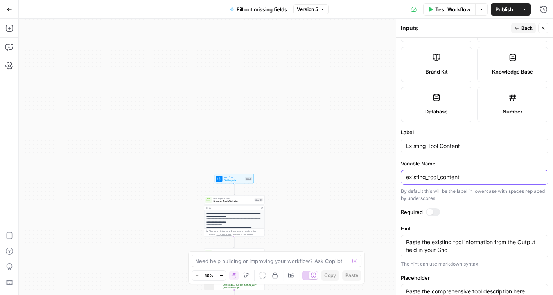
scroll to position [241, 0]
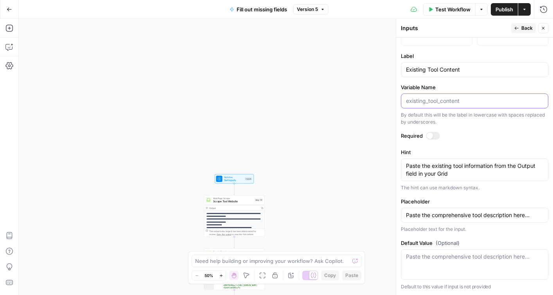
type input "/"
type input "&"
type input "/"
type input "("
type input ")"
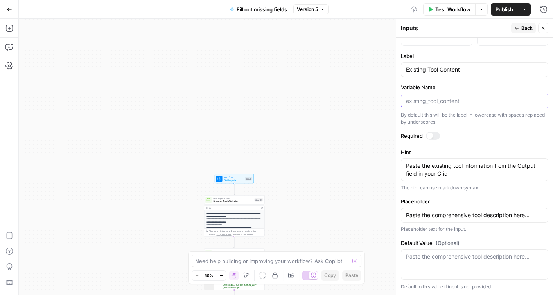
type input "="
type input "$"
type input "]"
type input "["
type input "¢"
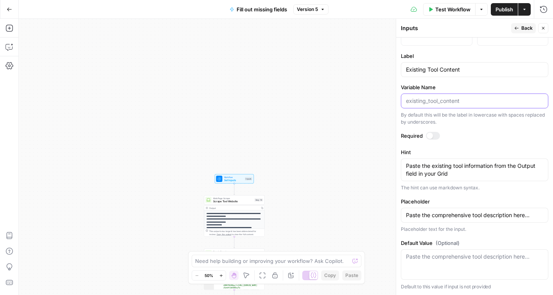
type input "|"
type input "{"
type input "|"
type input "{{output}}"
click at [502, 133] on label "Required" at bounding box center [474, 136] width 147 height 8
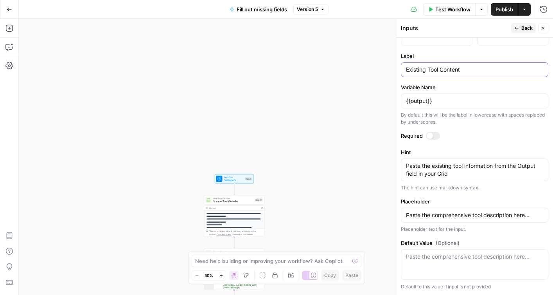
click at [441, 69] on input "Existing Tool Content" at bounding box center [474, 70] width 137 height 8
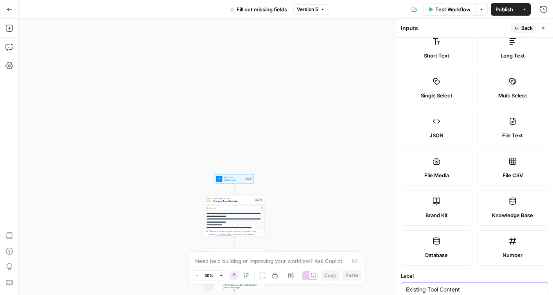
scroll to position [0, 0]
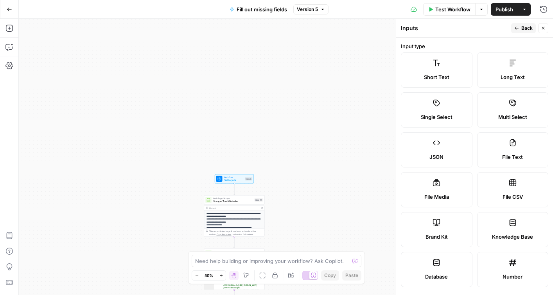
click at [509, 81] on span "Long Text" at bounding box center [513, 77] width 24 height 8
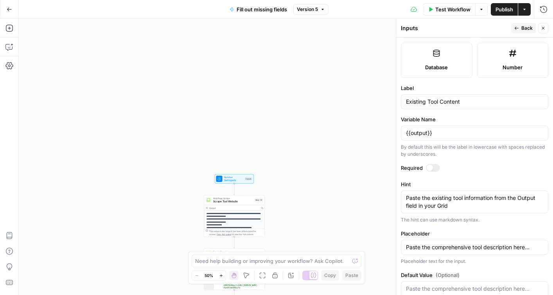
scroll to position [216, 0]
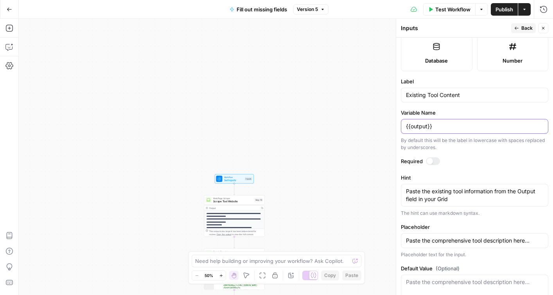
click at [443, 127] on input "{{output}}" at bounding box center [474, 126] width 137 height 8
click at [483, 155] on form "Input type Short Text Long Text Single Select Multi Select JSON File Text File …" at bounding box center [474, 166] width 157 height 257
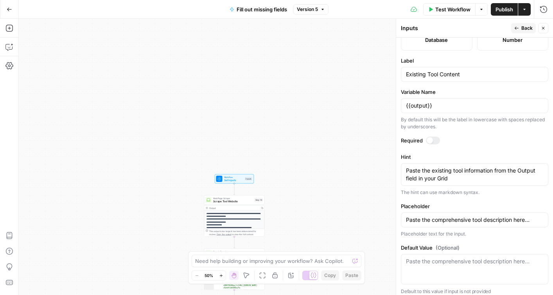
scroll to position [241, 0]
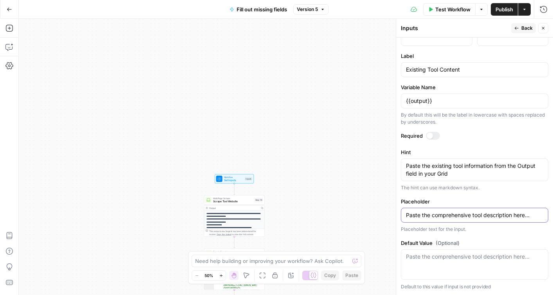
click at [461, 216] on input "Paste the comprehensive tool description here..." at bounding box center [474, 215] width 137 height 8
click at [460, 258] on textarea "Default Value (Optional)" at bounding box center [474, 257] width 137 height 8
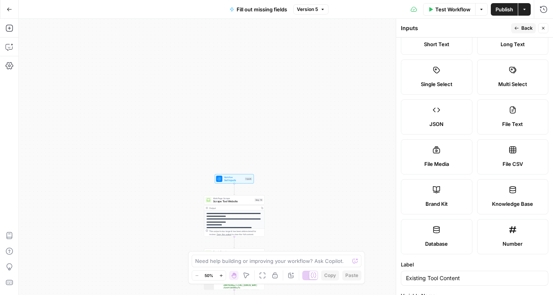
scroll to position [0, 0]
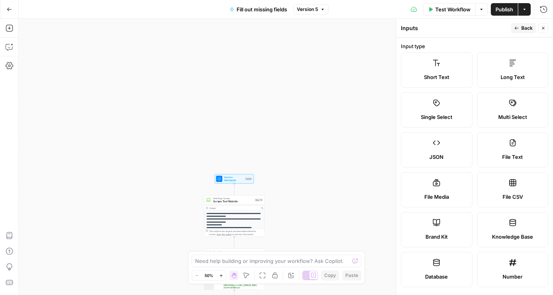
click at [544, 31] on button "Close" at bounding box center [543, 28] width 10 height 10
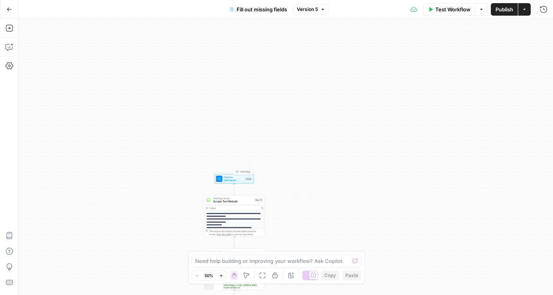
click at [229, 180] on span "Set Inputs" at bounding box center [234, 180] width 20 height 4
click at [405, 91] on icon "button" at bounding box center [405, 88] width 6 height 6
click at [414, 80] on icon at bounding box center [413, 80] width 4 height 4
click at [416, 90] on Content "Existing Tool Content (Optional)" at bounding box center [479, 94] width 126 height 8
click at [434, 90] on div at bounding box center [479, 94] width 136 height 15
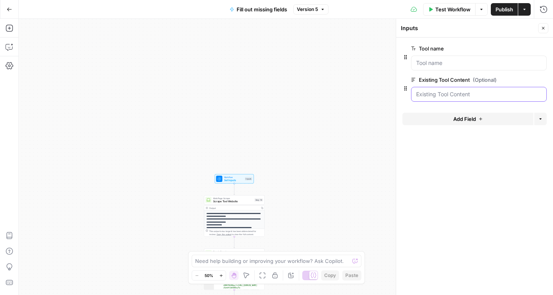
click at [404, 90] on icon "button" at bounding box center [405, 88] width 3 height 4
click at [434, 59] on name "Tool name" at bounding box center [479, 63] width 126 height 8
click at [433, 95] on Content "Existing Tool Content (Optional)" at bounding box center [479, 94] width 126 height 8
click at [531, 78] on icon "button" at bounding box center [530, 80] width 4 height 4
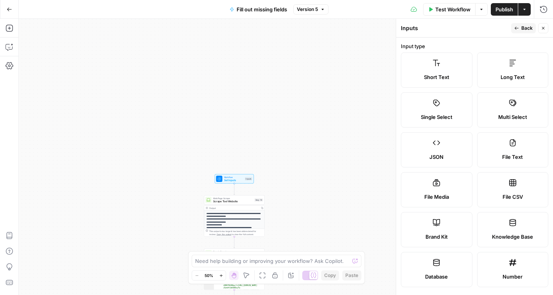
click at [521, 74] on span "Long Text" at bounding box center [513, 77] width 24 height 8
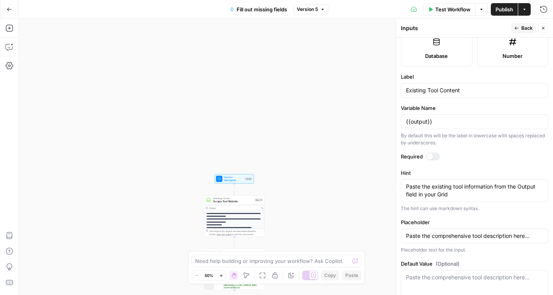
scroll to position [241, 0]
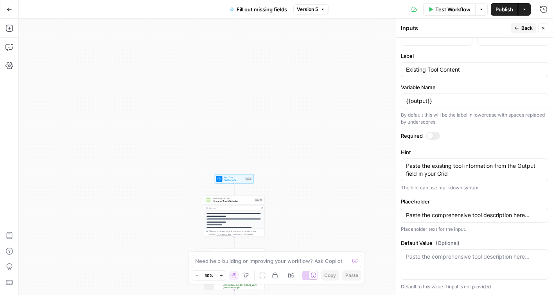
click at [433, 135] on div at bounding box center [433, 136] width 14 height 8
click at [431, 106] on div "{{output}}" at bounding box center [474, 100] width 147 height 15
click at [420, 104] on input "{{output}}" at bounding box center [474, 101] width 137 height 8
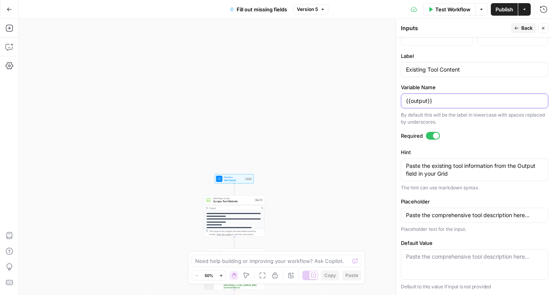
click at [420, 104] on input "{{output}}" at bounding box center [474, 101] width 137 height 8
paste input "O"
click at [413, 101] on input "{{Output}}" at bounding box center [474, 101] width 137 height 8
type input "{{output}}"
click at [479, 138] on label "Required" at bounding box center [474, 136] width 147 height 8
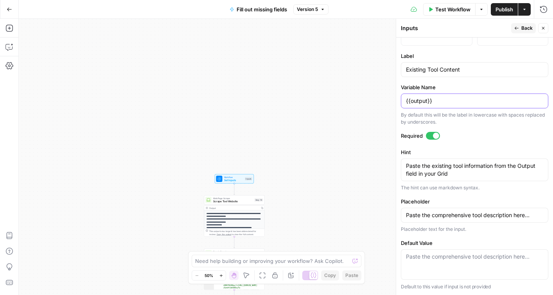
click at [451, 102] on input "{{output}}" at bounding box center [474, 101] width 137 height 8
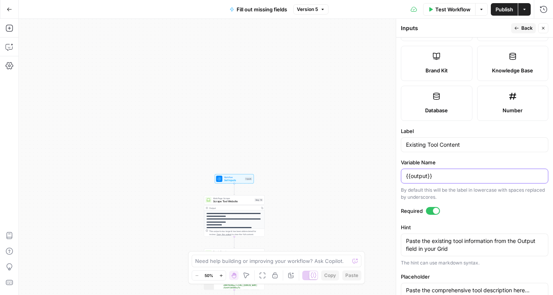
scroll to position [165, 0]
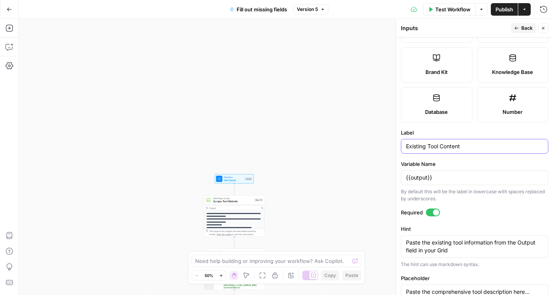
click at [456, 146] on input "Existing Tool Content" at bounding box center [474, 146] width 137 height 8
type input "Output"
click at [511, 211] on label "Required" at bounding box center [474, 212] width 147 height 8
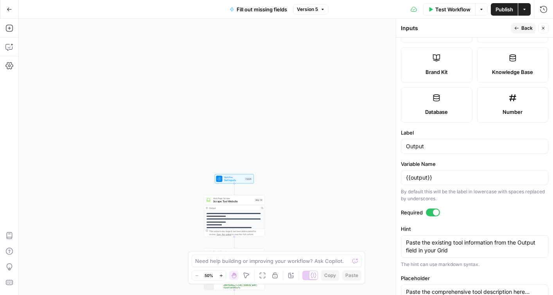
scroll to position [241, 0]
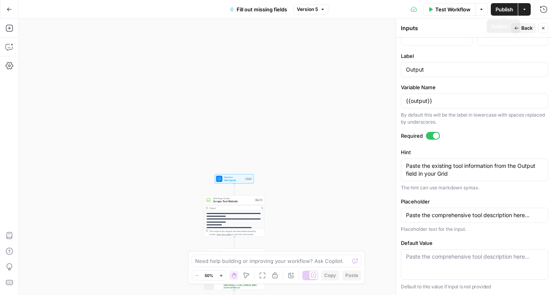
click at [508, 7] on span "Publish" at bounding box center [504, 9] width 18 height 8
click at [450, 12] on span "Test Workflow" at bounding box center [452, 9] width 35 height 8
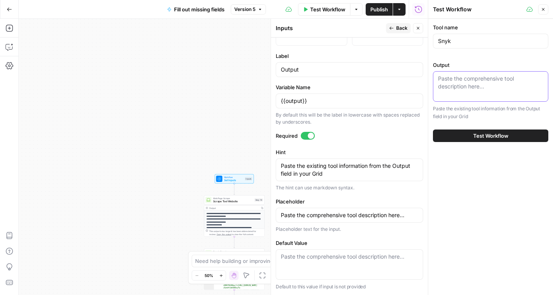
click at [455, 86] on textarea "Output" at bounding box center [490, 83] width 105 height 16
click at [547, 7] on button "Close" at bounding box center [543, 9] width 10 height 10
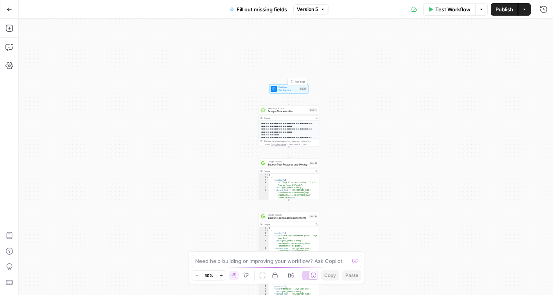
click at [289, 90] on span "Set Inputs" at bounding box center [288, 90] width 20 height 4
click at [422, 61] on name "Tool name" at bounding box center [479, 63] width 126 height 8
click at [424, 47] on label "Tool name" at bounding box center [457, 49] width 92 height 8
click at [424, 59] on name "Tool name" at bounding box center [479, 63] width 126 height 8
click at [433, 154] on form "Tool name edit field Delete group Output edit field Delete group Add Field Opti…" at bounding box center [474, 166] width 157 height 257
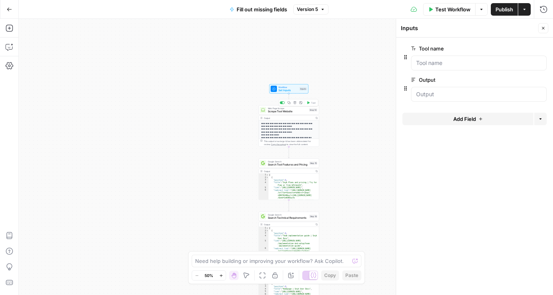
click at [291, 112] on span "Scrape Tool Website" at bounding box center [288, 111] width 40 height 4
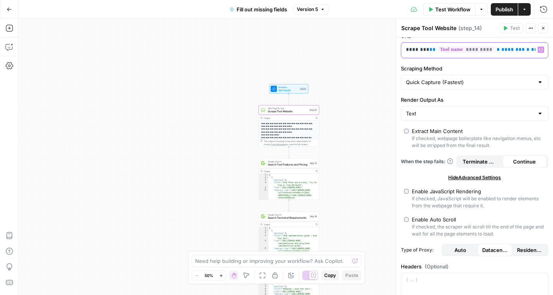
click at [409, 52] on p "******** ** ********* * ******** * ******* * *** * ** ** ****" at bounding box center [474, 50] width 137 height 8
click at [409, 52] on p "******** ** ********* * ******** * ******* * *** * ** ** ****" at bounding box center [468, 50] width 125 height 8
copy p "******** ** ********* * ******** * ******* * *** * ** ** ****"
click at [254, 262] on textarea at bounding box center [272, 261] width 154 height 8
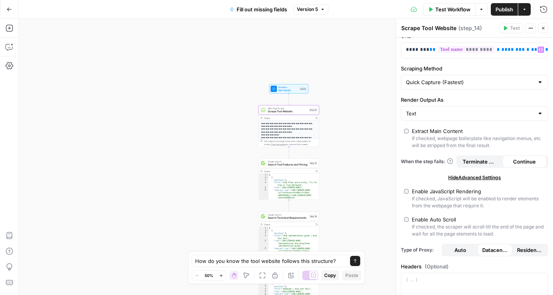
click at [342, 260] on div "How do you know the tool website follows this structure? How do you know the to…" at bounding box center [277, 261] width 170 height 13
click at [216, 264] on textarea "How do you know the tool website follows this structure?" at bounding box center [268, 261] width 147 height 8
paste textarea "https://{{ tool_name | downcase | replace: ' ', '' }}.com"
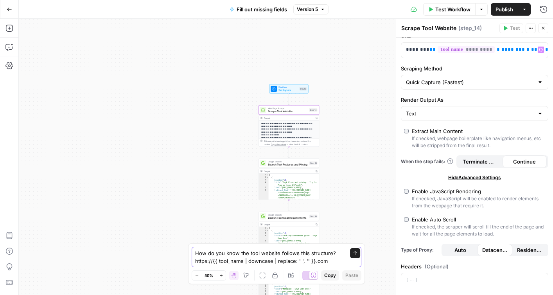
click at [328, 256] on textarea "How do you know the tool website follows this structure? https://{{ tool_name |…" at bounding box center [268, 257] width 147 height 16
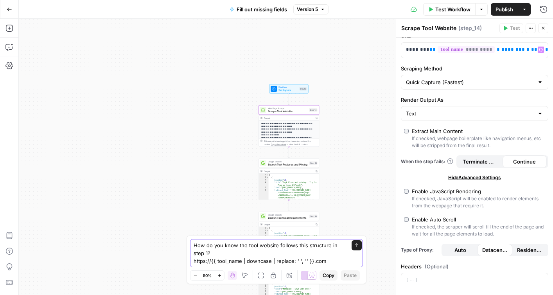
type textarea "How do you know the tool website follows this structure in step 14? https://{{ …"
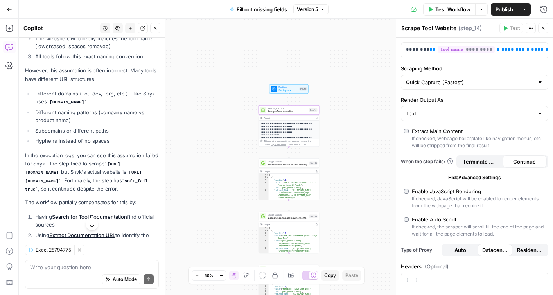
scroll to position [252, 0]
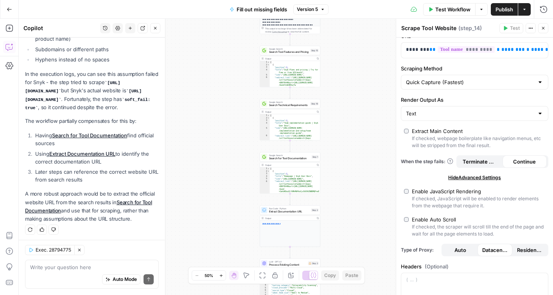
click at [41, 230] on button "Helpful" at bounding box center [42, 229] width 10 height 10
click at [56, 273] on div "Auto Mode Send" at bounding box center [92, 279] width 124 height 17
type textarea "Ok, then let's update the workflow"
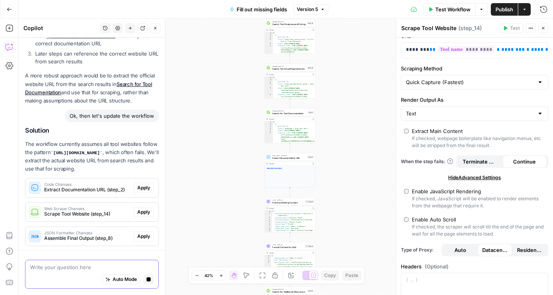
scroll to position [393, 0]
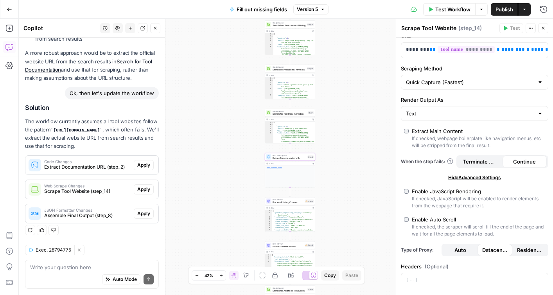
click at [139, 164] on span "Apply" at bounding box center [143, 165] width 13 height 7
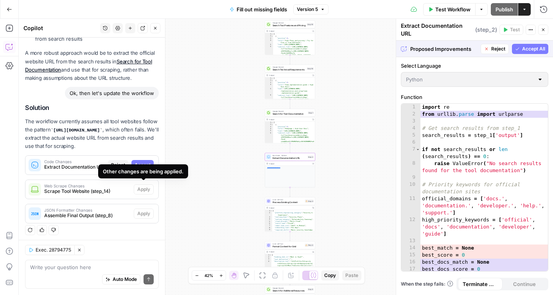
click at [143, 163] on span "Accept" at bounding box center [143, 165] width 16 height 7
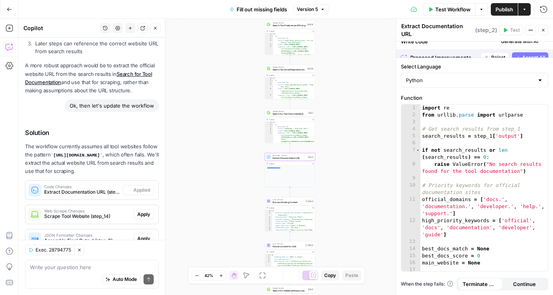
scroll to position [418, 0]
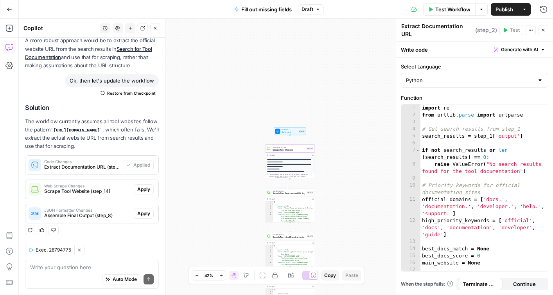
click at [145, 186] on span "Apply" at bounding box center [143, 189] width 13 height 7
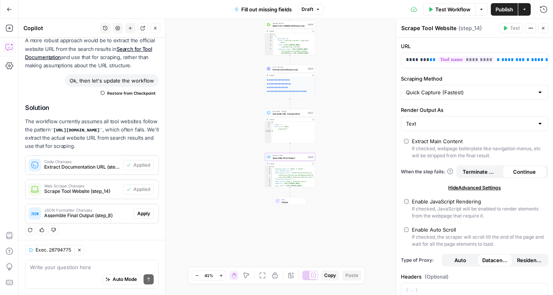
click at [144, 211] on span "Apply" at bounding box center [143, 213] width 13 height 7
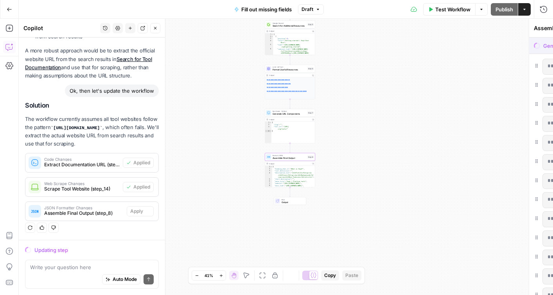
scroll to position [393, 0]
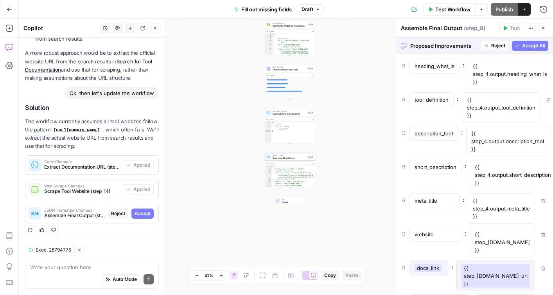
click at [146, 210] on span "Accept" at bounding box center [143, 213] width 16 height 7
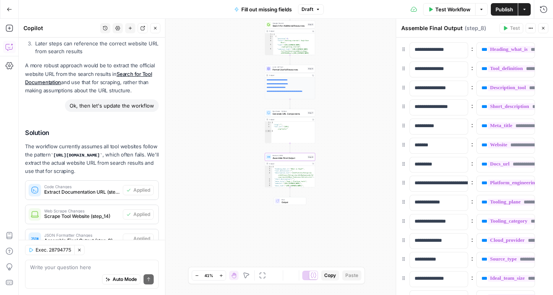
scroll to position [418, 0]
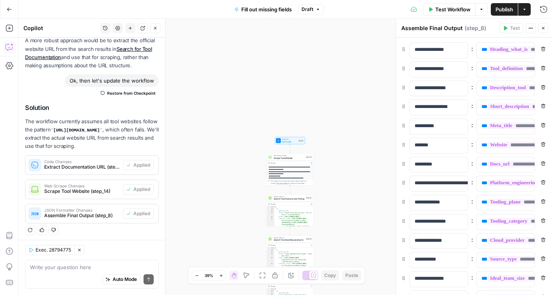
click at [452, 7] on span "Test Workflow" at bounding box center [452, 9] width 35 height 8
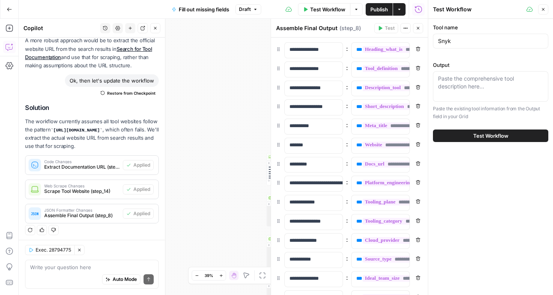
click at [381, 10] on span "Publish" at bounding box center [379, 9] width 18 height 8
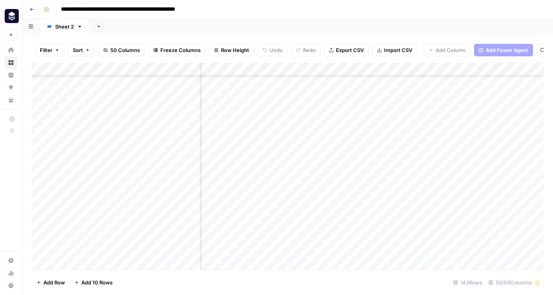
scroll to position [307, 1966]
click at [418, 70] on div "Add Column" at bounding box center [288, 166] width 512 height 207
click at [400, 176] on span "Remove Column" at bounding box center [403, 174] width 68 height 8
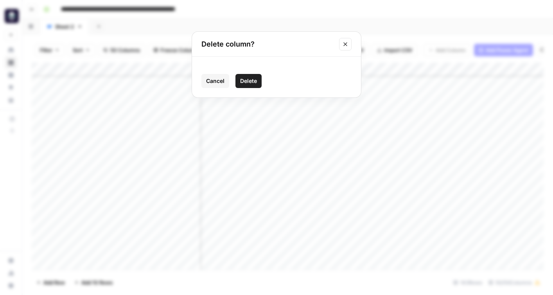
click at [252, 82] on span "Delete" at bounding box center [248, 81] width 17 height 8
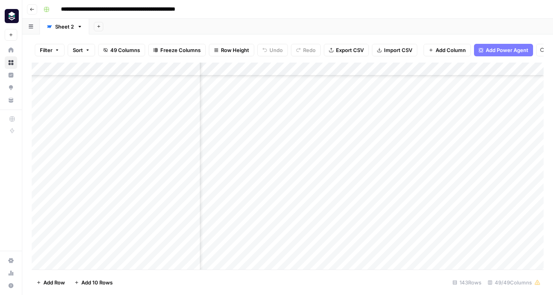
click at [418, 70] on div "Add Column" at bounding box center [288, 166] width 512 height 207
click at [391, 173] on span "Remove Column" at bounding box center [403, 174] width 68 height 8
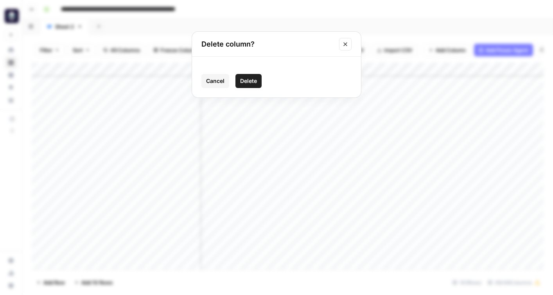
click at [249, 82] on span "Delete" at bounding box center [248, 81] width 17 height 8
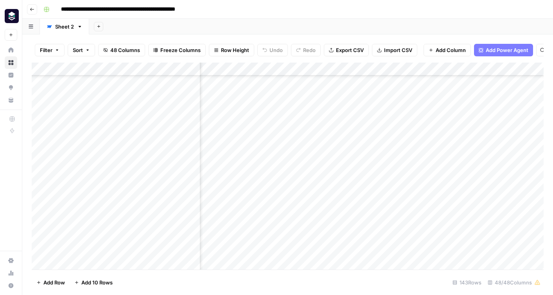
scroll to position [307, 600]
click at [408, 70] on div "Add Column" at bounding box center [288, 166] width 512 height 207
click at [404, 86] on input "Tool definition" at bounding box center [403, 88] width 79 height 8
type input "Tool definition - old"
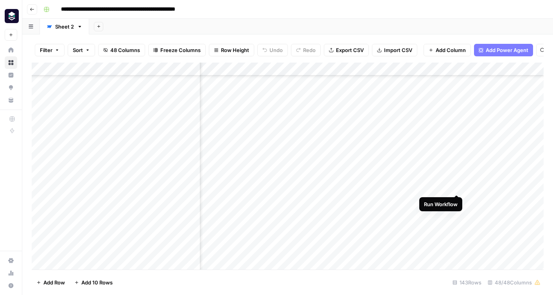
click at [458, 185] on div "Add Column" at bounding box center [288, 166] width 512 height 207
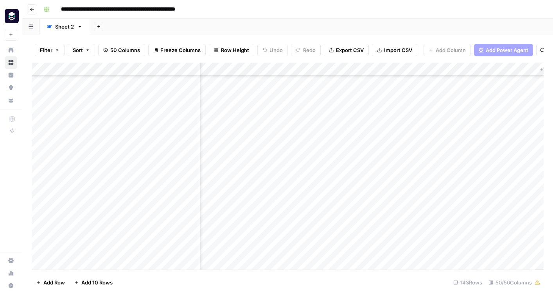
scroll to position [307, 3339]
drag, startPoint x: 388, startPoint y: 68, endPoint x: 319, endPoint y: 70, distance: 68.8
click at [319, 70] on div "Add Column" at bounding box center [288, 166] width 512 height 207
drag, startPoint x: 458, startPoint y: 70, endPoint x: 393, endPoint y: 68, distance: 65.3
click at [393, 68] on div "Add Column" at bounding box center [288, 166] width 512 height 207
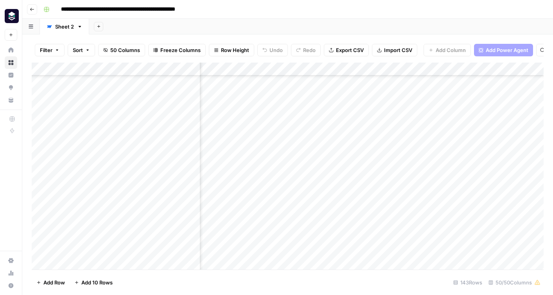
scroll to position [307, 916]
click at [412, 70] on div "Add Column" at bounding box center [288, 166] width 512 height 207
click at [405, 88] on input "Useful resources links/cards" at bounding box center [394, 88] width 79 height 8
type input "Useful resources links/cards - old"
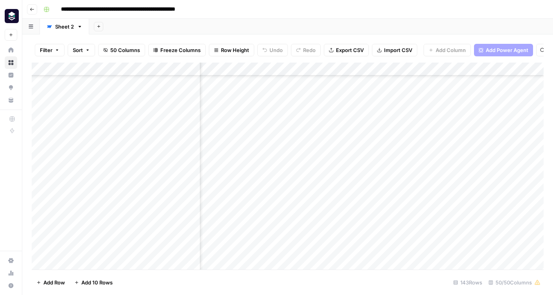
click at [483, 70] on div "Add Column" at bounding box center [288, 166] width 512 height 207
click at [472, 86] on input "Short description text tool" at bounding box center [464, 88] width 79 height 8
type input "Short description text tool - old"
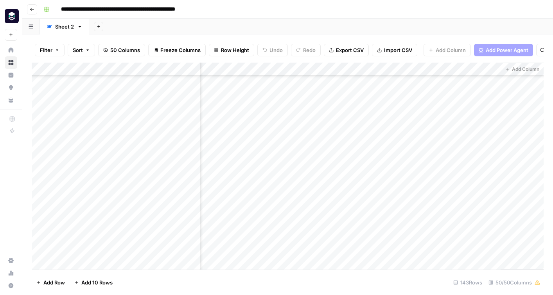
click at [469, 187] on div "Add Column" at bounding box center [288, 166] width 512 height 207
click at [485, 70] on div "Add Column" at bounding box center [288, 166] width 512 height 207
click at [479, 117] on span "Edit" at bounding box center [479, 117] width 68 height 8
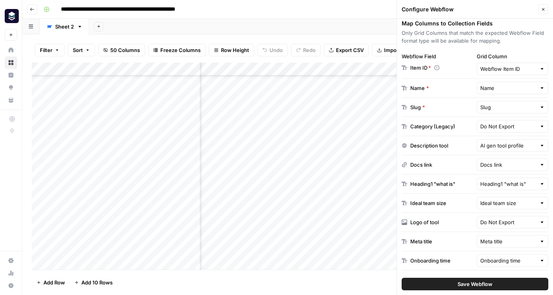
scroll to position [125, 0]
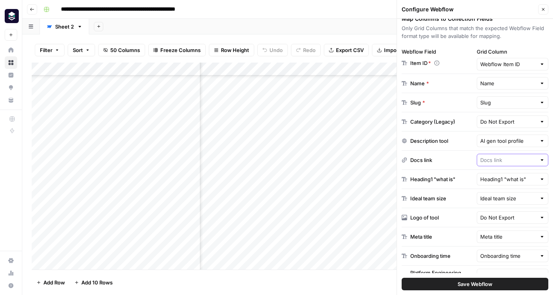
click at [498, 160] on input "text" at bounding box center [508, 160] width 56 height 8
click at [503, 202] on span "Docs Link" at bounding box center [504, 203] width 42 height 8
type input "Docs Link"
click at [508, 180] on input "text" at bounding box center [508, 179] width 56 height 8
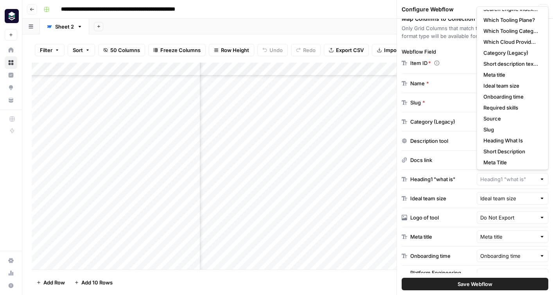
scroll to position [64, 0]
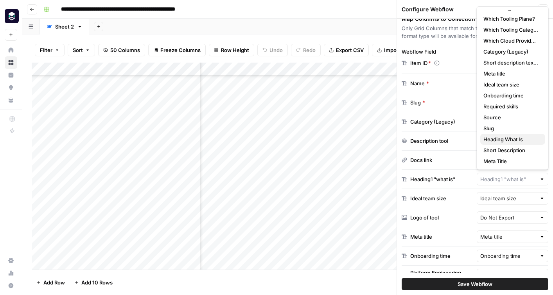
click at [506, 135] on button "Heading What Is" at bounding box center [512, 139] width 65 height 11
type input "Heading What Is"
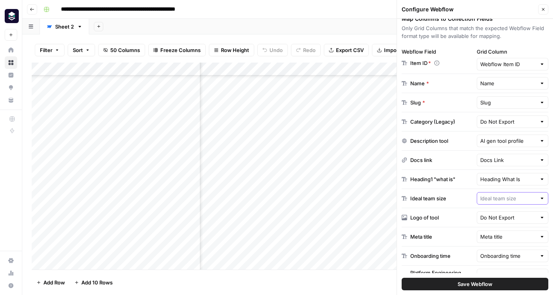
click at [503, 200] on input "text" at bounding box center [508, 198] width 56 height 8
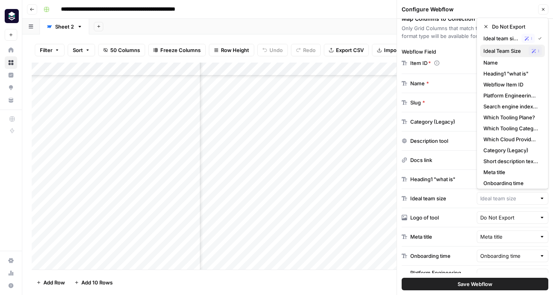
click at [511, 53] on span "Ideal Team Size" at bounding box center [504, 51] width 42 height 8
type input "Ideal Team Size"
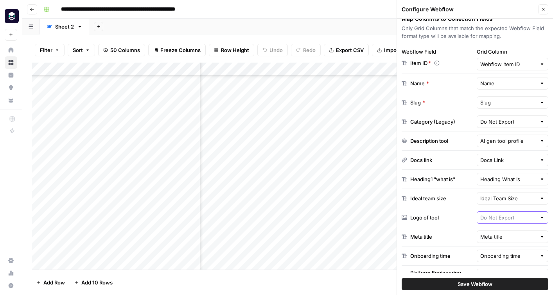
click at [515, 217] on input "text" at bounding box center [508, 218] width 56 height 8
click at [513, 232] on span "Do Not Export" at bounding box center [512, 236] width 40 height 8
type input "Do Not Export"
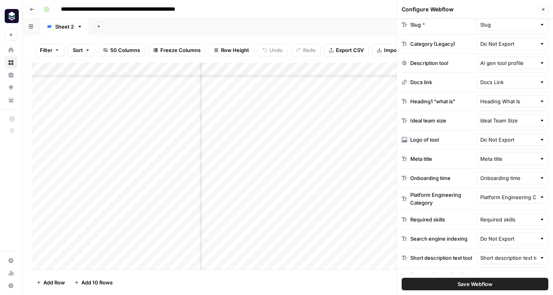
scroll to position [204, 0]
click at [506, 161] on input "text" at bounding box center [508, 158] width 56 height 8
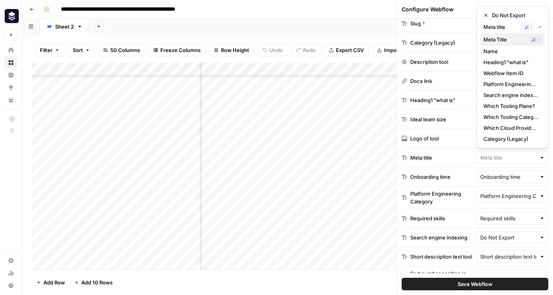
click at [504, 37] on span "Meta Title" at bounding box center [504, 40] width 42 height 8
type input "Meta Title"
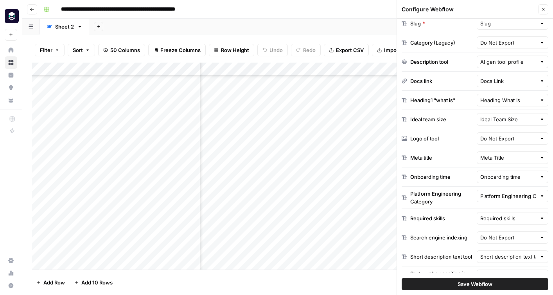
click at [513, 181] on div "Onboarding time" at bounding box center [513, 176] width 72 height 13
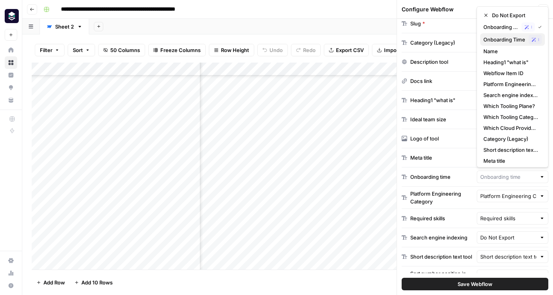
click at [513, 40] on span "Onboarding Time" at bounding box center [504, 40] width 42 height 8
type input "Onboarding Time"
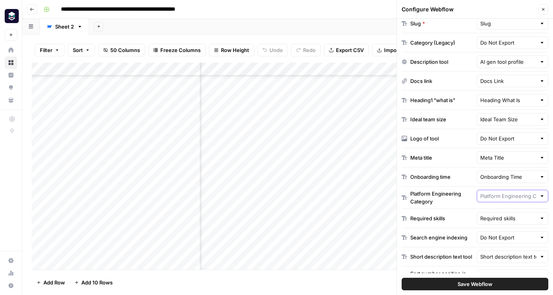
click at [506, 196] on input "text" at bounding box center [508, 196] width 56 height 8
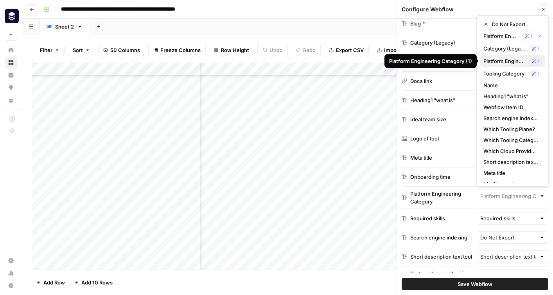
click at [496, 59] on span "Platform Engineering Category (1)" at bounding box center [504, 61] width 42 height 8
type input "Platform Engineering Category (1)"
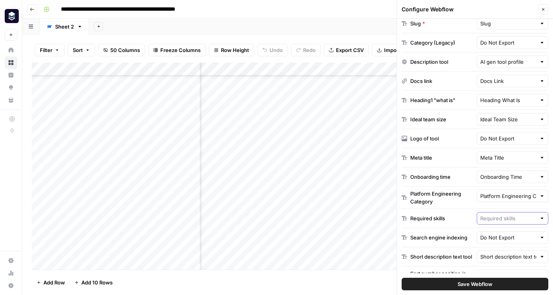
click at [505, 222] on input "text" at bounding box center [508, 218] width 56 height 8
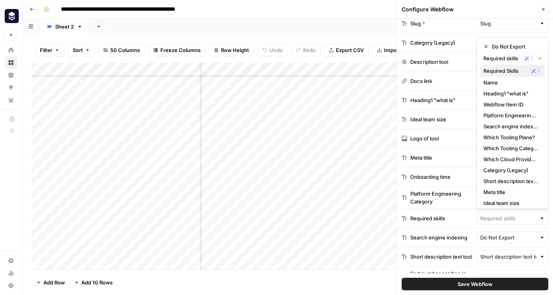
click at [512, 70] on span "Required Skills" at bounding box center [504, 71] width 42 height 8
type input "Required Skills"
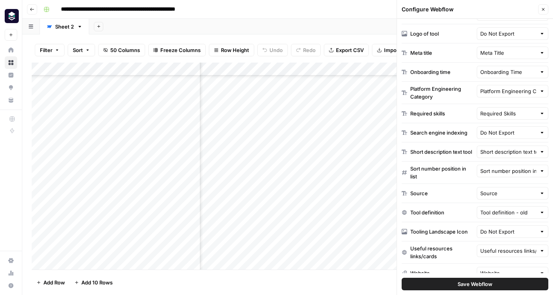
scroll to position [309, 0]
click at [510, 154] on input "text" at bounding box center [508, 151] width 56 height 8
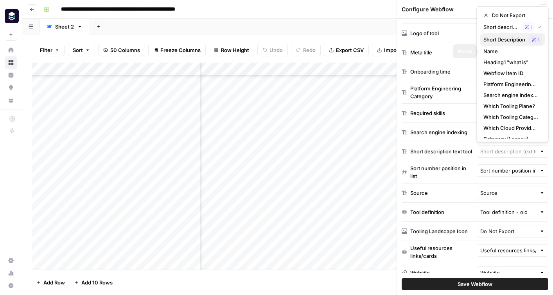
click at [503, 39] on span "Short Description" at bounding box center [504, 40] width 42 height 8
type input "Short Description"
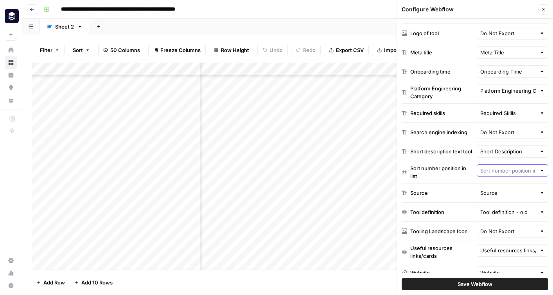
click at [501, 172] on input "text" at bounding box center [508, 171] width 56 height 8
click at [501, 191] on span "Do Not Export" at bounding box center [515, 192] width 47 height 8
type input "Do Not Export"
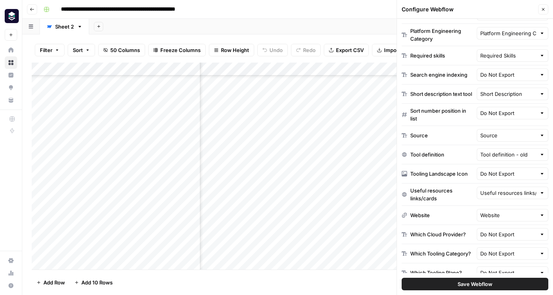
scroll to position [371, 0]
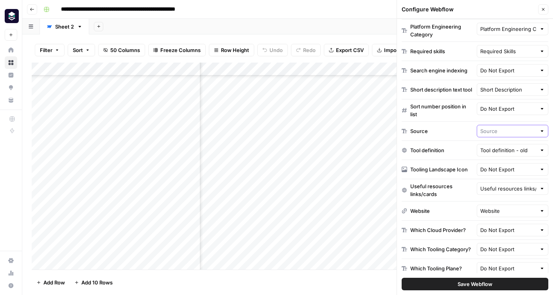
click at [503, 131] on input "text" at bounding box center [508, 131] width 56 height 8
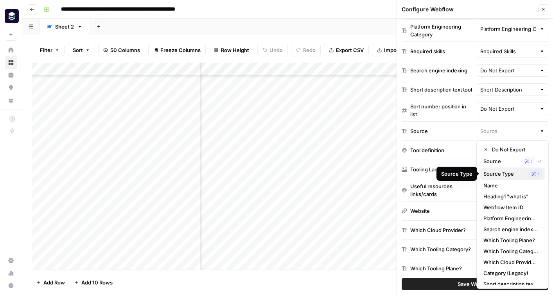
click at [503, 174] on span "Source Type" at bounding box center [504, 174] width 42 height 8
type input "Source Type"
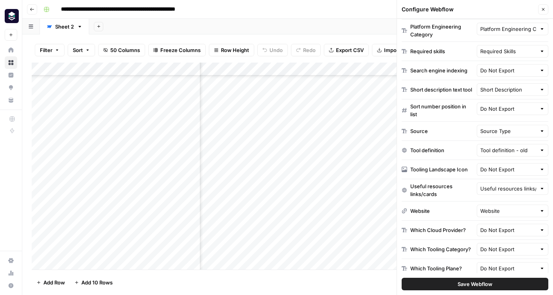
scroll to position [377, 0]
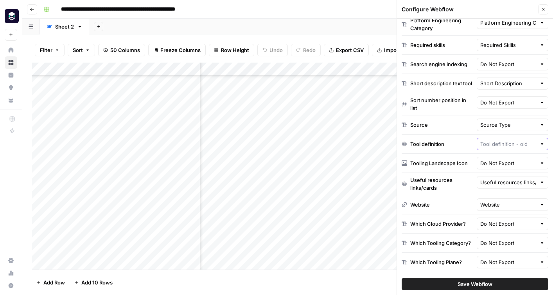
click at [507, 145] on input "text" at bounding box center [508, 144] width 56 height 8
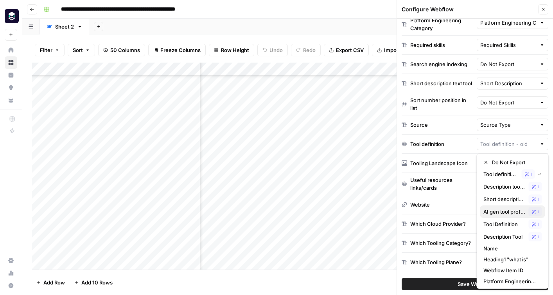
click at [509, 210] on span "AI gen tool profile" at bounding box center [504, 212] width 42 height 8
type input "AI gen tool profile"
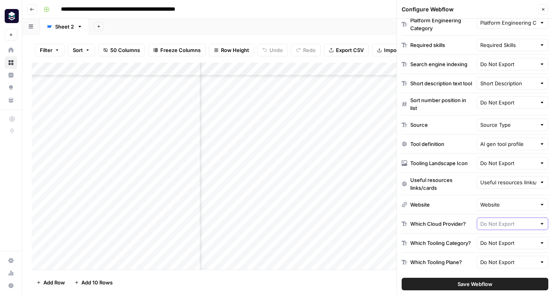
click at [494, 220] on input "text" at bounding box center [508, 224] width 56 height 8
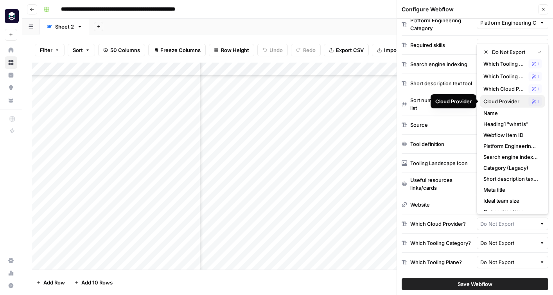
click at [506, 102] on span "Cloud Provider" at bounding box center [504, 101] width 42 height 8
type input "Cloud Provider"
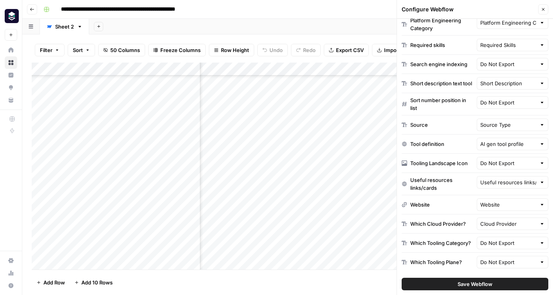
click at [486, 287] on span "Save Webflow" at bounding box center [475, 284] width 35 height 8
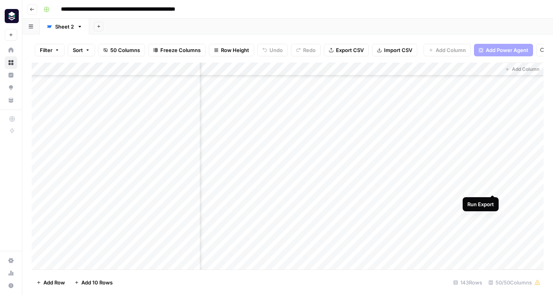
click at [491, 187] on div "Add Column" at bounding box center [288, 166] width 512 height 207
click at [483, 186] on div "Add Column" at bounding box center [288, 166] width 512 height 207
click at [440, 185] on div "Add Column" at bounding box center [288, 166] width 512 height 207
click at [474, 186] on div "Add Column" at bounding box center [288, 166] width 512 height 207
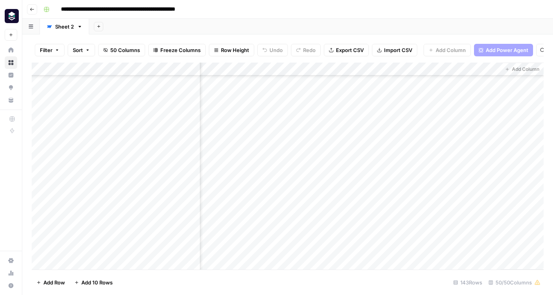
click at [484, 71] on div "Add Column" at bounding box center [288, 166] width 512 height 207
click at [454, 121] on span "Edit" at bounding box center [479, 117] width 68 height 8
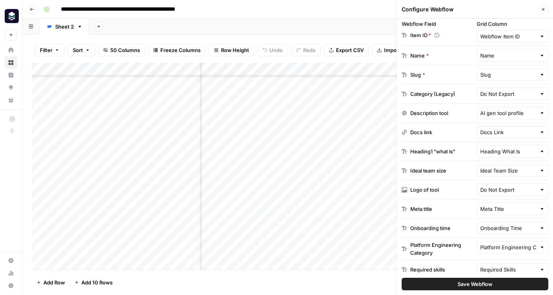
scroll to position [308, 3244]
click at [499, 172] on input "text" at bounding box center [508, 171] width 56 height 8
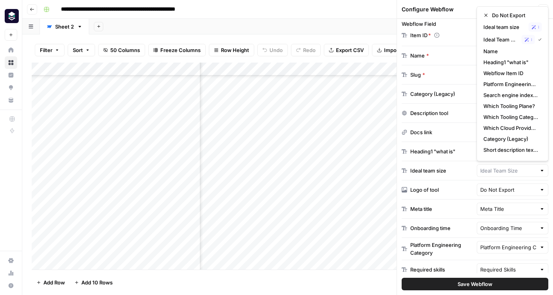
type input "Ideal Team Size"
click at [463, 169] on div "Ideal team size" at bounding box center [438, 171] width 72 height 8
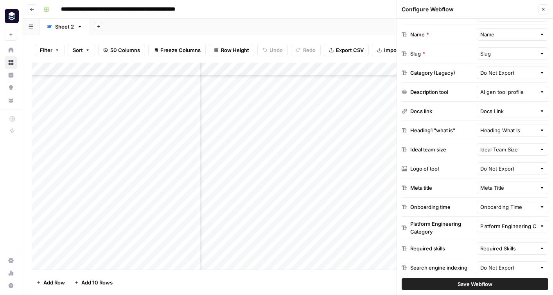
scroll to position [174, 0]
click at [492, 224] on input "text" at bounding box center [508, 225] width 56 height 8
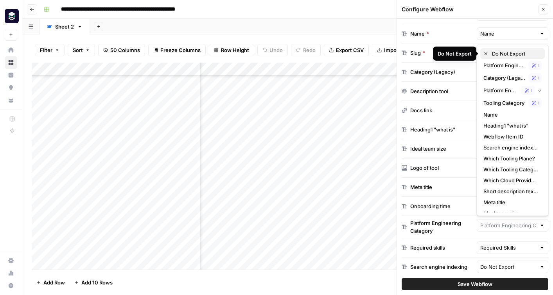
click at [507, 57] on span "Do Not Export" at bounding box center [515, 54] width 47 height 8
type input "Do Not Export"
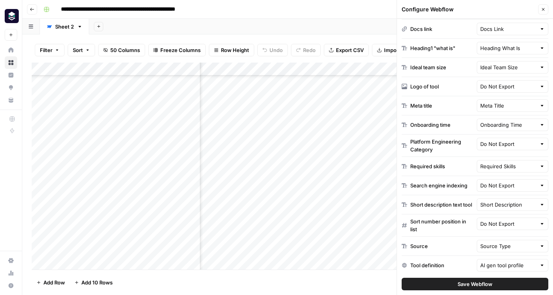
scroll to position [308, 2284]
click at [516, 244] on input "text" at bounding box center [508, 246] width 56 height 8
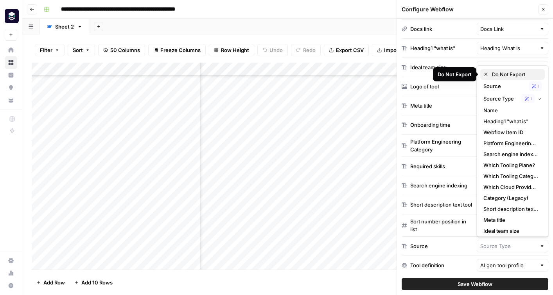
click at [498, 72] on span "Do Not Export" at bounding box center [515, 74] width 47 height 8
type input "Do Not Export"
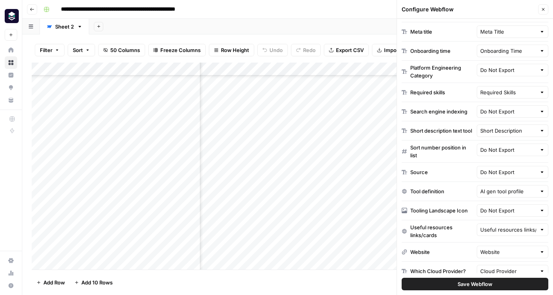
scroll to position [332, 0]
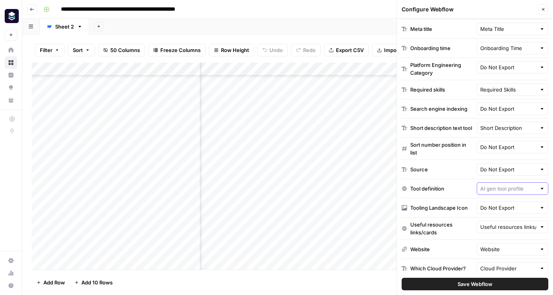
click at [503, 190] on input "text" at bounding box center [508, 189] width 56 height 8
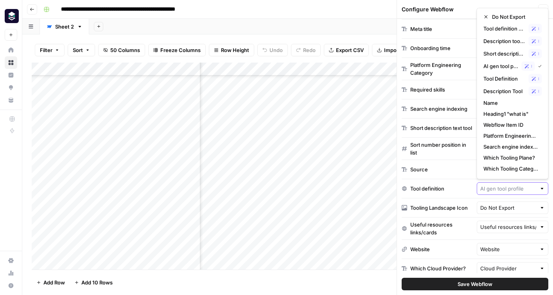
scroll to position [308, 2466]
click at [506, 78] on span "Tool Definition" at bounding box center [504, 79] width 42 height 8
type input "Tool Definition"
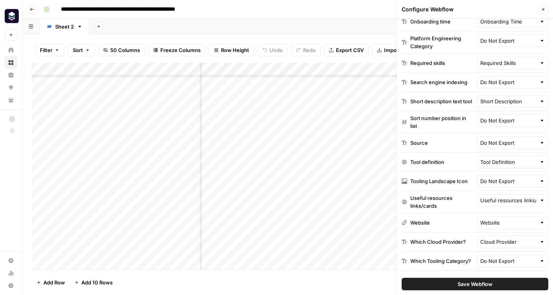
scroll to position [360, 0]
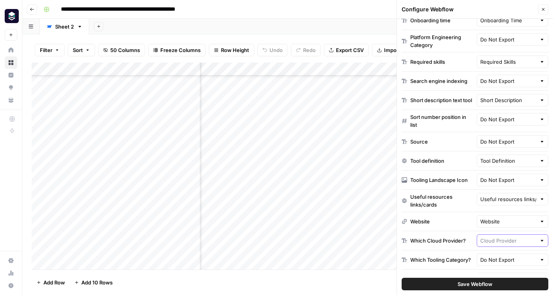
click at [492, 239] on input "text" at bounding box center [508, 241] width 56 height 8
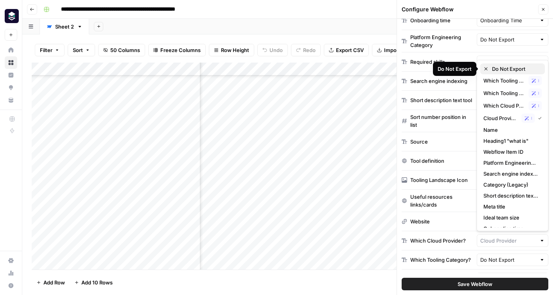
click at [498, 71] on span "Do Not Export" at bounding box center [515, 69] width 47 height 8
type input "Do Not Export"
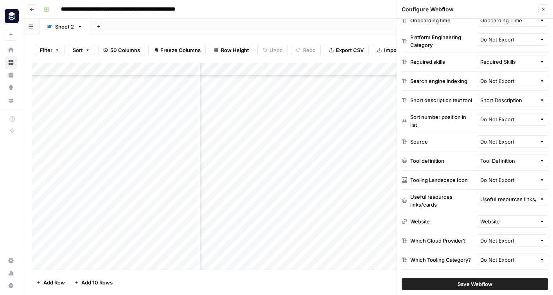
scroll to position [377, 0]
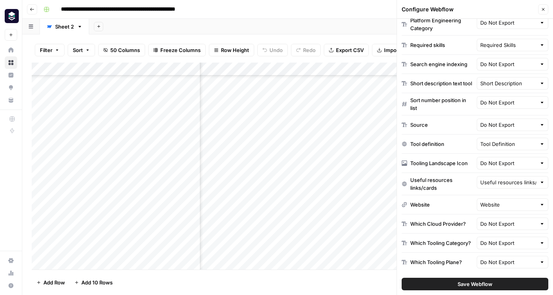
click at [450, 283] on button "Save Webflow" at bounding box center [475, 284] width 147 height 13
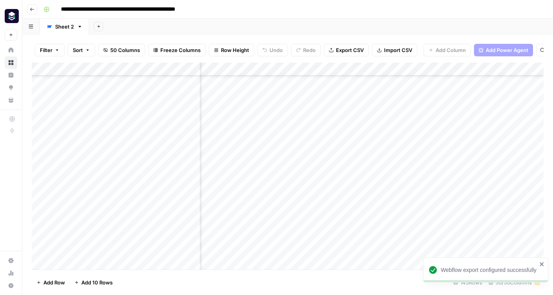
scroll to position [308, 3339]
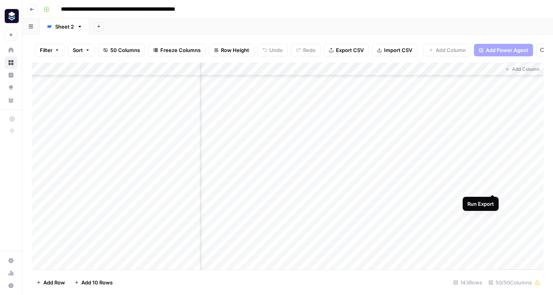
click at [493, 185] on div "Add Column" at bounding box center [288, 166] width 512 height 207
click at [484, 71] on div "Add Column" at bounding box center [288, 166] width 512 height 207
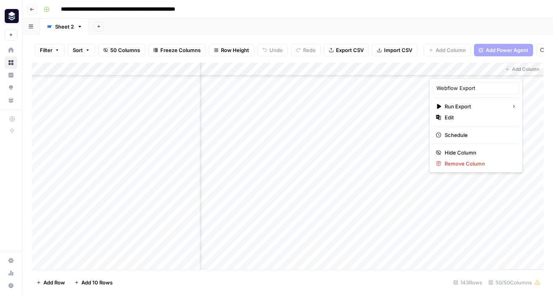
click at [459, 14] on div "**********" at bounding box center [292, 9] width 505 height 13
click at [443, 186] on div "Add Column" at bounding box center [288, 166] width 512 height 207
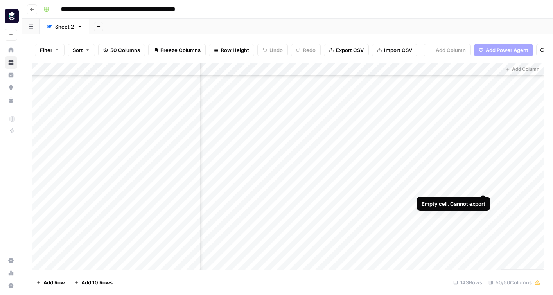
click at [482, 184] on div "Add Column" at bounding box center [288, 166] width 512 height 207
click at [471, 187] on div "Add Column" at bounding box center [288, 166] width 512 height 207
click at [483, 71] on div "Add Column" at bounding box center [288, 166] width 512 height 207
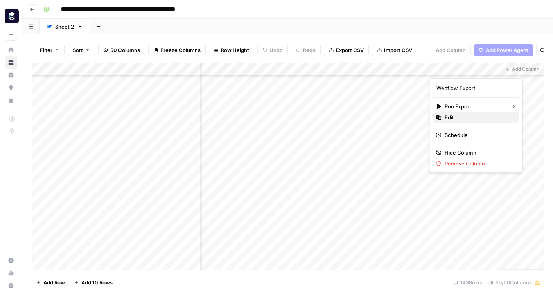
click at [464, 119] on span "Edit" at bounding box center [479, 117] width 68 height 8
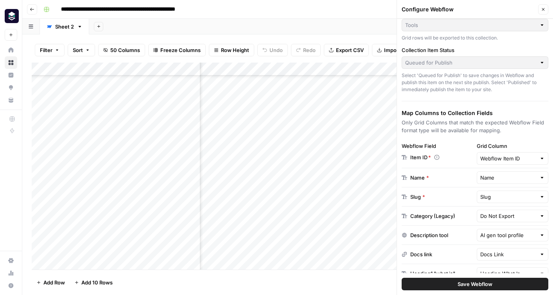
scroll to position [32, 0]
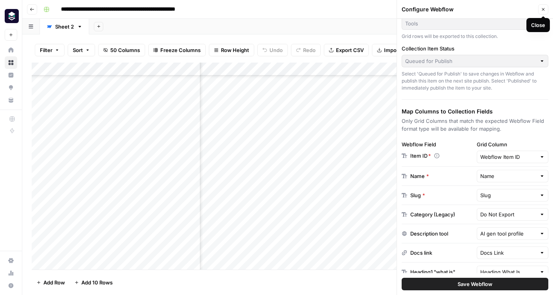
click at [545, 10] on icon "button" at bounding box center [543, 9] width 5 height 5
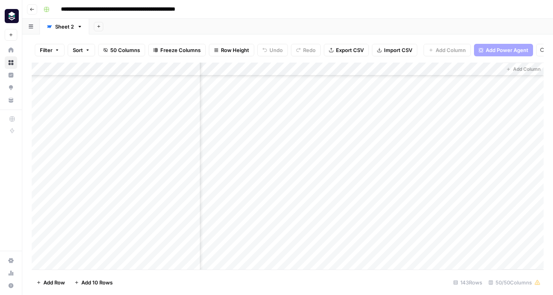
scroll to position [308, 3339]
click at [444, 189] on div "Add Column" at bounding box center [288, 166] width 512 height 207
click at [484, 185] on div "Add Column" at bounding box center [288, 166] width 512 height 207
click at [494, 188] on div "Add Column" at bounding box center [288, 166] width 512 height 207
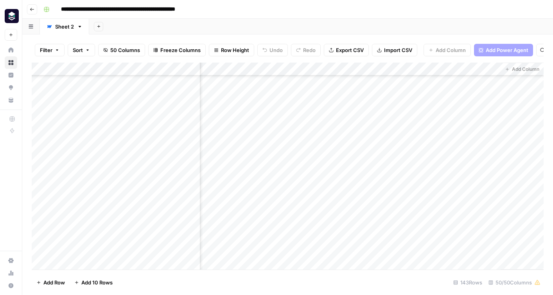
click at [441, 185] on div "Add Column" at bounding box center [288, 166] width 512 height 207
click at [485, 70] on div "Add Column" at bounding box center [288, 166] width 512 height 207
click at [460, 25] on div "Add Sheet" at bounding box center [321, 27] width 464 height 16
